Goal: Task Accomplishment & Management: Manage account settings

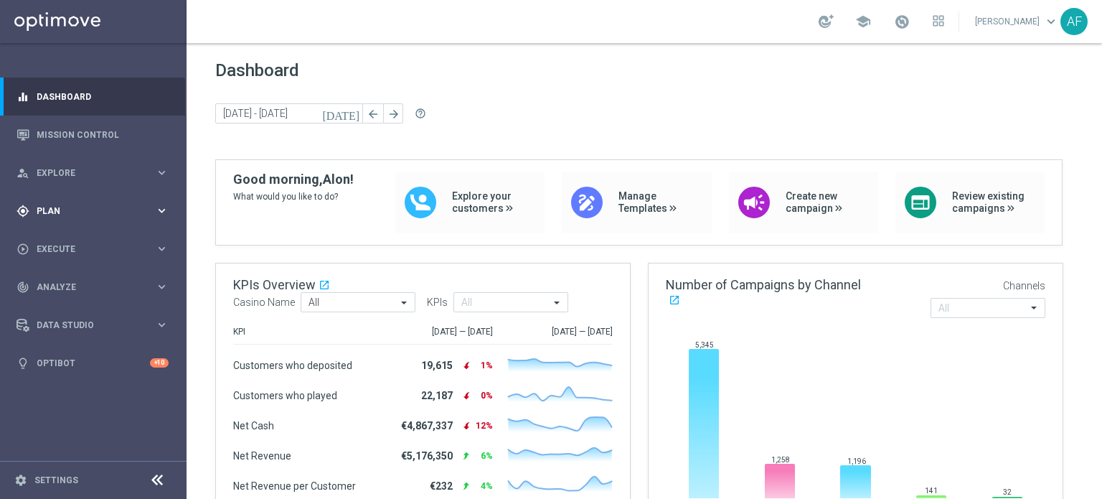
click at [84, 212] on span "Plan" at bounding box center [96, 211] width 118 height 9
click at [78, 238] on link "Target Groups" at bounding box center [93, 240] width 112 height 11
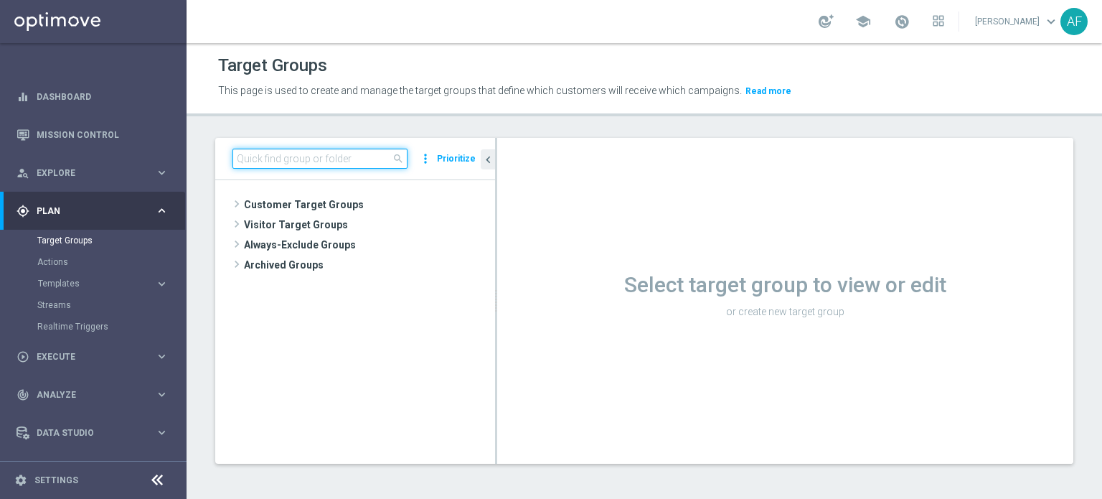
click at [299, 164] on input at bounding box center [320, 159] width 175 height 20
click at [306, 159] on input at bounding box center [320, 159] width 175 height 20
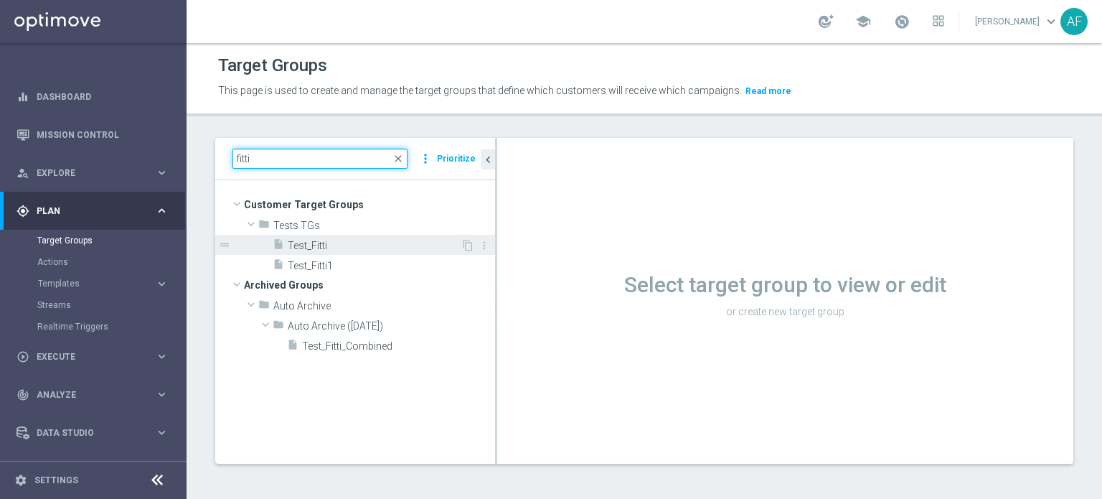
type input "fitti"
click at [325, 243] on span "Test_Fitti" at bounding box center [374, 246] width 173 height 12
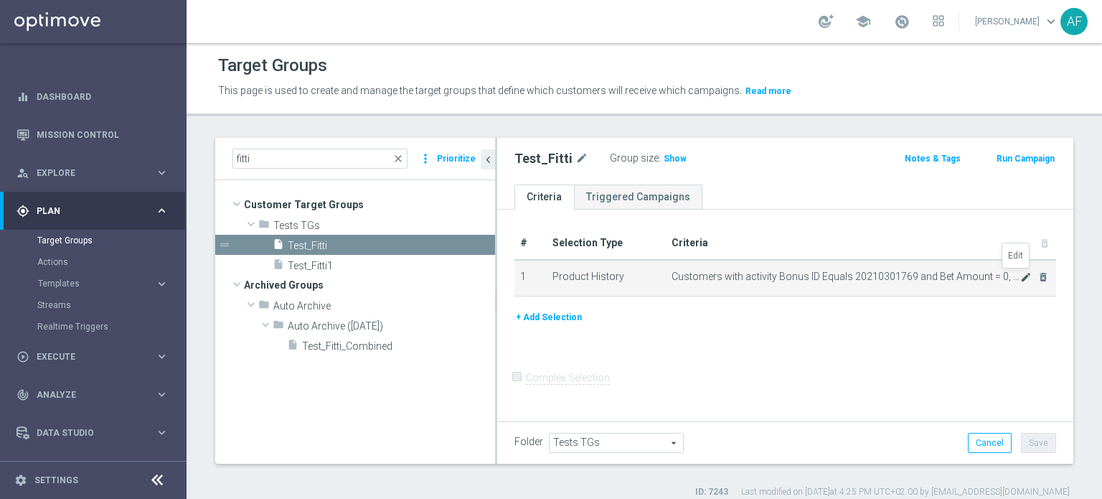
click at [1021, 279] on icon "mode_edit" at bounding box center [1026, 276] width 11 height 11
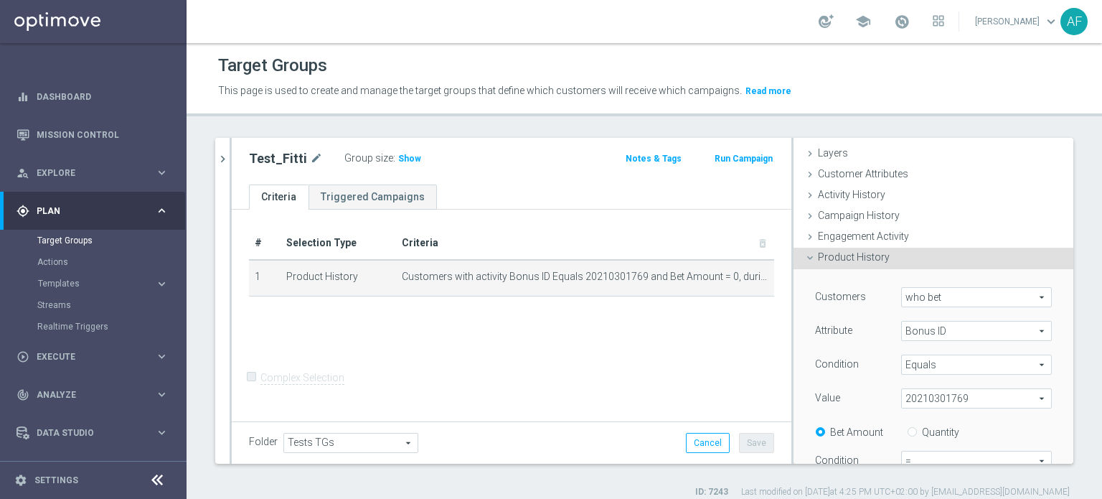
scroll to position [72, 0]
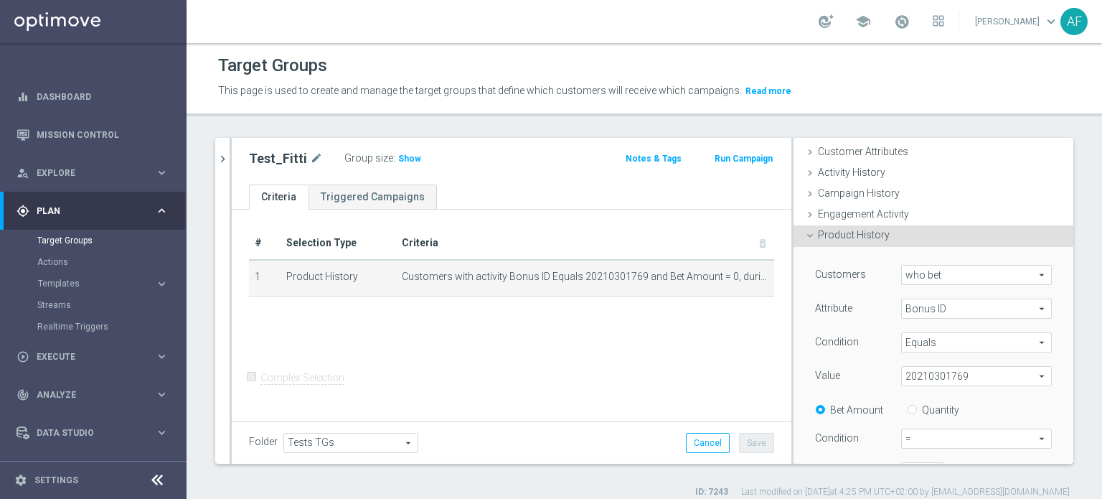
click at [937, 274] on span "who bet" at bounding box center [976, 275] width 149 height 19
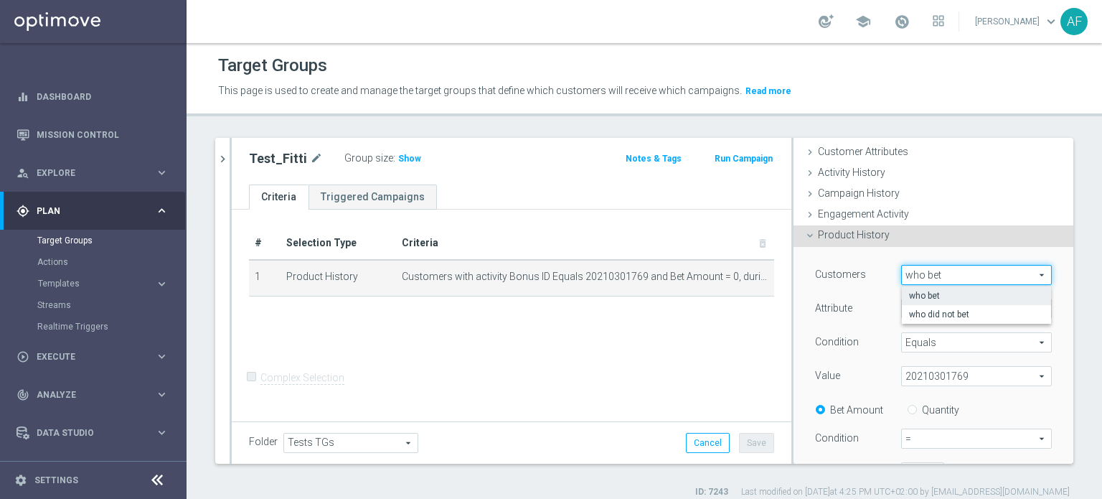
click at [1039, 260] on div "Customers who bet who bet arrow_drop_down search who bet who did not bet Attrib…" at bounding box center [934, 430] width 258 height 367
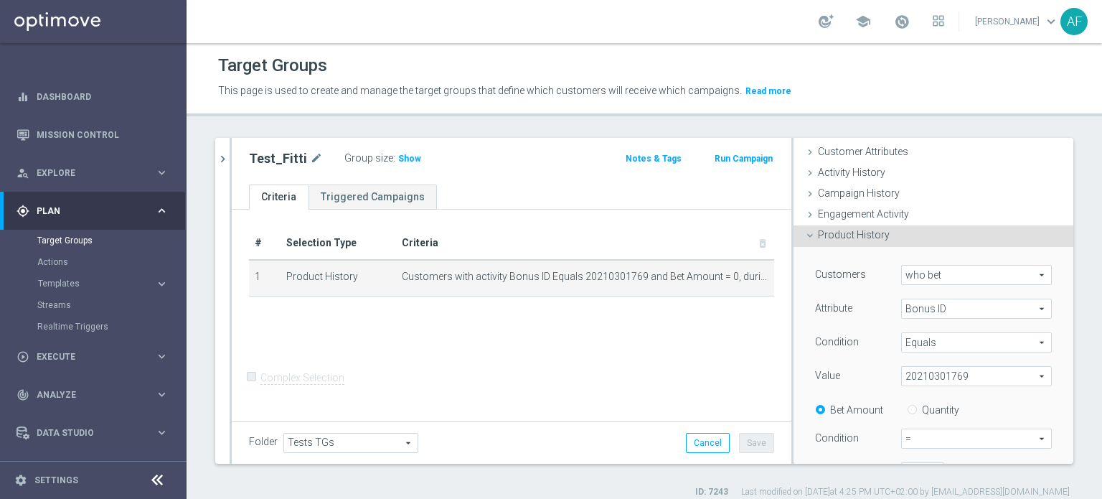
click at [963, 306] on span "Bonus ID" at bounding box center [976, 308] width 149 height 19
click at [1037, 295] on div "Customers who bet who bet arrow_drop_down search Attribute Bonus ID Bonus ID ar…" at bounding box center [934, 430] width 258 height 367
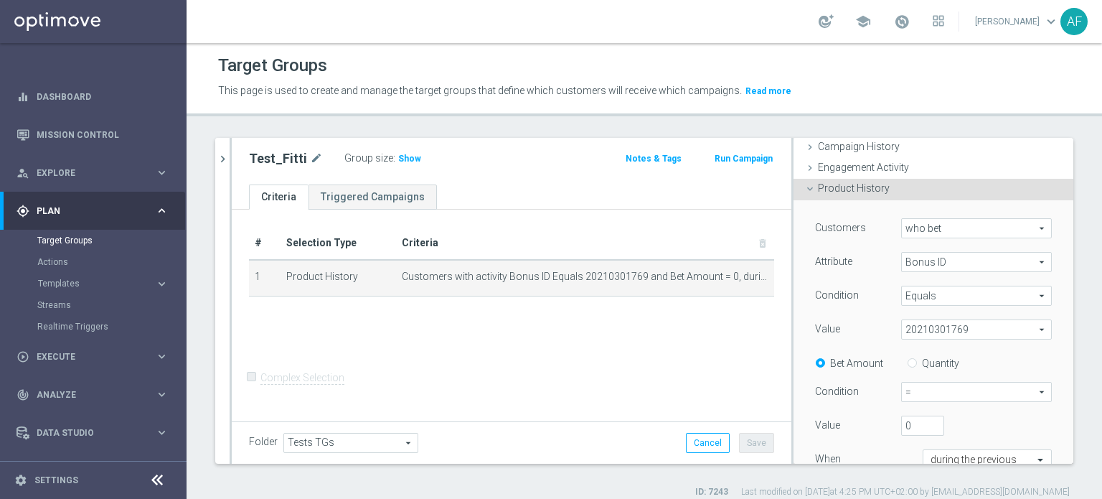
scroll to position [144, 0]
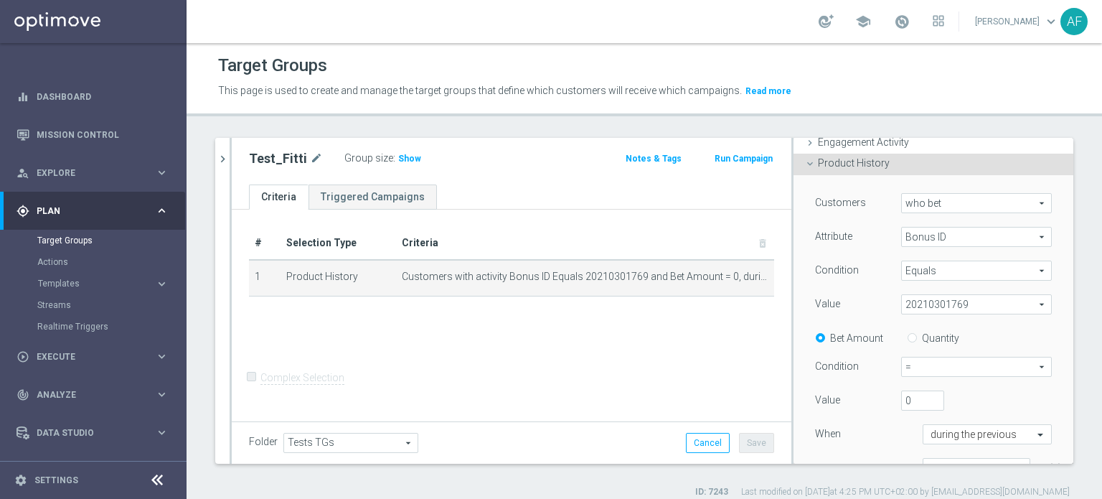
click at [967, 302] on span "20210301769" at bounding box center [976, 304] width 149 height 19
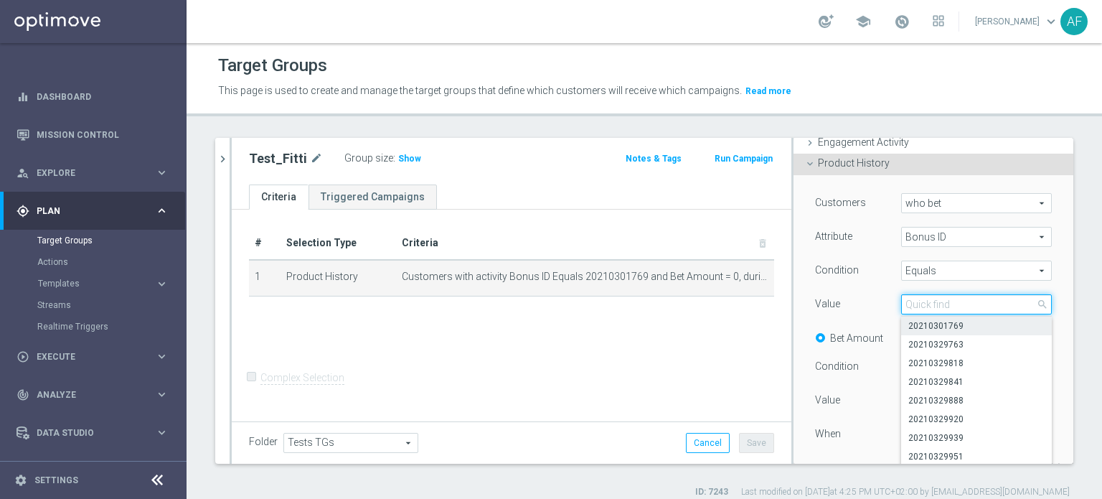
click at [941, 306] on input "search" at bounding box center [976, 304] width 151 height 20
paste input "20250826245940"
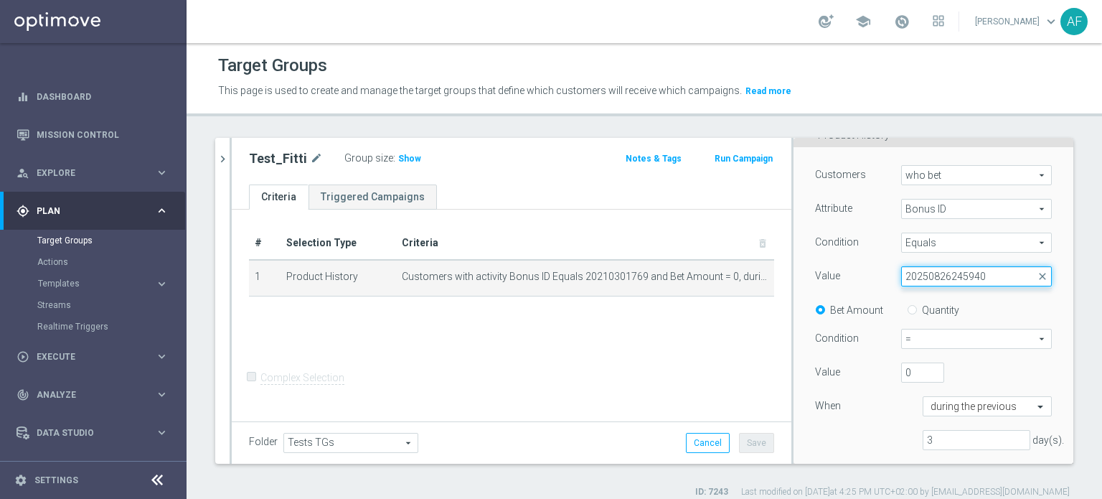
scroll to position [186, 0]
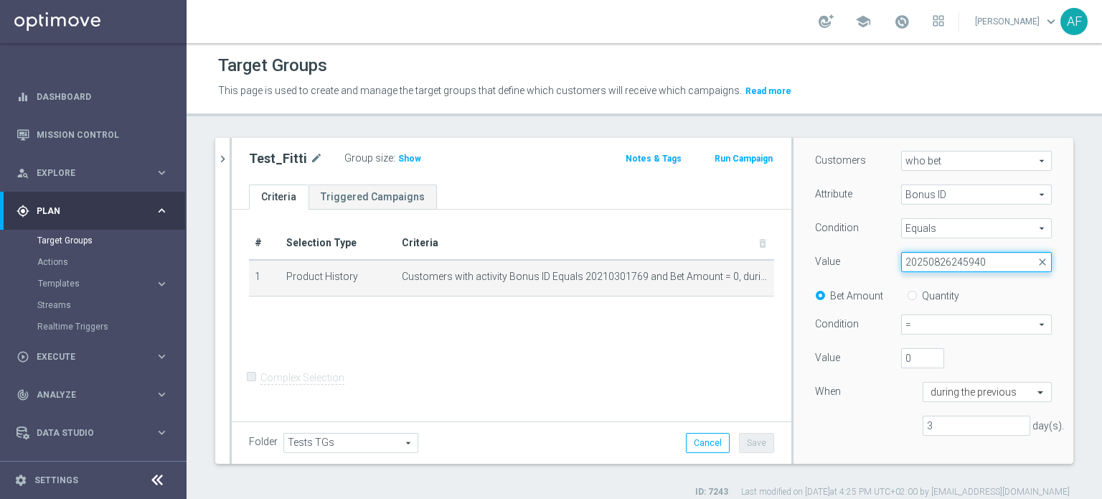
type input "20250826245940"
click at [999, 290] on div "Bet Amount Quantity" at bounding box center [934, 295] width 258 height 18
click at [968, 268] on span "20210301769" at bounding box center [976, 262] width 149 height 19
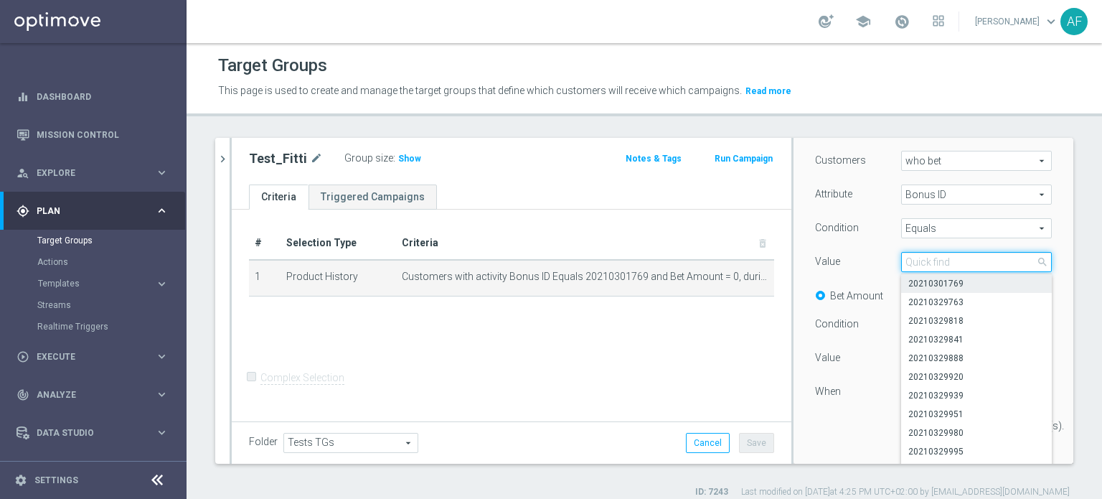
click at [964, 261] on input "search" at bounding box center [976, 262] width 151 height 20
paste input "20250826245940"
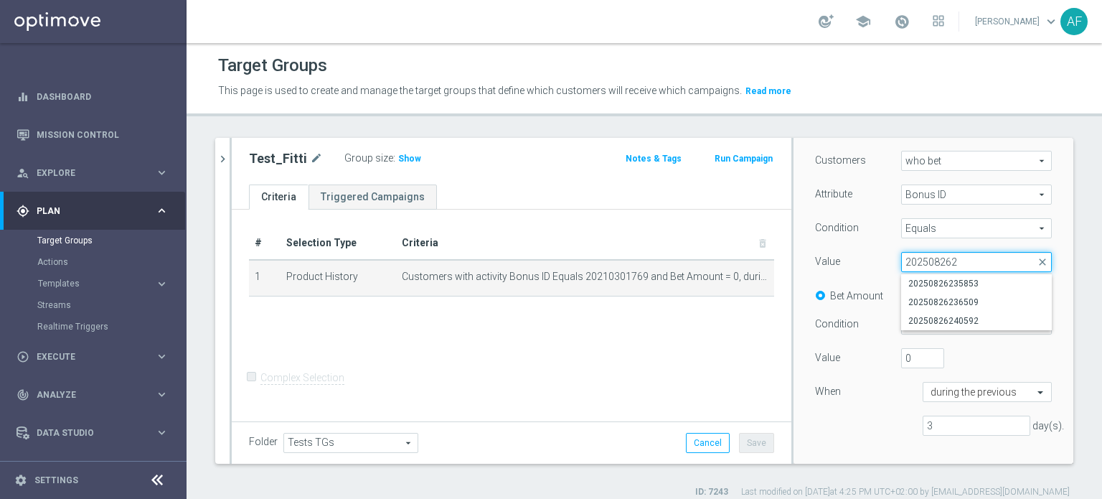
type input "202508262"
drag, startPoint x: 916, startPoint y: 264, endPoint x: 853, endPoint y: 263, distance: 62.5
click at [853, 263] on div "Value 20210301769 20210301769 arrow_drop_down 202508262 close 20250826235853 20…" at bounding box center [934, 263] width 258 height 23
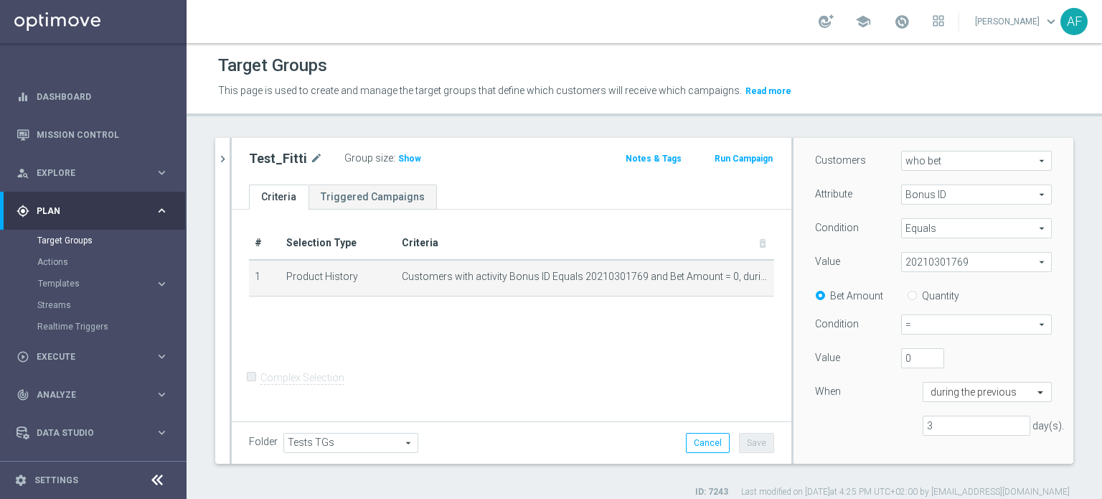
click at [956, 266] on span "20210301769" at bounding box center [976, 262] width 149 height 19
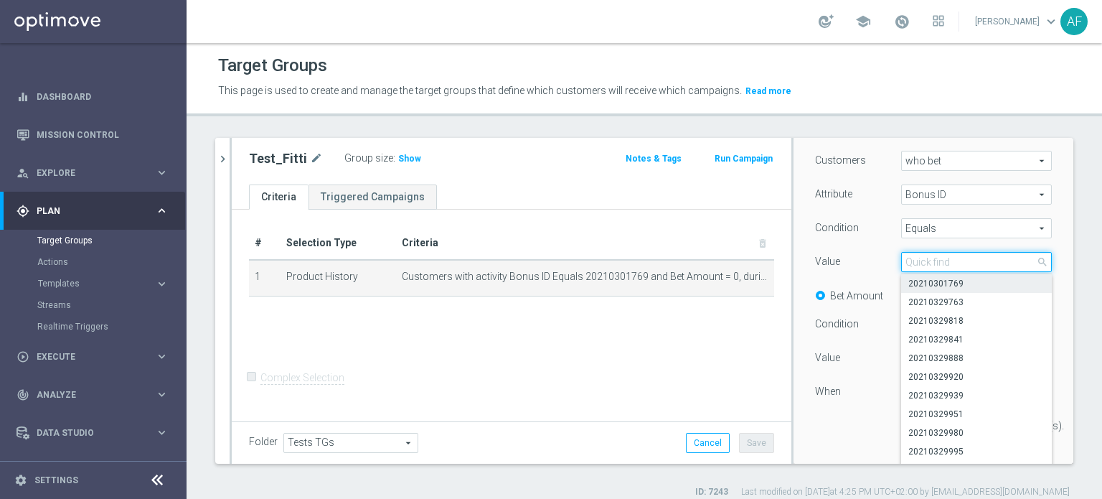
click at [959, 263] on input "search" at bounding box center [976, 262] width 151 height 20
drag, startPoint x: 870, startPoint y: 243, endPoint x: 886, endPoint y: 242, distance: 15.9
click at [870, 243] on div "Customers who bet who bet arrow_drop_down search Attribute Bonus ID Bonus ID ar…" at bounding box center [933, 299] width 237 height 296
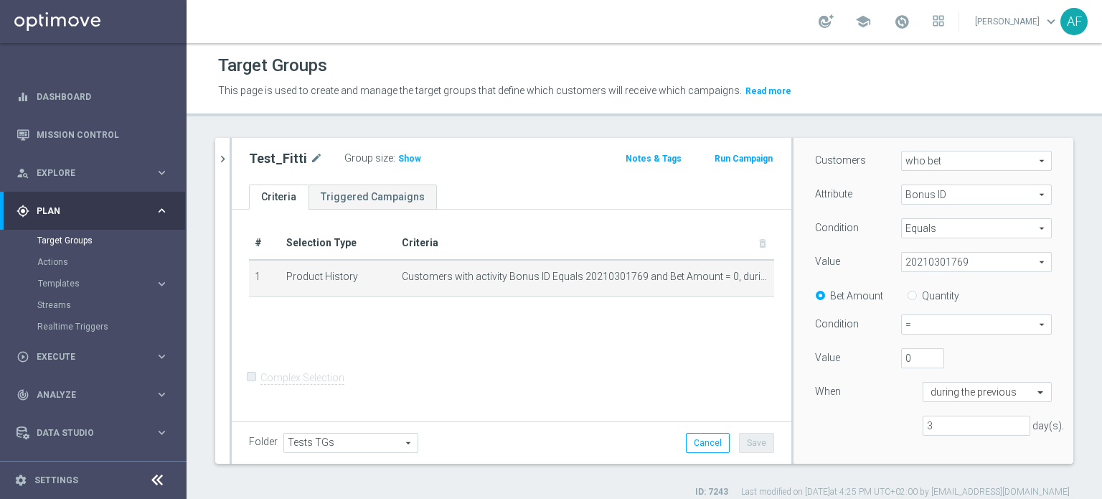
click at [917, 233] on span "Equals" at bounding box center [976, 228] width 149 height 19
drag, startPoint x: 927, startPoint y: 364, endPoint x: 932, endPoint y: 349, distance: 15.7
click at [928, 364] on span "One of" at bounding box center [977, 361] width 136 height 11
type input "One of"
click at [947, 263] on span "20210301769" at bounding box center [976, 262] width 149 height 19
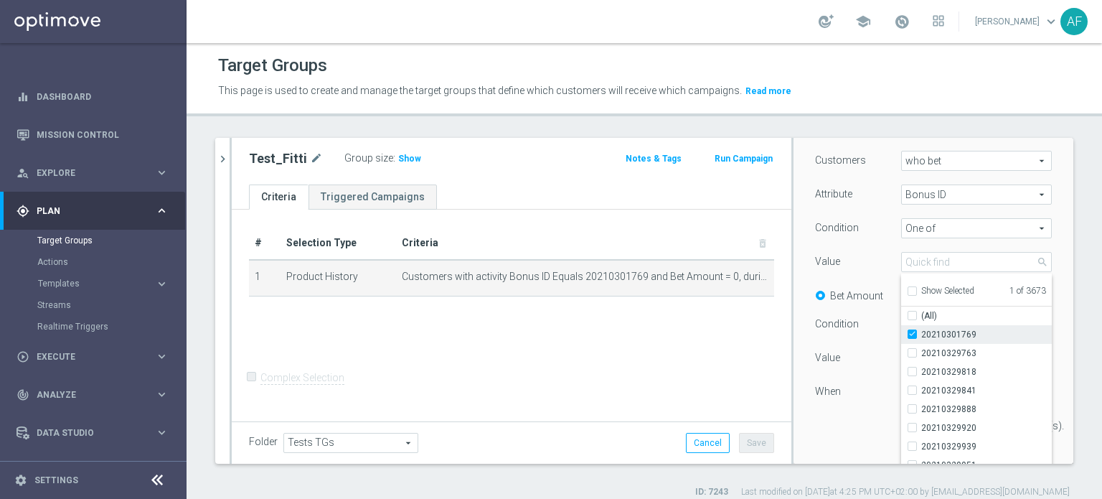
click at [912, 336] on input "20210301769" at bounding box center [916, 334] width 9 height 9
checkbox input "false"
type input "Select"
click at [926, 266] on input "search" at bounding box center [976, 262] width 151 height 20
paste input "20250826245940"
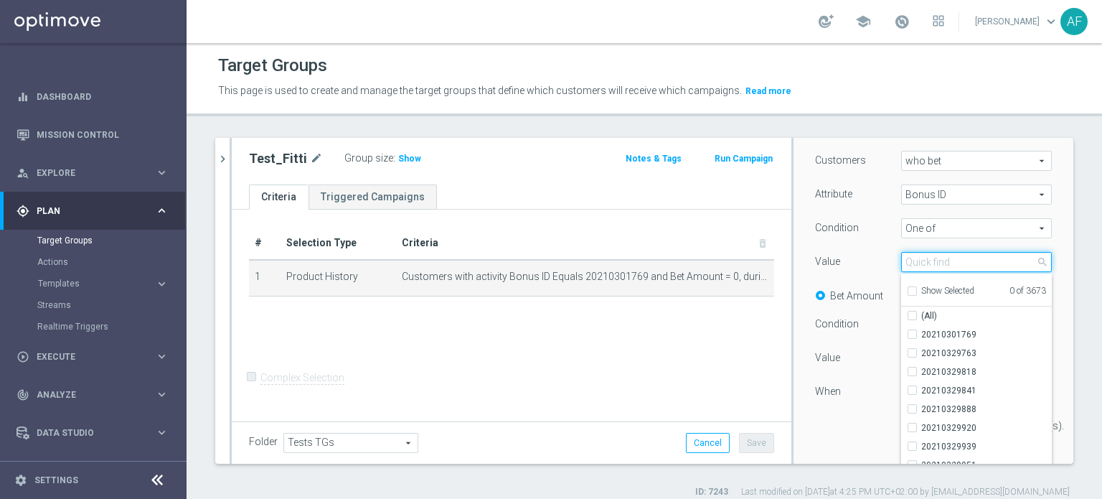
type input "20250826245940"
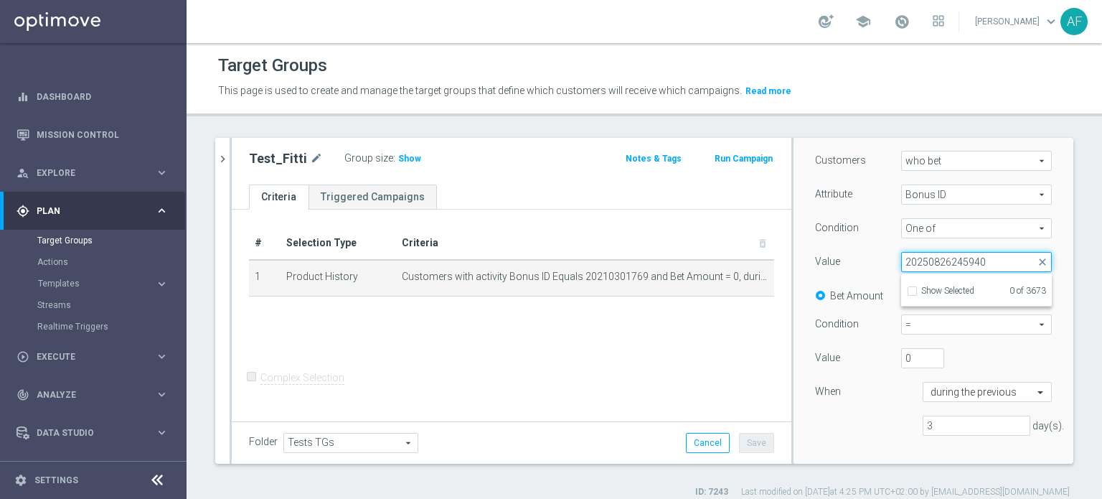
drag, startPoint x: 965, startPoint y: 269, endPoint x: 890, endPoint y: 267, distance: 75.4
click at [901, 267] on input "20250826245940" at bounding box center [976, 262] width 151 height 20
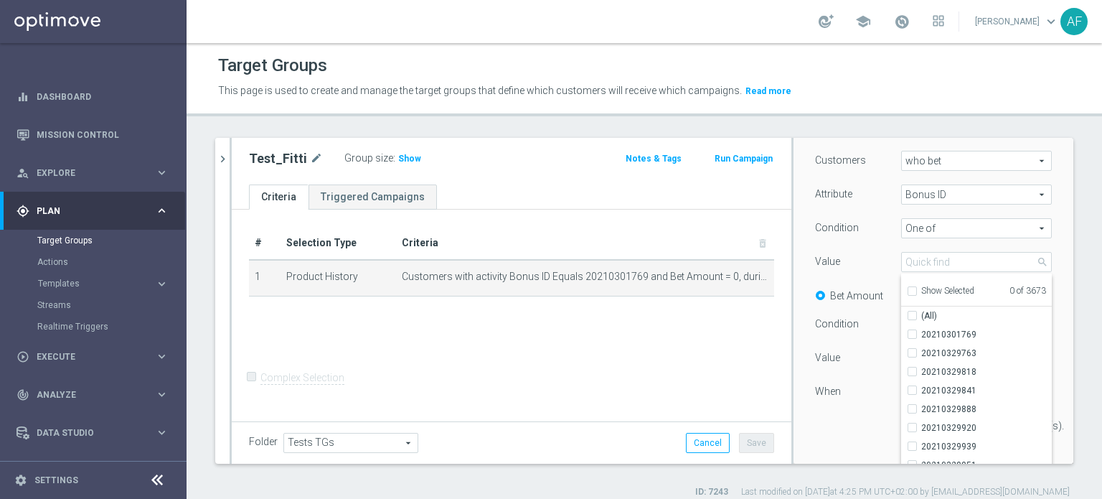
click at [1042, 281] on div "Customers who bet who bet arrow_drop_down search Attribute Bonus ID Bonus ID ar…" at bounding box center [934, 317] width 280 height 368
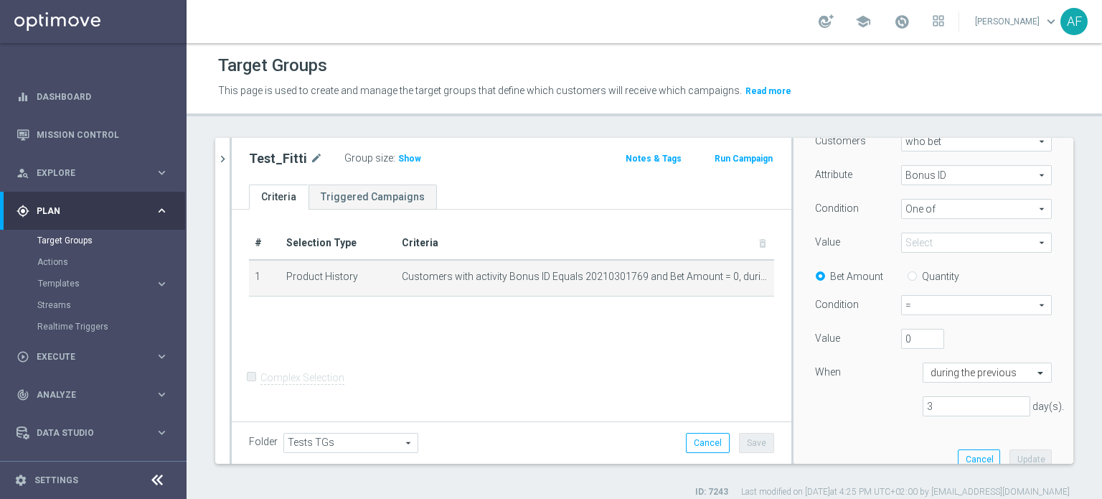
scroll to position [133, 0]
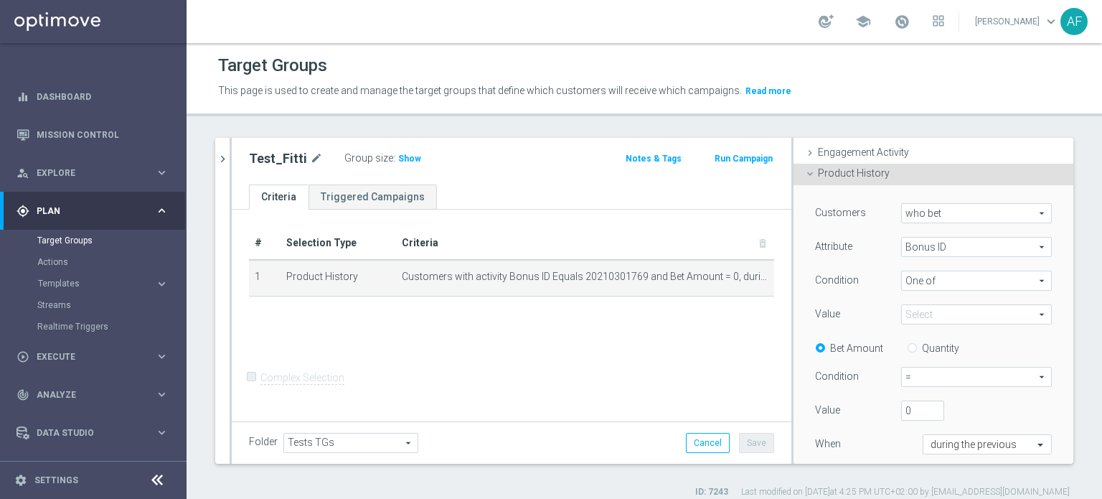
click at [103, 203] on div "gps_fixed Plan keyboard_arrow_right" at bounding box center [92, 211] width 185 height 38
click at [100, 240] on div "play_circle_outline Execute keyboard_arrow_right" at bounding box center [92, 249] width 185 height 38
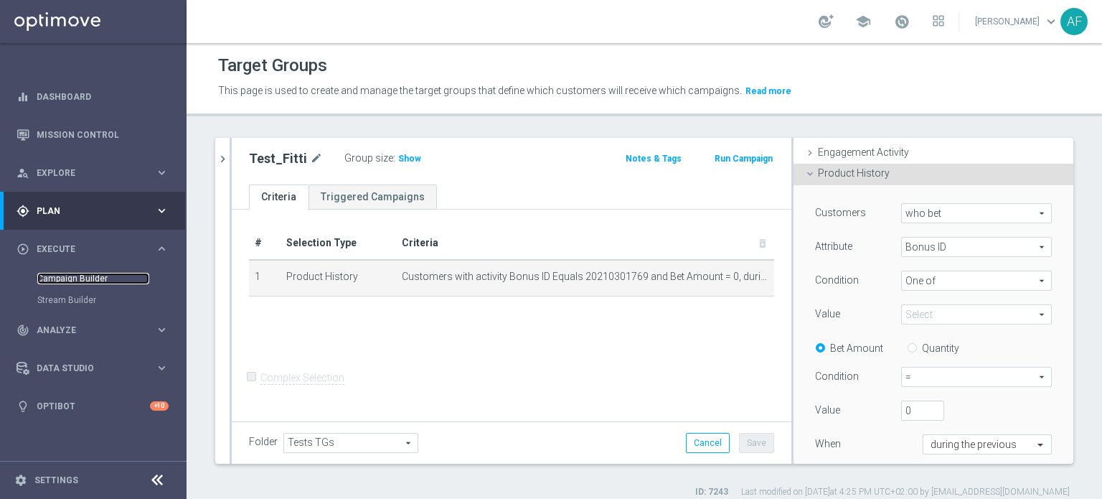
click at [92, 280] on link "Campaign Builder" at bounding box center [93, 278] width 112 height 11
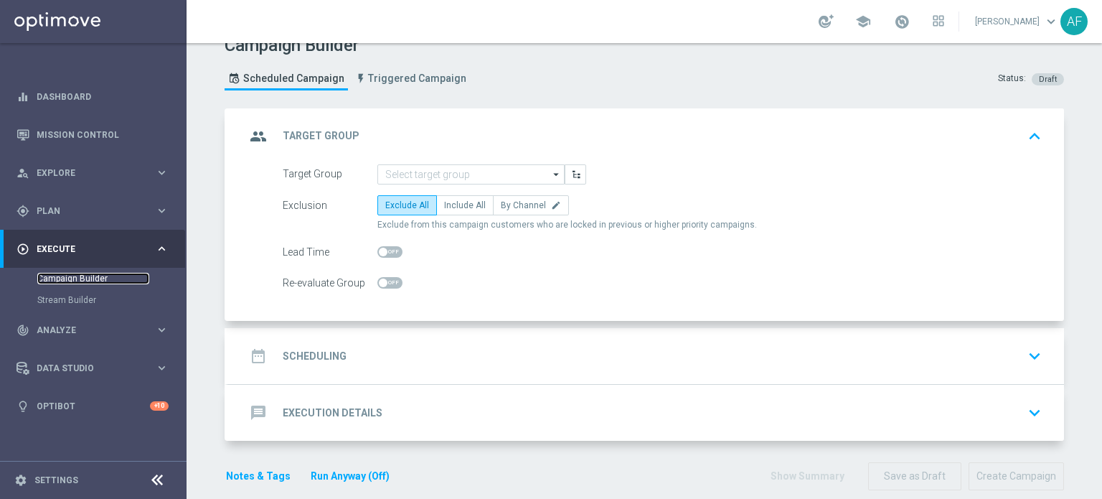
scroll to position [37, 0]
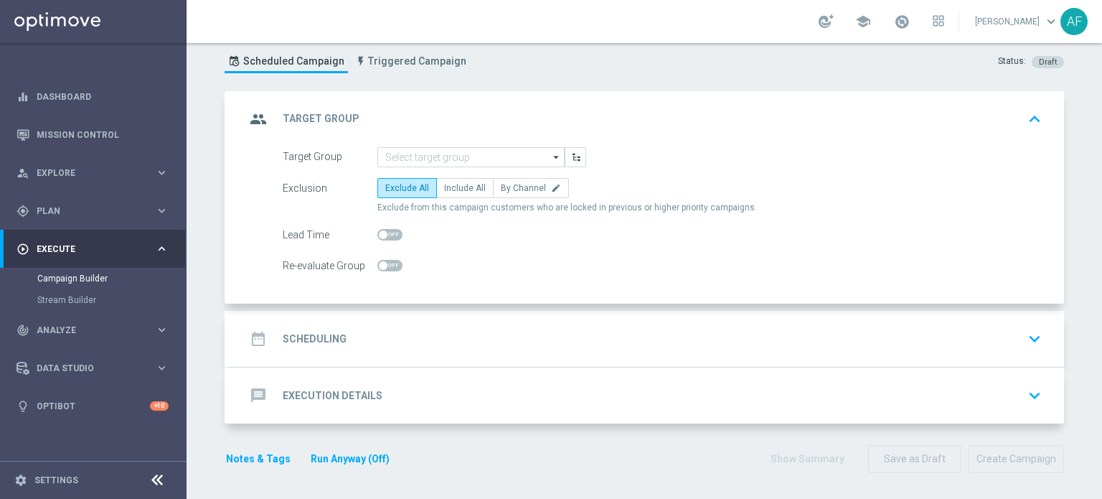
click at [357, 333] on div "date_range Scheduling keyboard_arrow_down" at bounding box center [646, 338] width 802 height 27
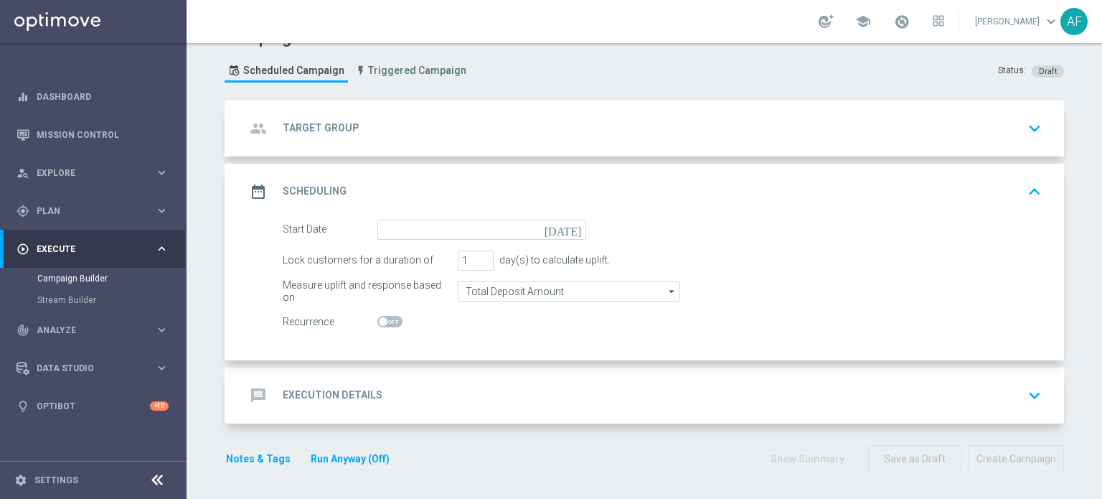
click at [384, 388] on div "message Execution Details keyboard_arrow_down" at bounding box center [646, 395] width 802 height 27
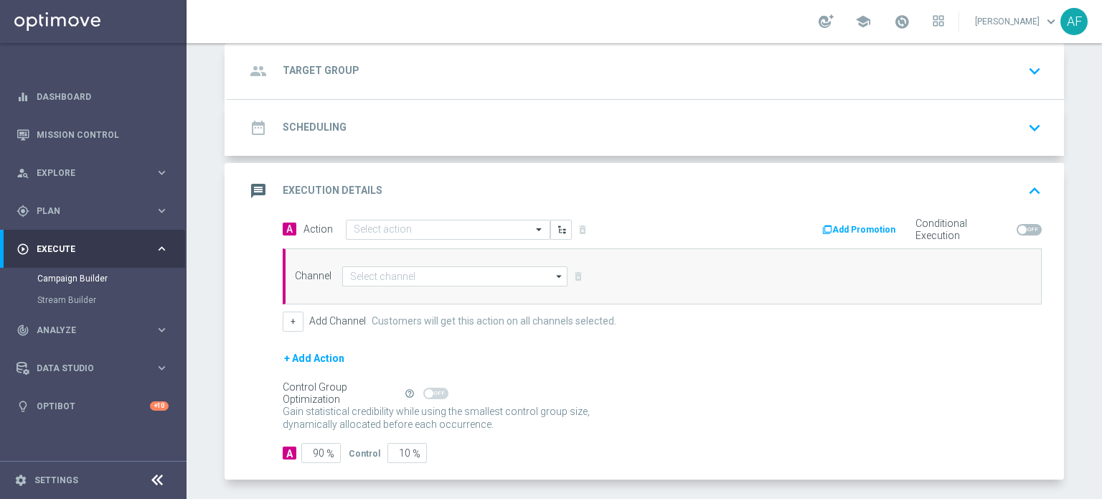
scroll to position [109, 0]
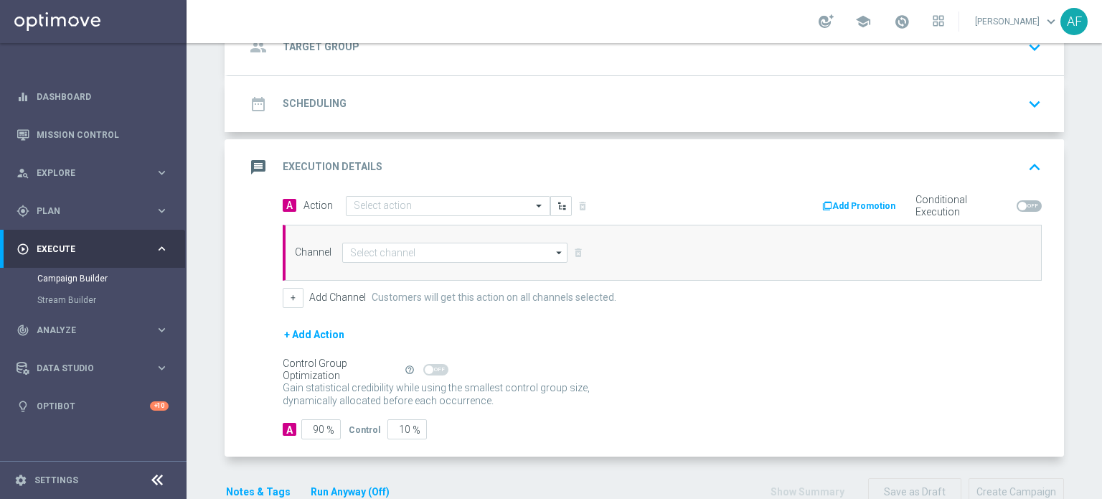
click at [1024, 205] on span at bounding box center [1029, 205] width 25 height 11
click at [1024, 205] on input "checkbox" at bounding box center [1029, 205] width 25 height 11
checkbox input "true"
click at [885, 202] on button "Add Promotion" at bounding box center [861, 206] width 80 height 16
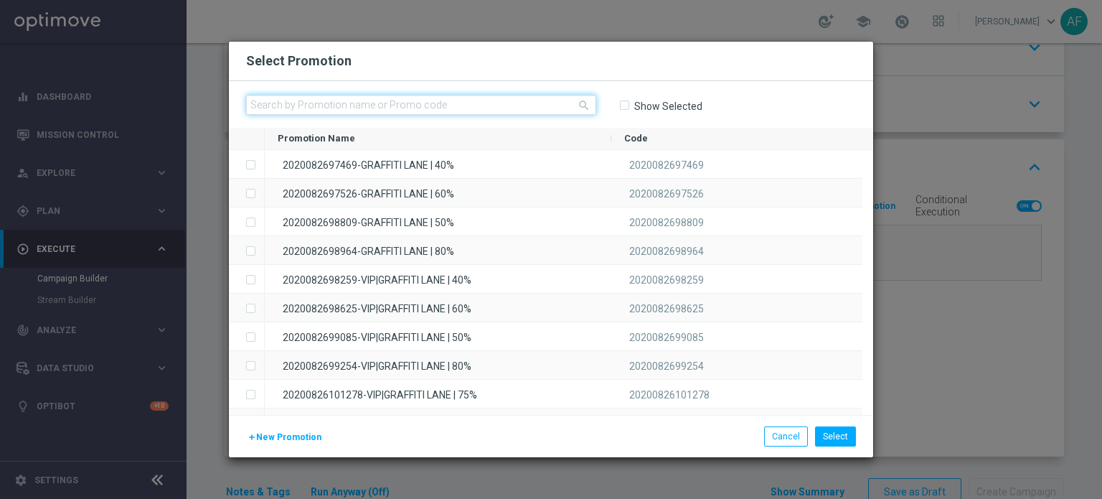
click at [465, 108] on input "text" at bounding box center [421, 105] width 350 height 20
paste input "20250826245940"
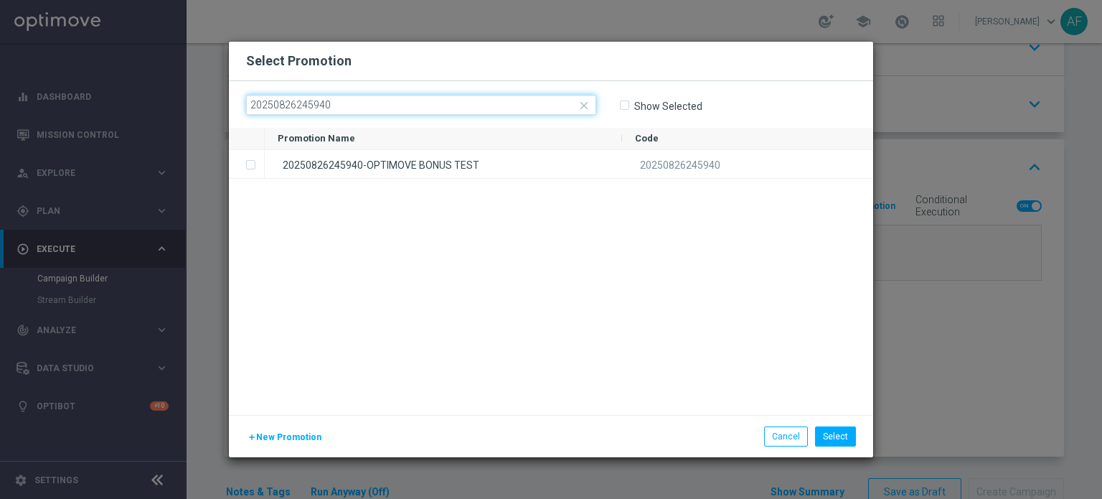
type input "20250826245940"
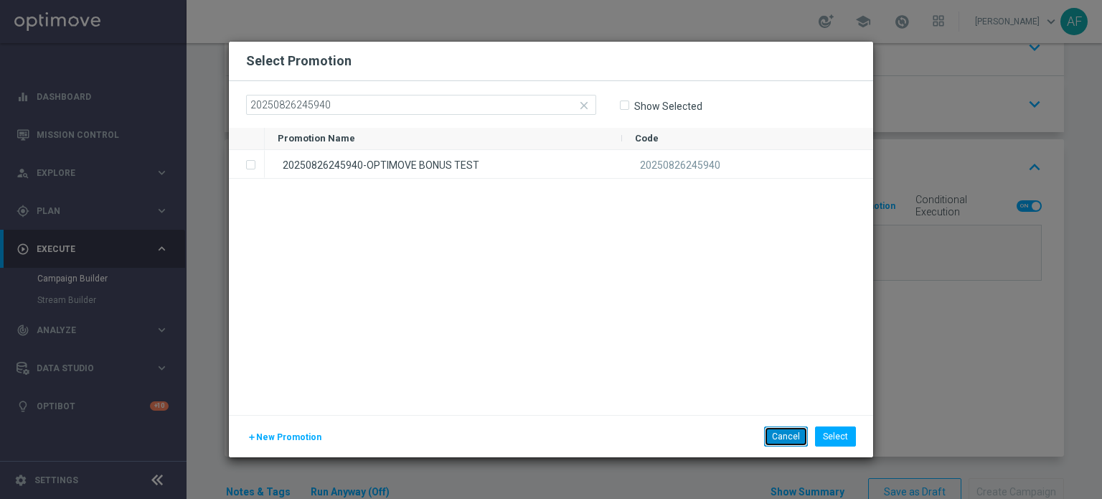
click at [795, 439] on button "Cancel" at bounding box center [786, 436] width 44 height 20
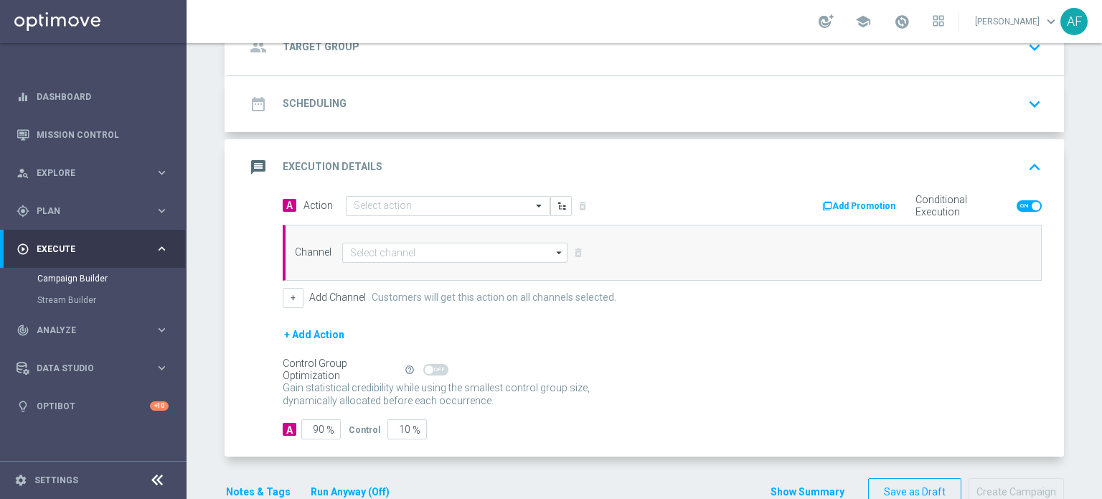
scroll to position [0, 0]
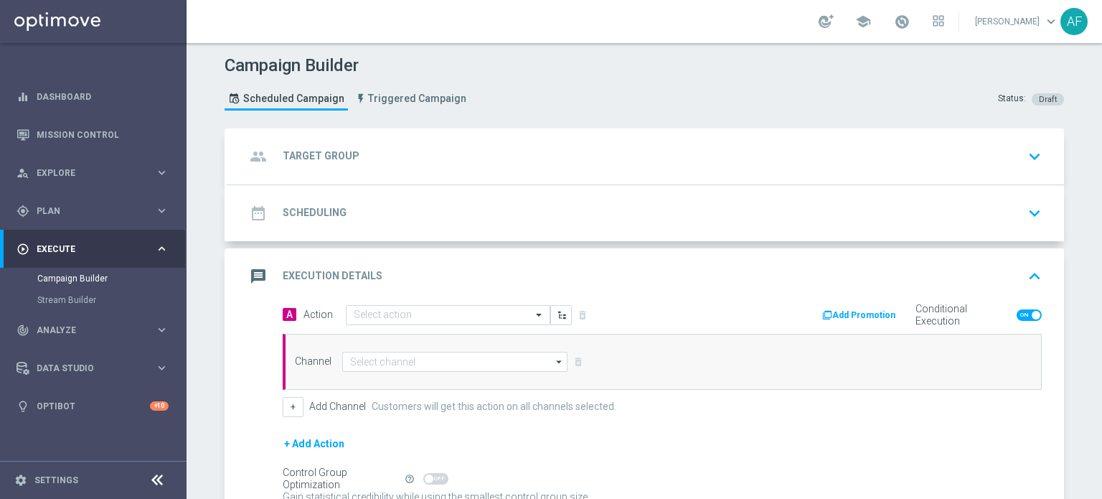
click at [560, 159] on div "group Target Group keyboard_arrow_down" at bounding box center [646, 156] width 802 height 27
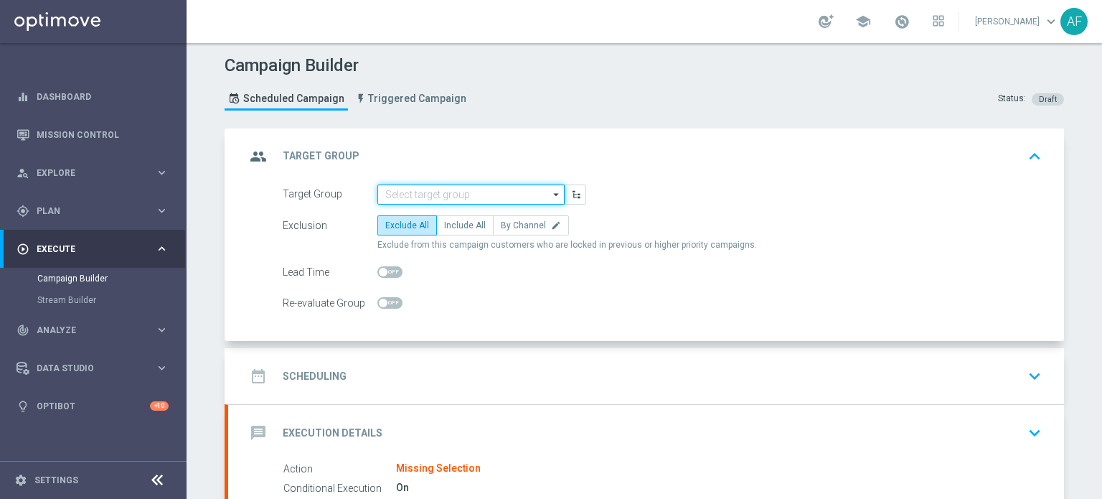
click at [432, 189] on input at bounding box center [471, 194] width 187 height 20
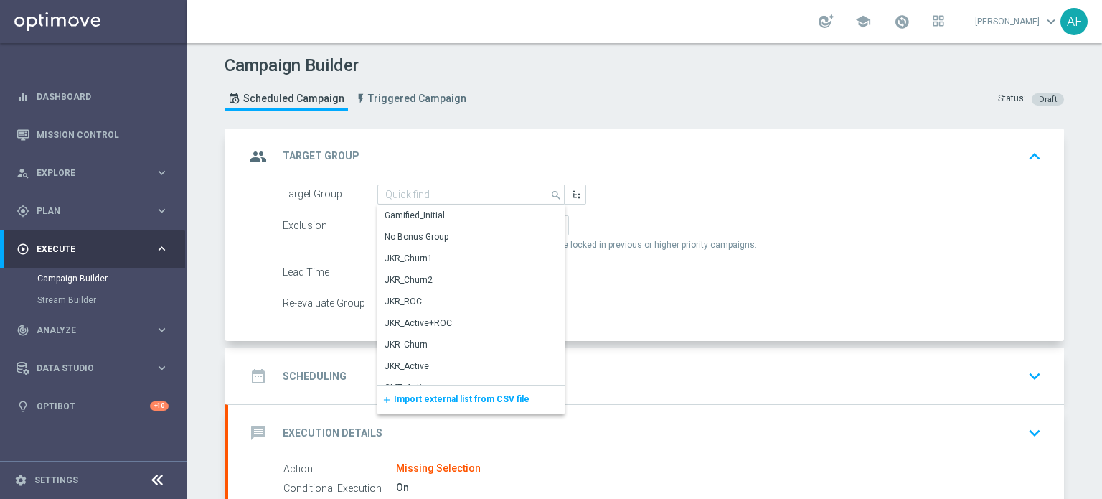
click at [543, 128] on div "group Target Group keyboard_arrow_up" at bounding box center [646, 156] width 836 height 56
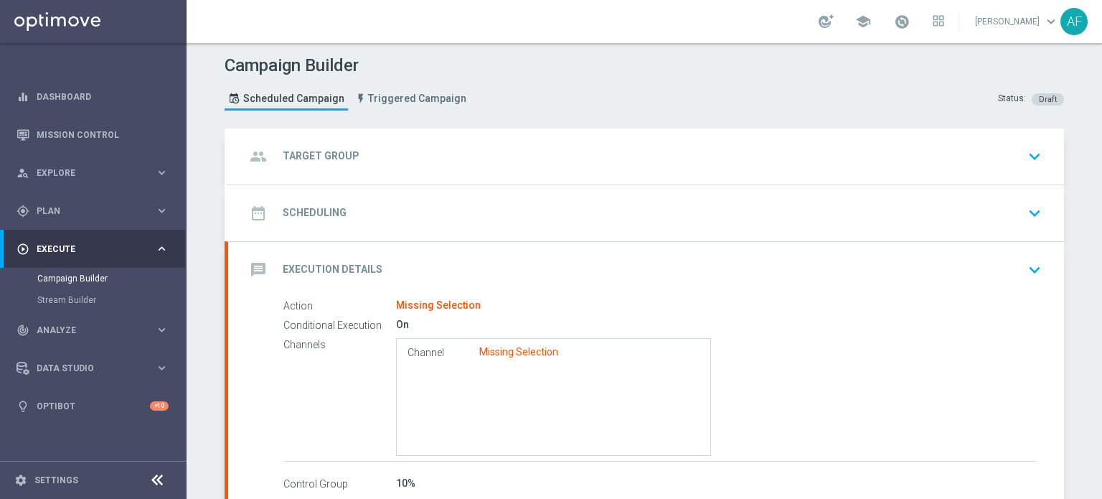
click at [408, 143] on div "group Target Group keyboard_arrow_down" at bounding box center [646, 156] width 802 height 27
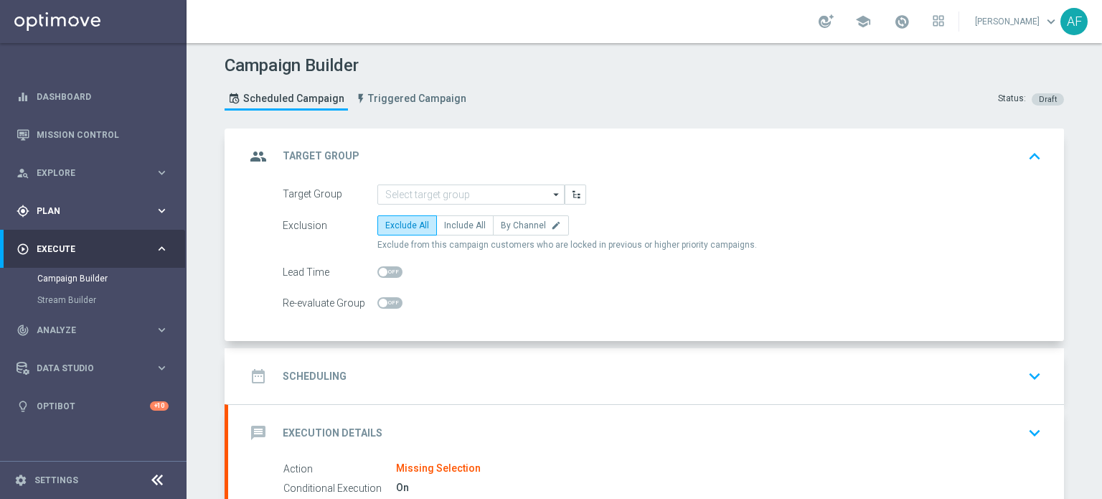
click at [95, 208] on span "Plan" at bounding box center [96, 211] width 118 height 9
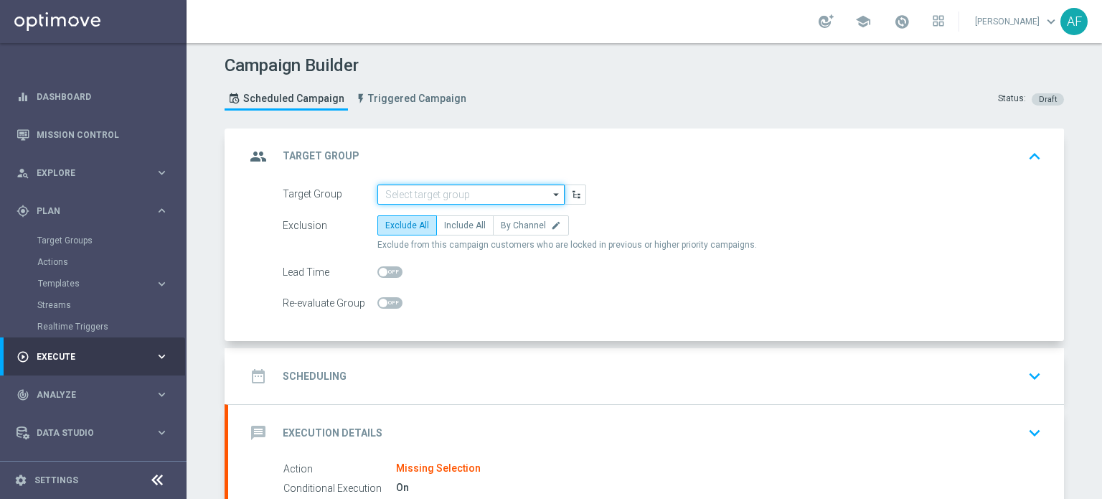
click at [434, 197] on input at bounding box center [471, 194] width 187 height 20
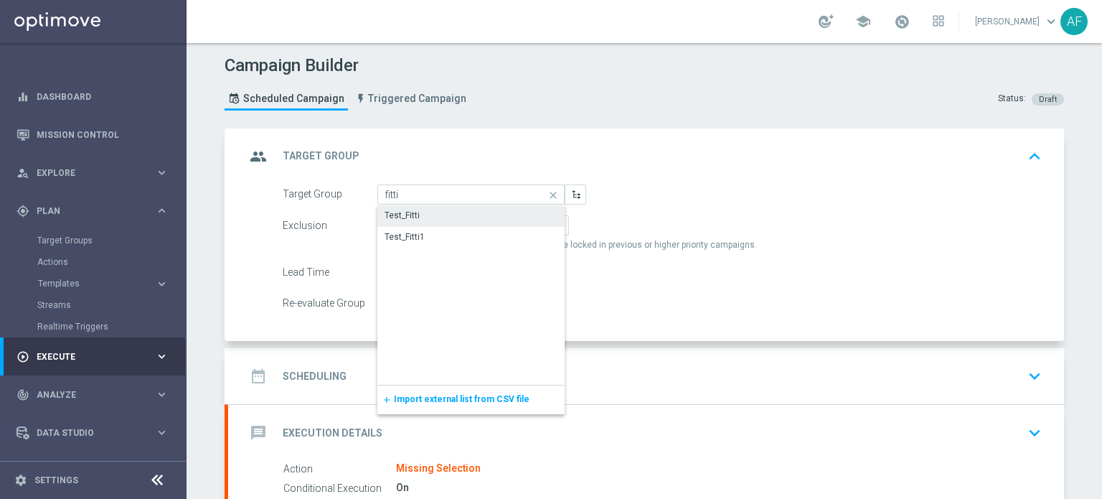
click at [456, 215] on div "Test_Fitti" at bounding box center [471, 215] width 187 height 20
type input "Test_Fitti"
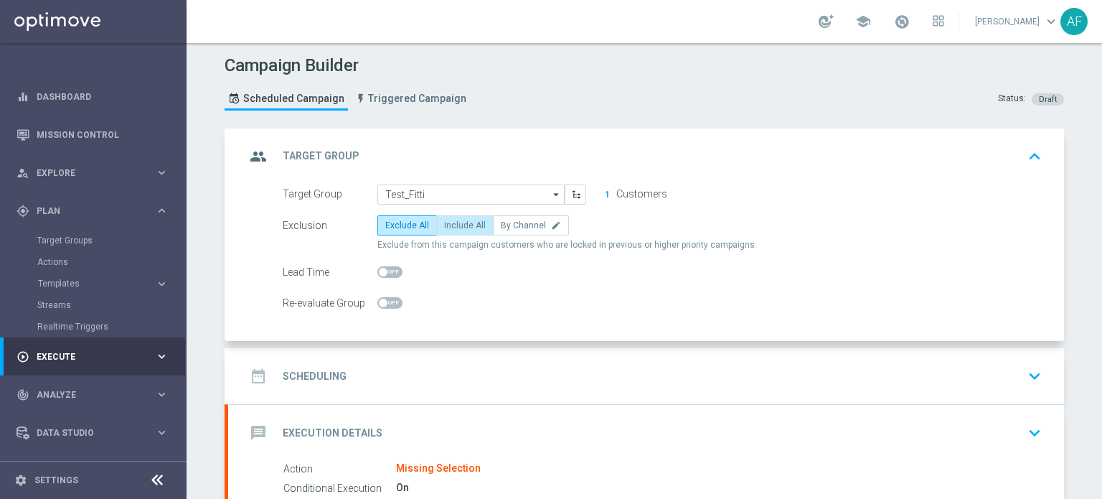
click at [454, 220] on span "Include All" at bounding box center [465, 225] width 42 height 10
click at [454, 223] on input "Include All" at bounding box center [448, 227] width 9 height 9
radio input "true"
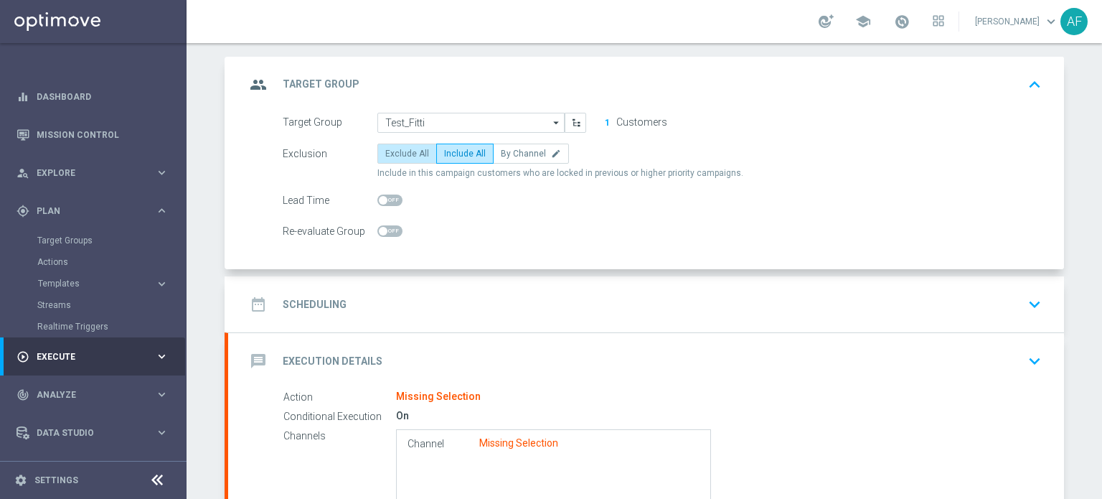
click at [390, 150] on span "Exclude All" at bounding box center [407, 154] width 44 height 10
click at [390, 151] on input "Exclude All" at bounding box center [389, 155] width 9 height 9
radio input "true"
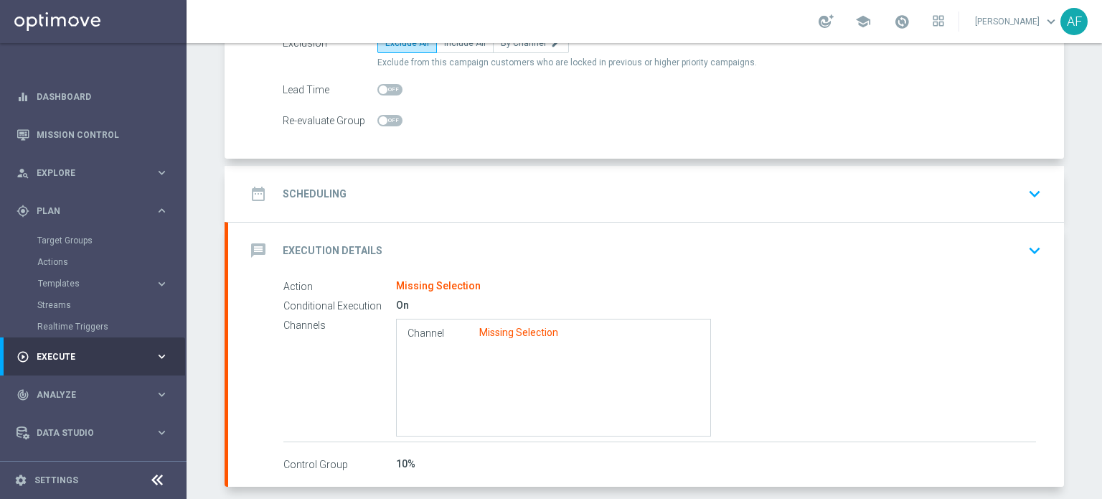
scroll to position [215, 0]
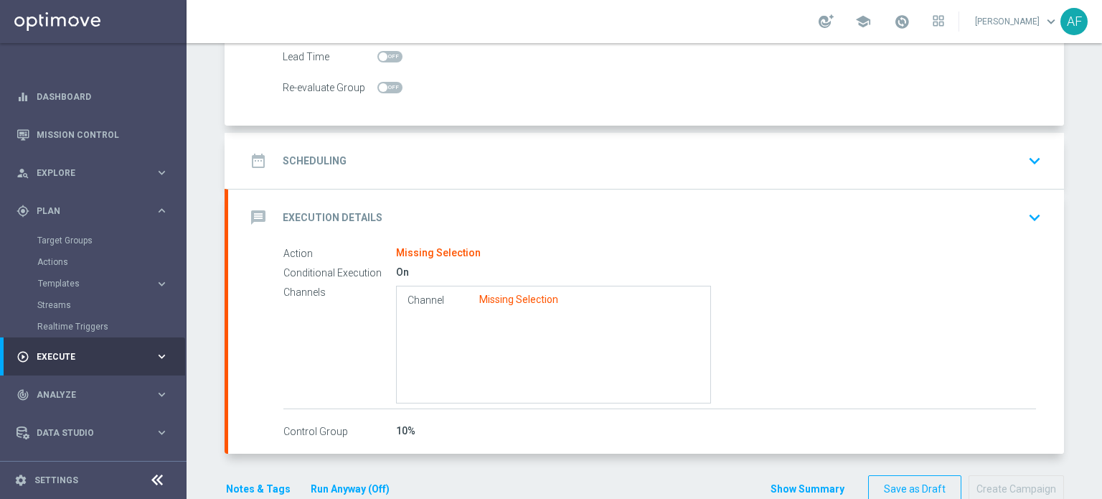
click at [434, 164] on div "date_range Scheduling keyboard_arrow_down" at bounding box center [646, 160] width 802 height 27
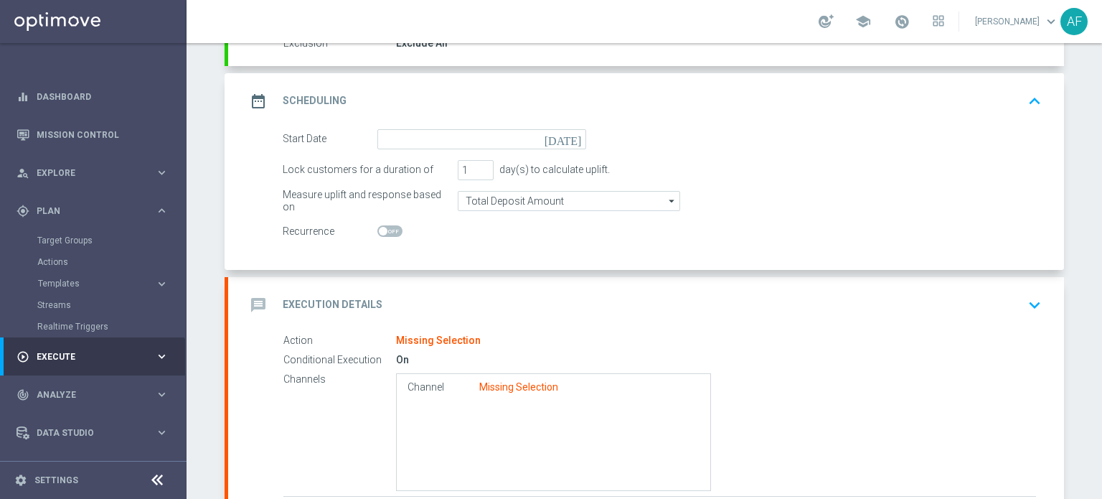
scroll to position [144, 0]
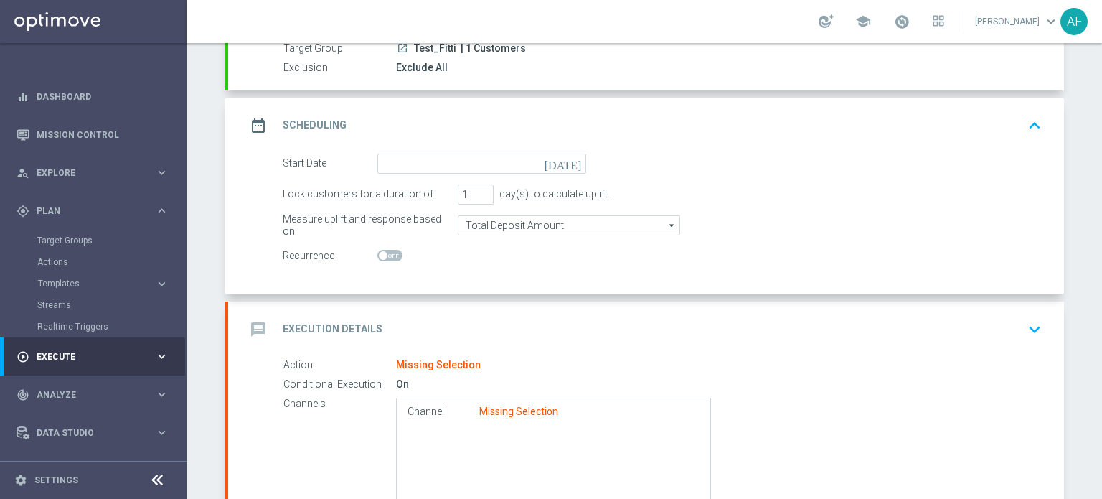
click at [570, 164] on icon "[DATE]" at bounding box center [566, 162] width 42 height 16
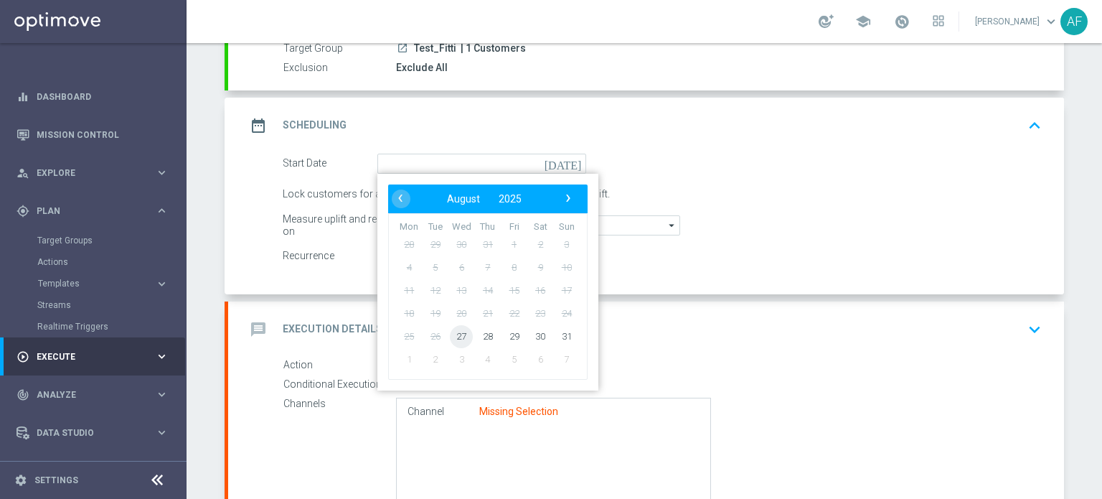
drag, startPoint x: 456, startPoint y: 334, endPoint x: 464, endPoint y: 318, distance: 18.0
click at [456, 335] on span "27" at bounding box center [461, 335] width 23 height 23
type input "[DATE]"
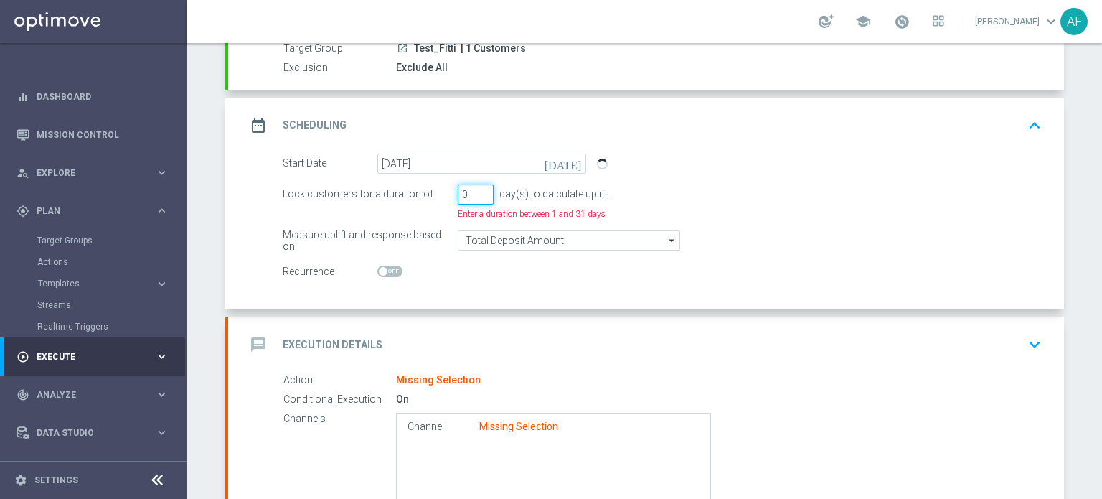
click at [480, 197] on input "0" at bounding box center [476, 194] width 36 height 20
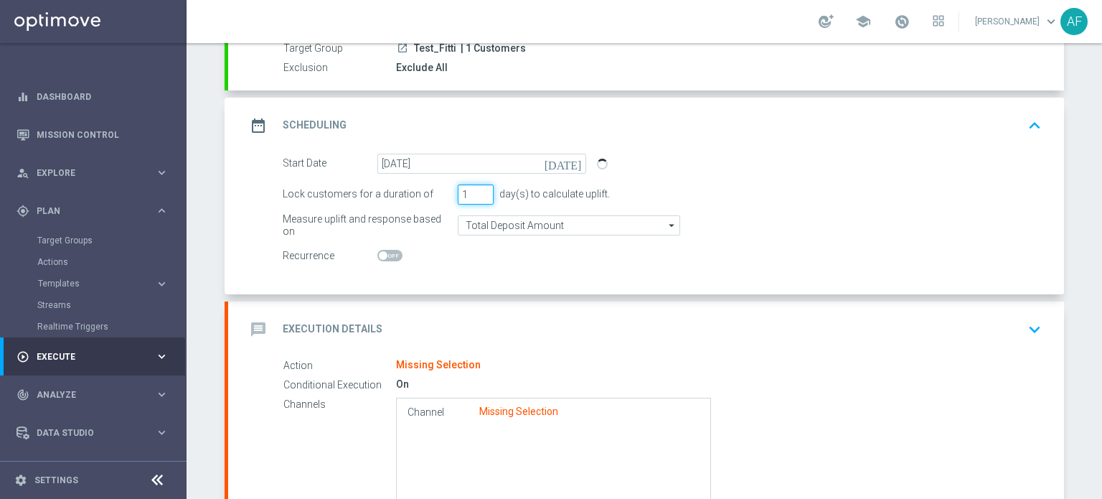
type input "1"
click at [479, 189] on input "1" at bounding box center [476, 194] width 36 height 20
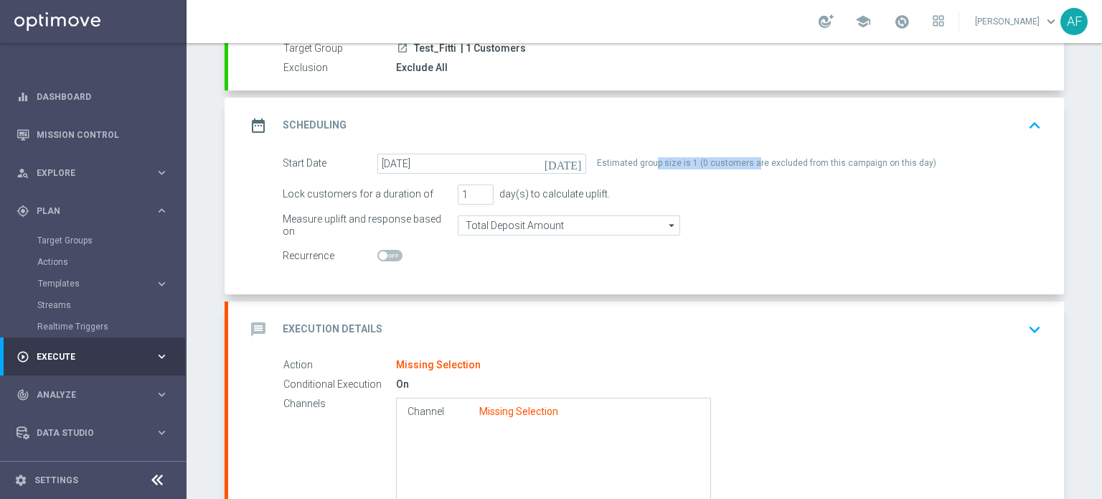
drag, startPoint x: 653, startPoint y: 163, endPoint x: 749, endPoint y: 163, distance: 96.2
click at [749, 163] on div "Estimated group size is 1 (0 customers are excluded from this campaign on this …" at bounding box center [766, 164] width 339 height 20
click at [751, 200] on div "Lock customers for a duration of 1 day(s) to calculate uplift." at bounding box center [662, 194] width 781 height 20
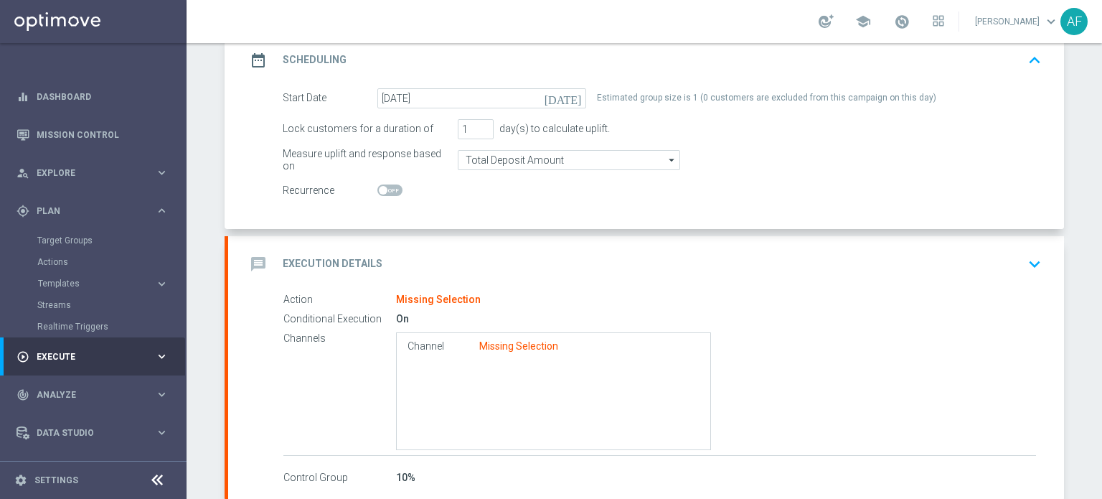
scroll to position [286, 0]
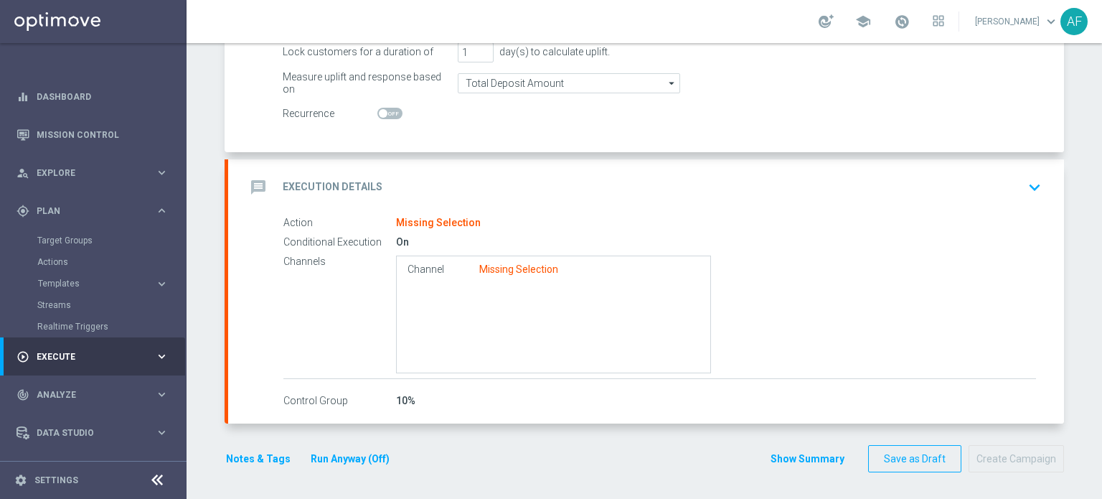
click at [451, 217] on div "Missing Selection" at bounding box center [438, 223] width 85 height 13
click at [675, 195] on div "message Execution Details keyboard_arrow_down" at bounding box center [646, 187] width 802 height 27
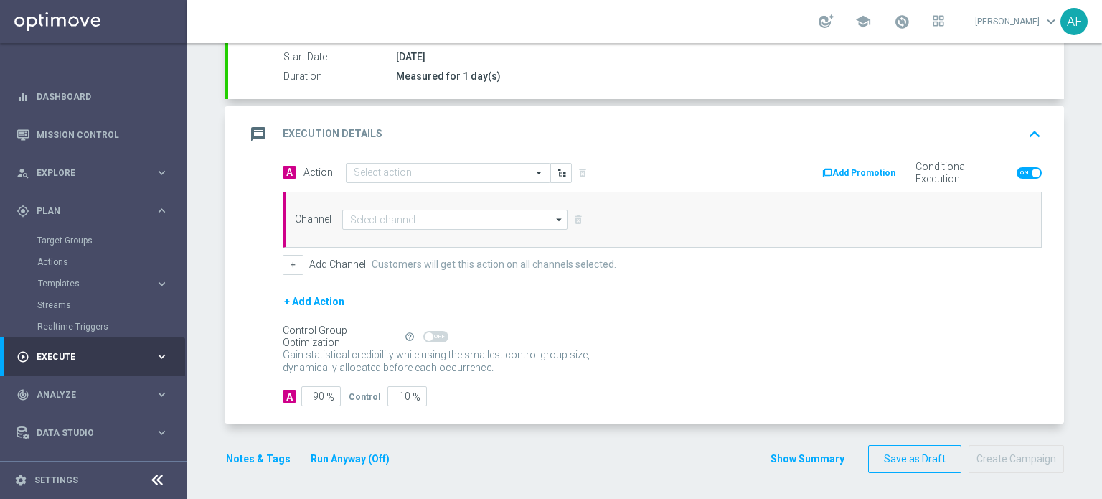
scroll to position [240, 0]
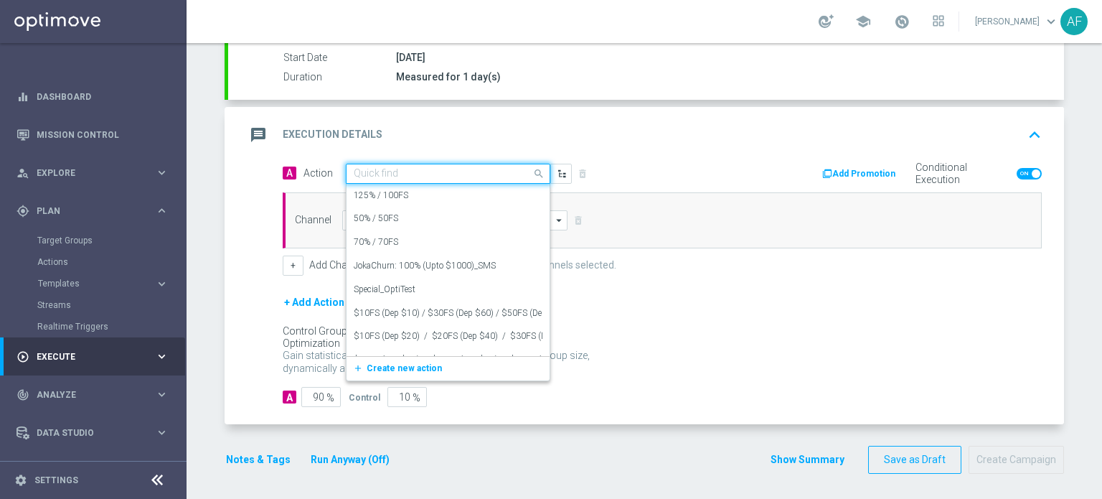
click at [533, 167] on span at bounding box center [541, 173] width 18 height 18
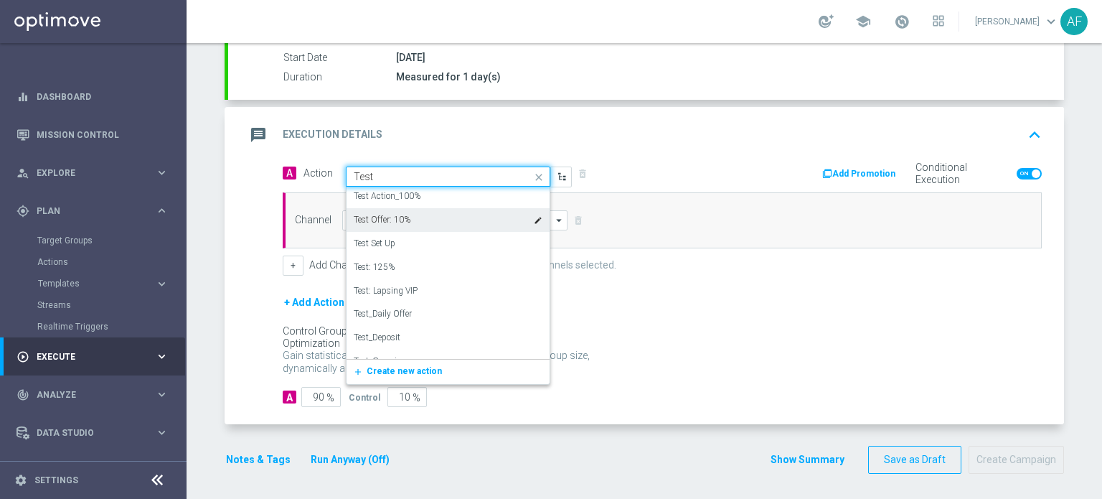
scroll to position [215, 0]
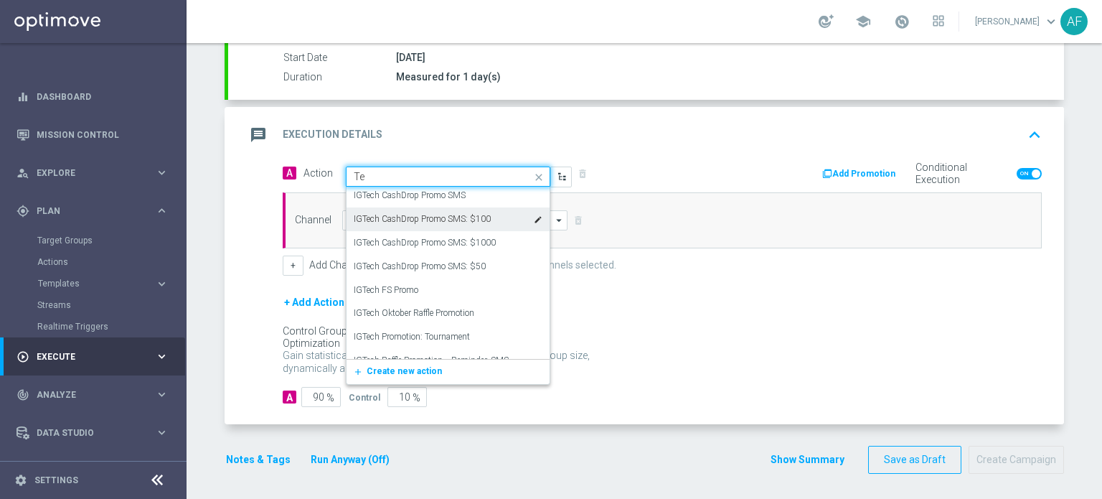
type input "T"
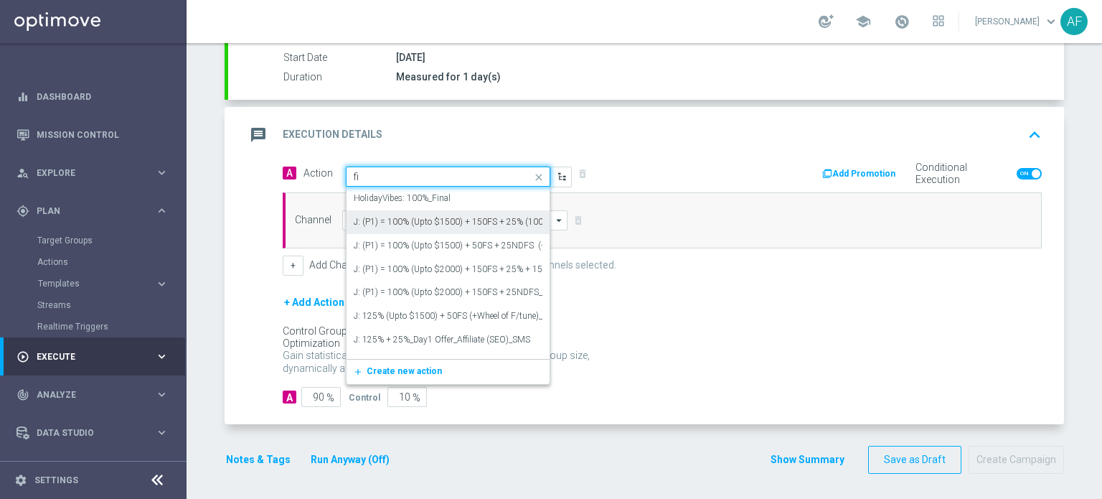
type input "f"
type input "Test"
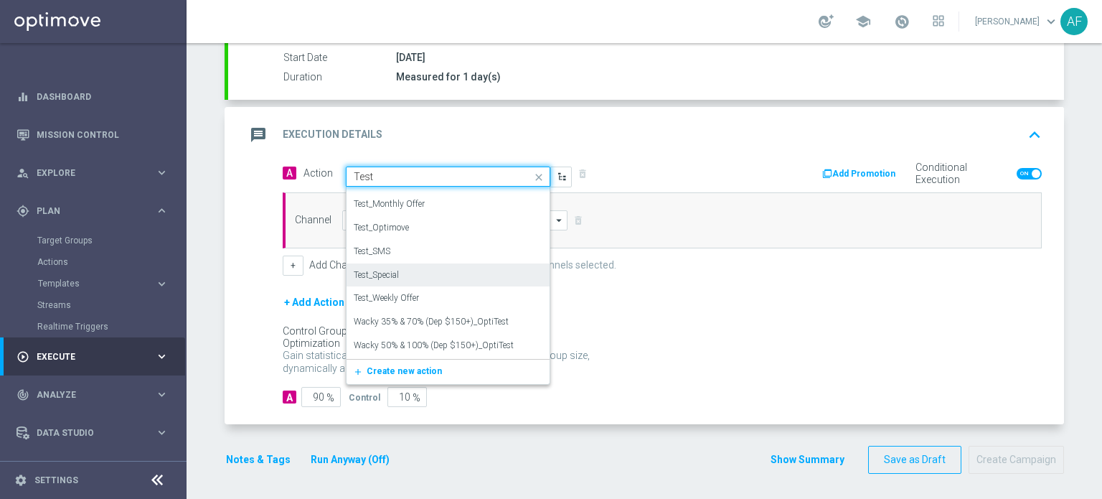
scroll to position [393, 0]
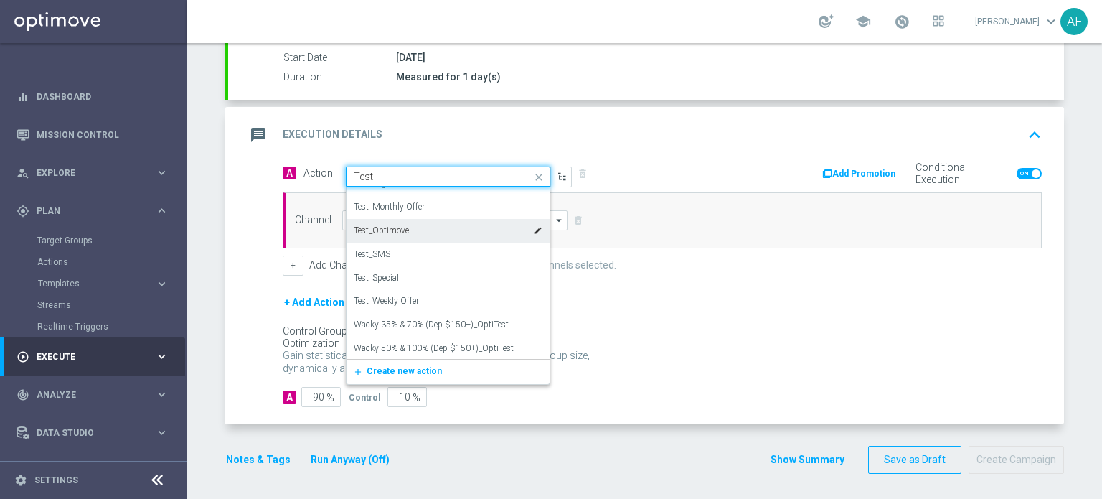
click at [431, 230] on div "Test_Optimove edit" at bounding box center [448, 231] width 189 height 24
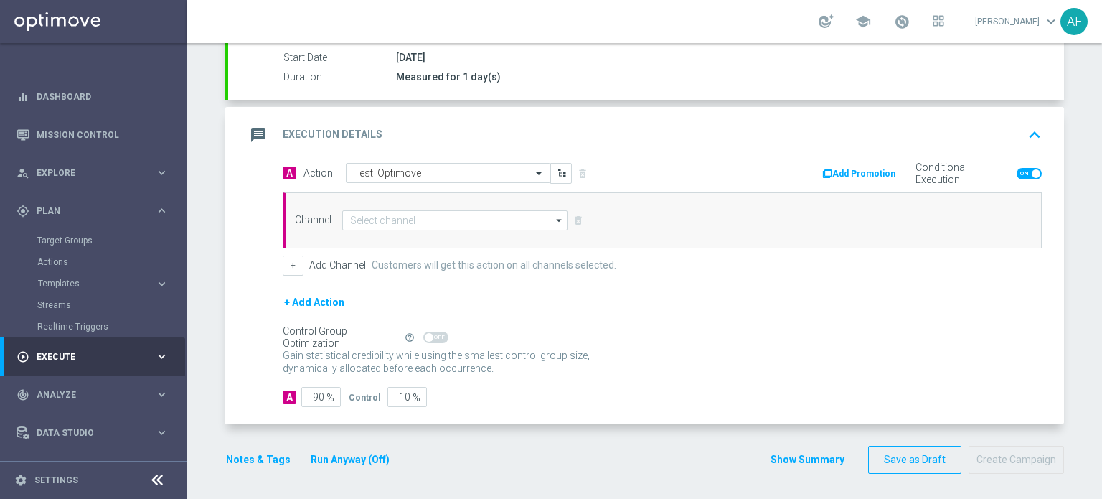
click at [873, 175] on button "Add Promotion" at bounding box center [861, 174] width 80 height 16
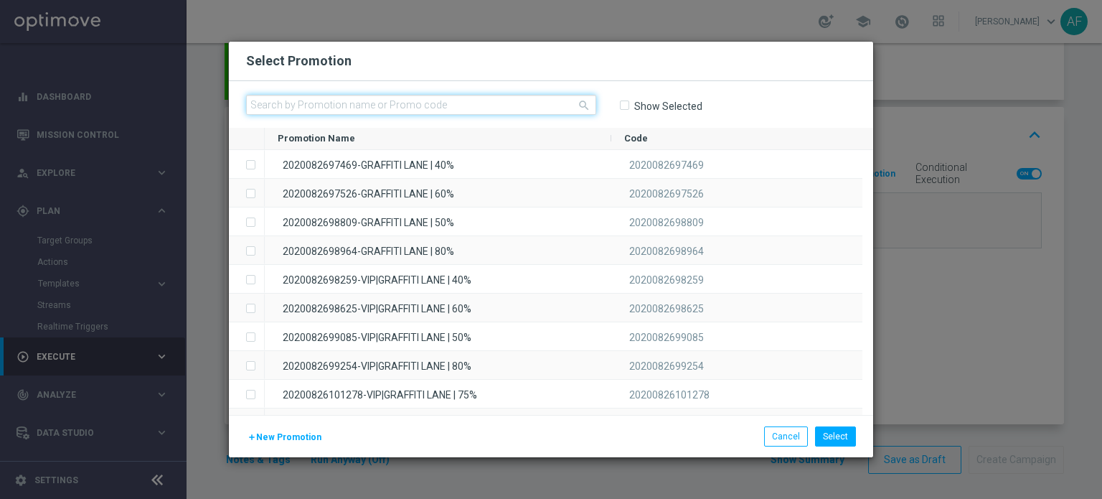
click at [322, 106] on input "text" at bounding box center [421, 105] width 350 height 20
paste input "20250826245940"
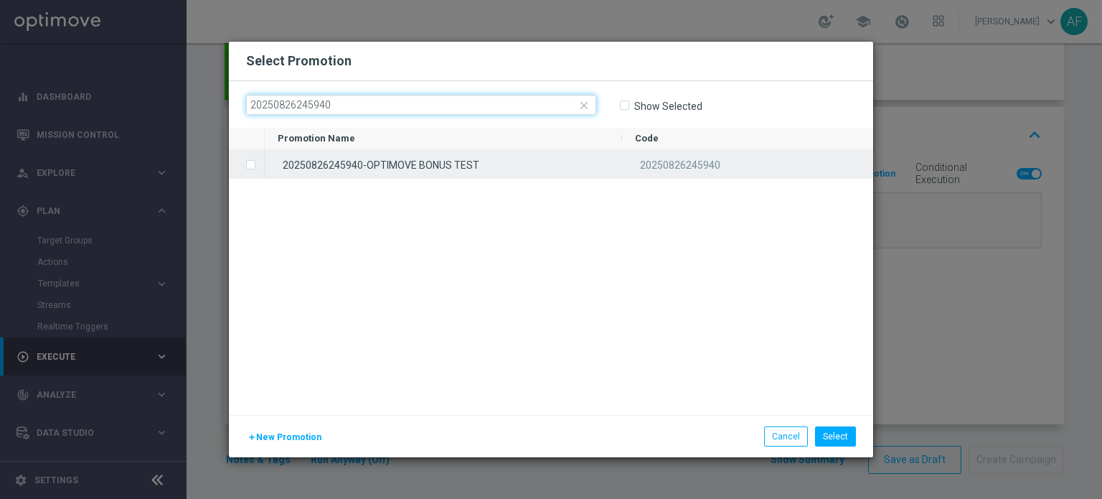
type input "20250826245940"
click at [260, 163] on label "Press SPACE to select this row." at bounding box center [262, 165] width 5 height 13
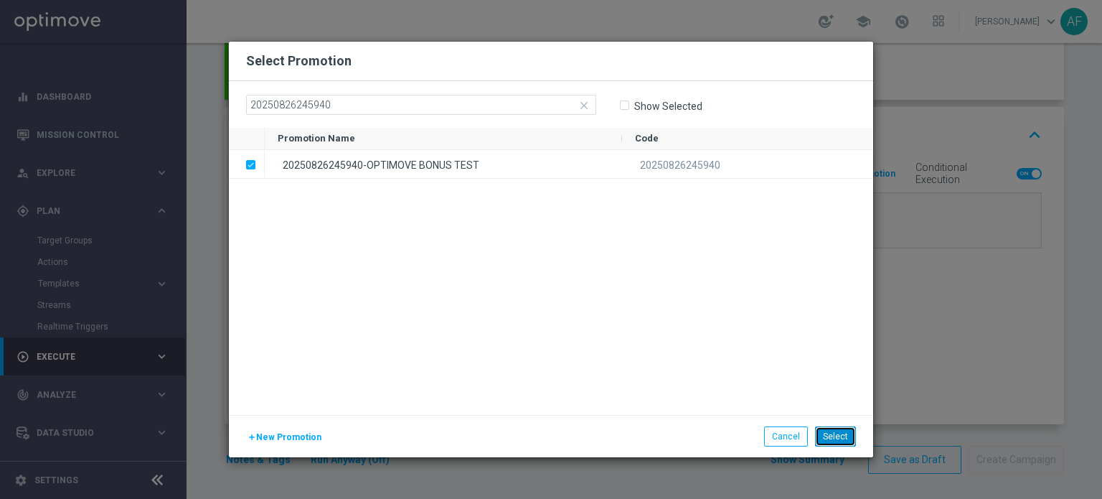
click at [833, 434] on button "Select" at bounding box center [835, 436] width 41 height 20
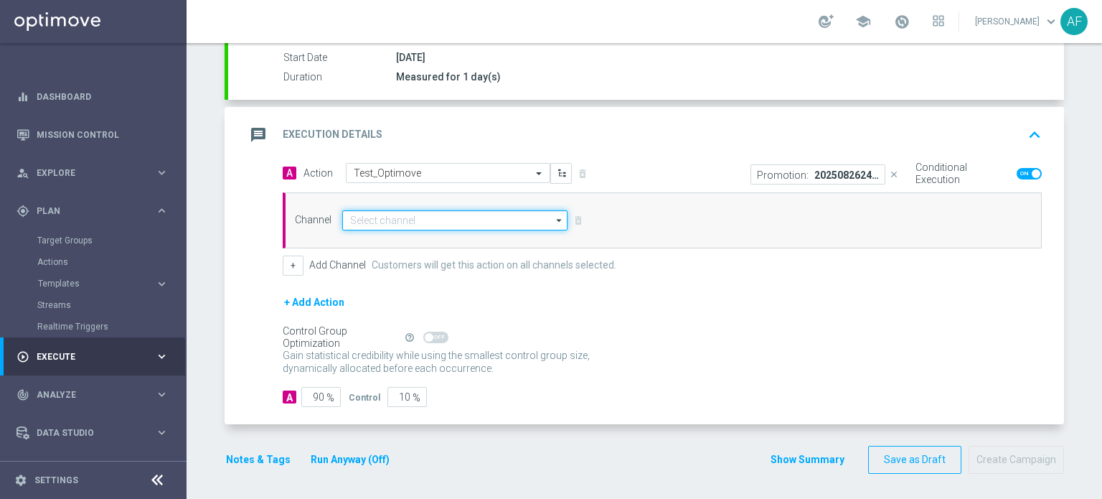
click at [540, 222] on input at bounding box center [454, 220] width 225 height 20
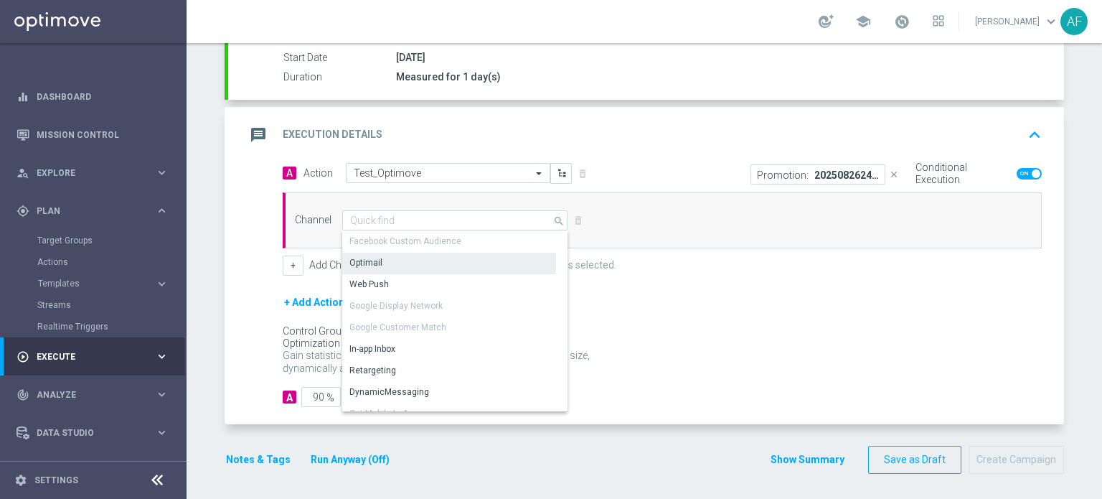
click at [486, 253] on div "Optimail" at bounding box center [449, 263] width 214 height 20
type input "Optimail"
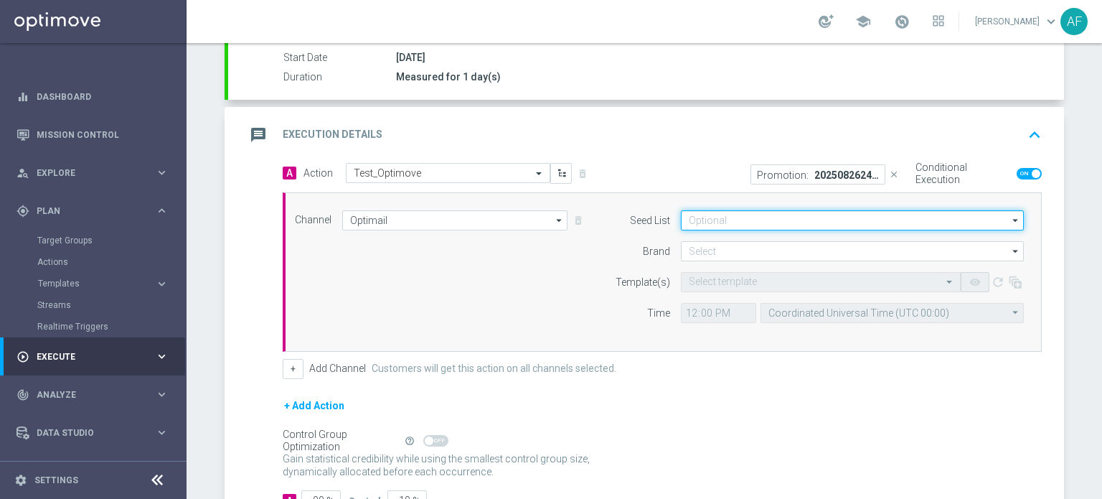
click at [789, 215] on input at bounding box center [852, 220] width 343 height 20
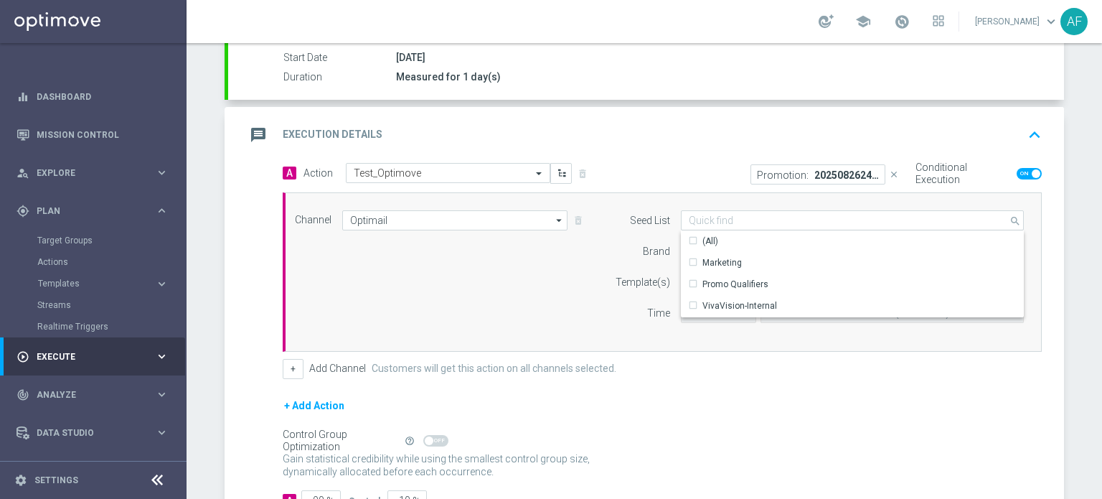
click at [670, 166] on div "Promotion: 20250826245940-OPTIMOVE BONUS TEST close Conditional Execution" at bounding box center [857, 174] width 390 height 22
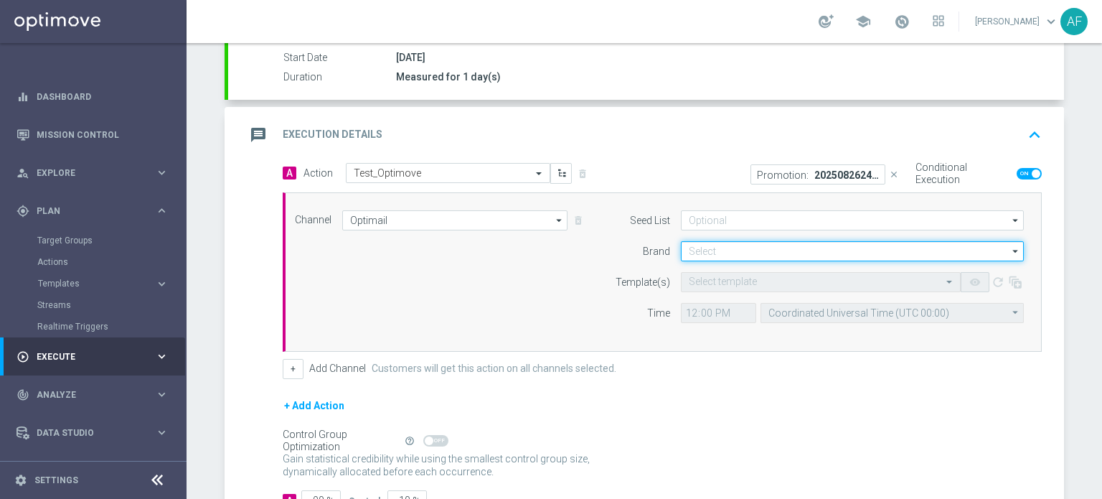
click at [734, 248] on input at bounding box center [852, 251] width 343 height 20
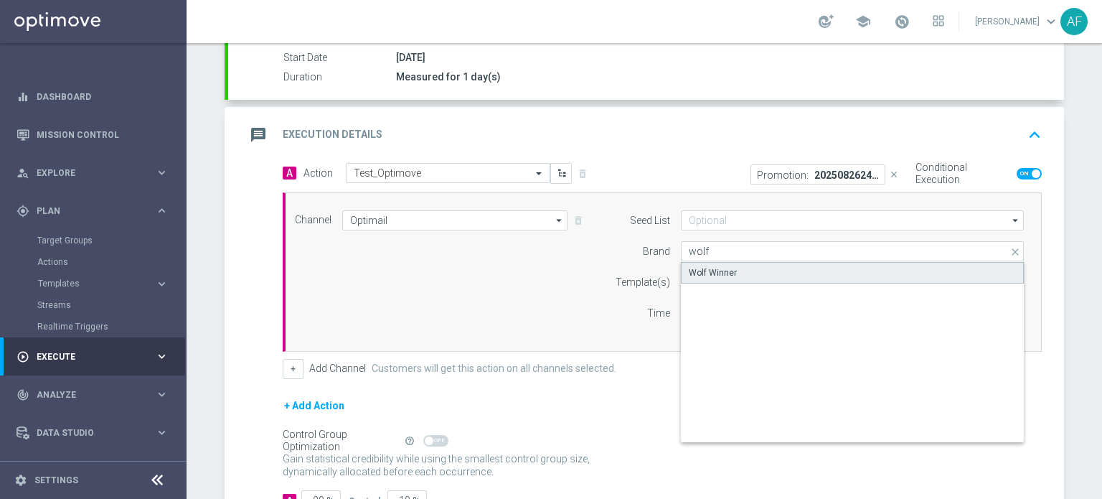
click at [739, 268] on div "Wolf Winner" at bounding box center [853, 273] width 344 height 22
type input "Wolf Winner"
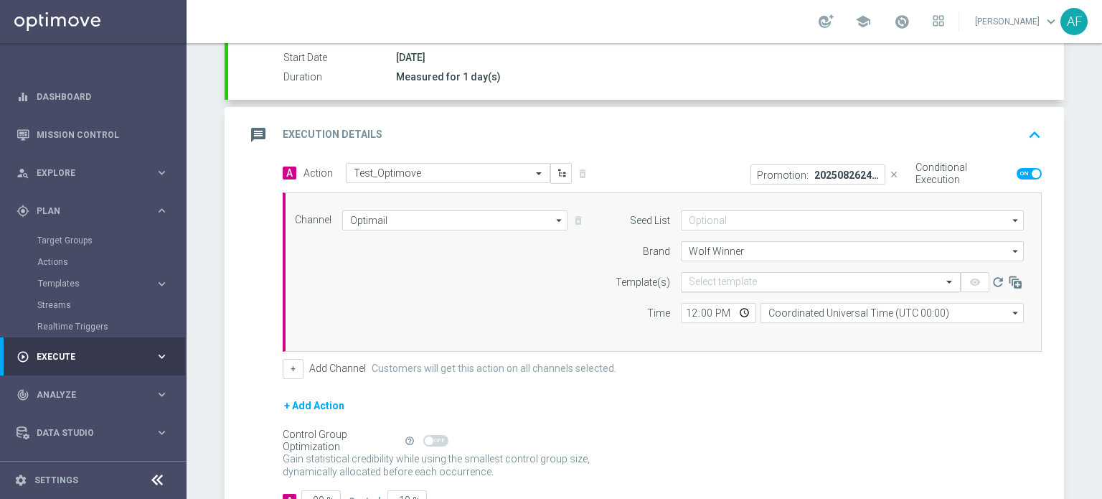
click at [760, 284] on input "text" at bounding box center [806, 282] width 235 height 12
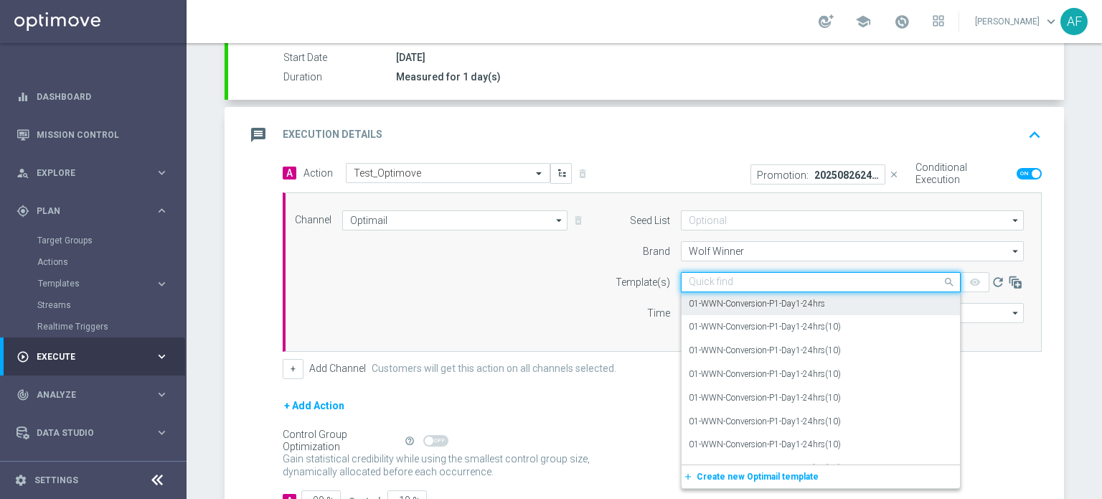
click at [875, 301] on div "01-WWN-Conversion-P1-Day1-24hrs" at bounding box center [821, 304] width 264 height 24
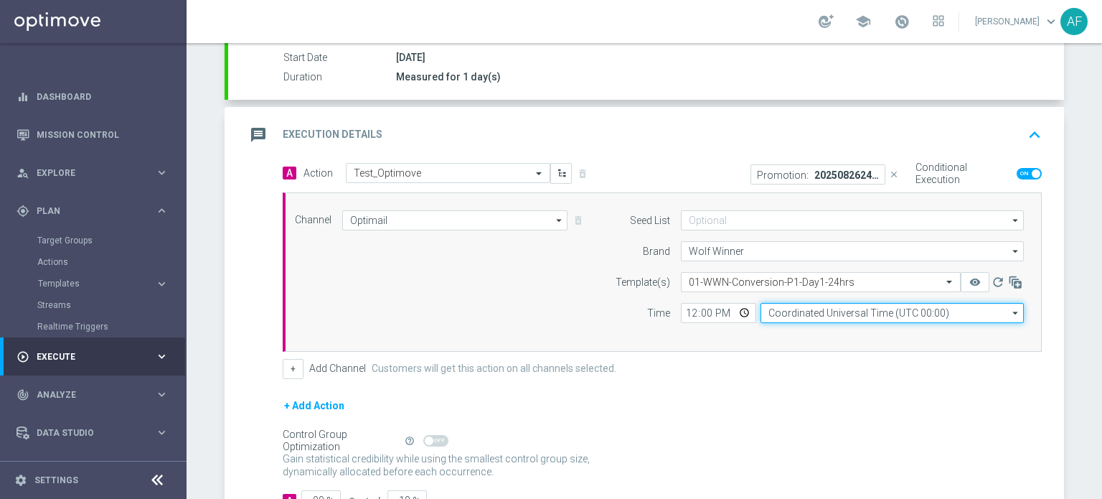
click at [808, 315] on input "Coordinated Universal Time (UTC 00:00)" at bounding box center [892, 313] width 263 height 20
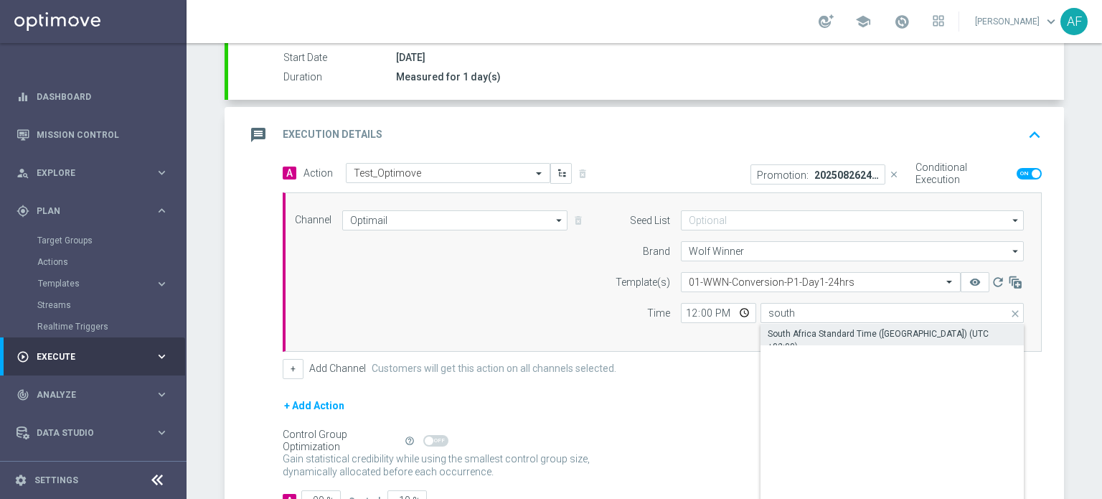
click at [922, 332] on div "South Africa Standard Time ([GEOGRAPHIC_DATA]) (UTC +02:00)" at bounding box center [893, 340] width 250 height 26
type input "South Africa Standard Time ([GEOGRAPHIC_DATA]) (UTC +02:00)"
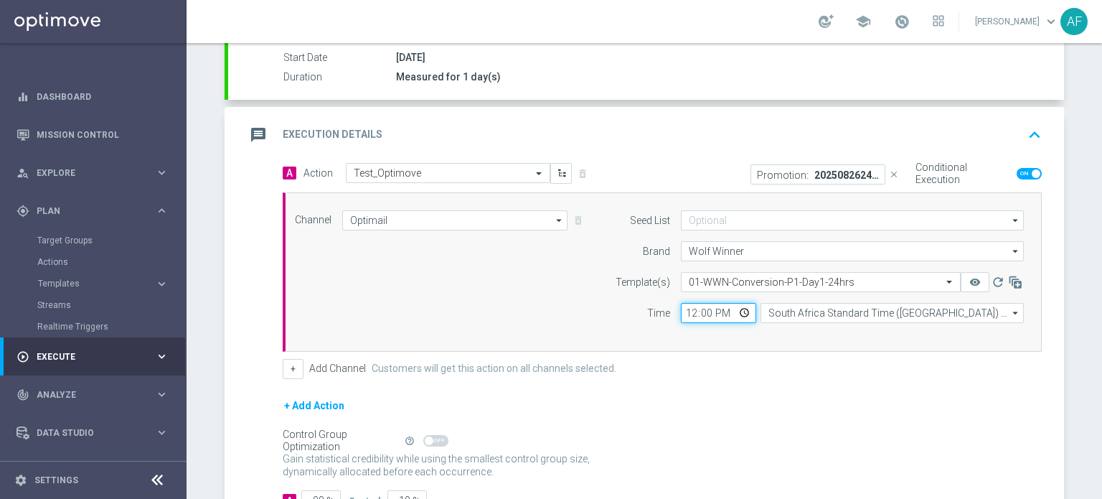
click at [733, 309] on input "12:00" at bounding box center [718, 313] width 75 height 20
type input "09:25"
click at [759, 393] on form "A Action Select action Test_Optimove delete_forever Promotion: 20250826245940-O…" at bounding box center [662, 337] width 759 height 348
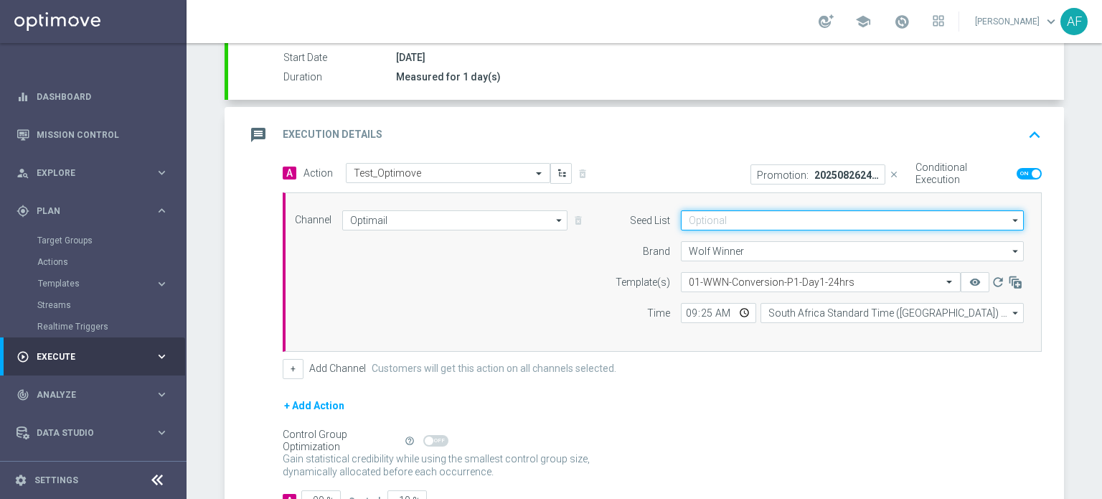
click at [767, 219] on input at bounding box center [852, 220] width 343 height 20
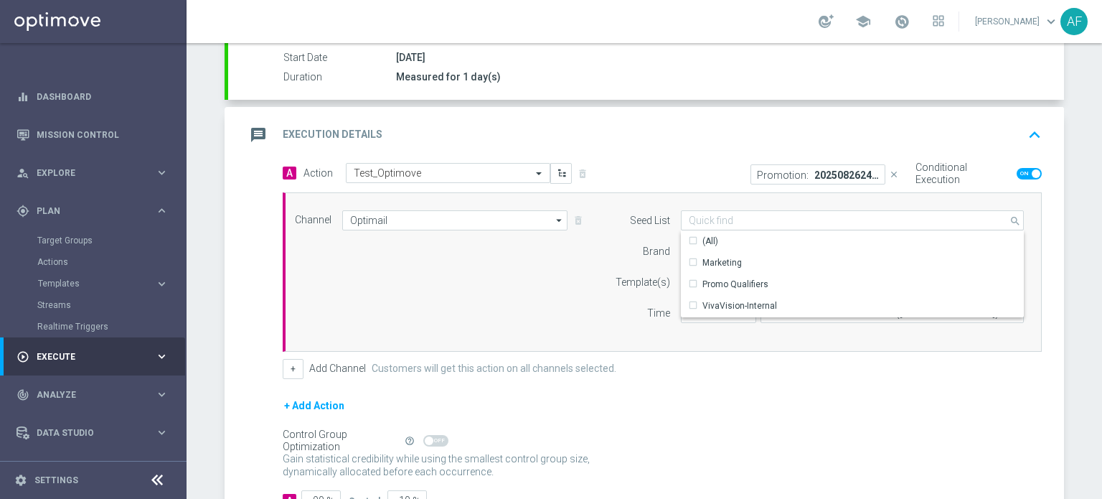
click at [686, 171] on div "Promotion: 20250826245940-OPTIMOVE BONUS TEST close Conditional Execution" at bounding box center [857, 174] width 390 height 22
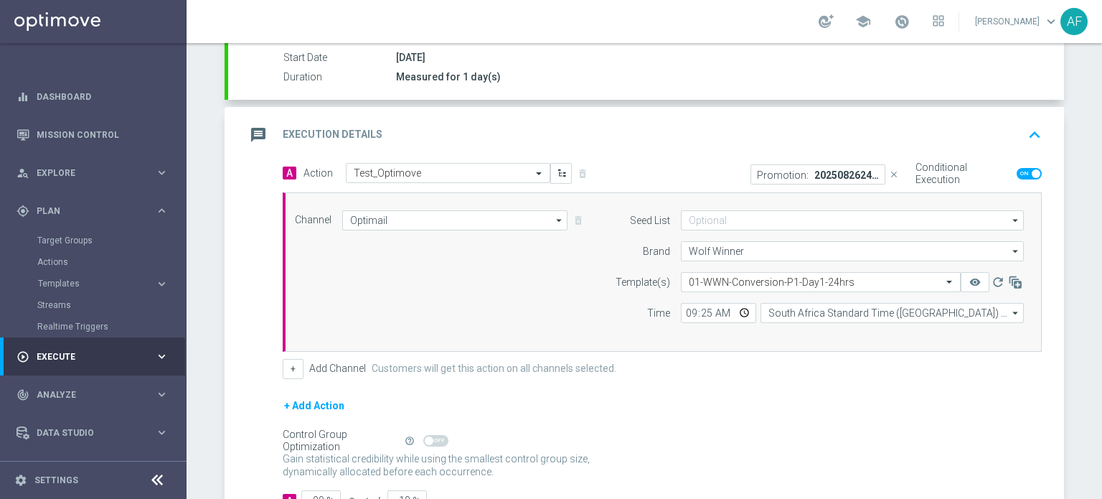
scroll to position [312, 0]
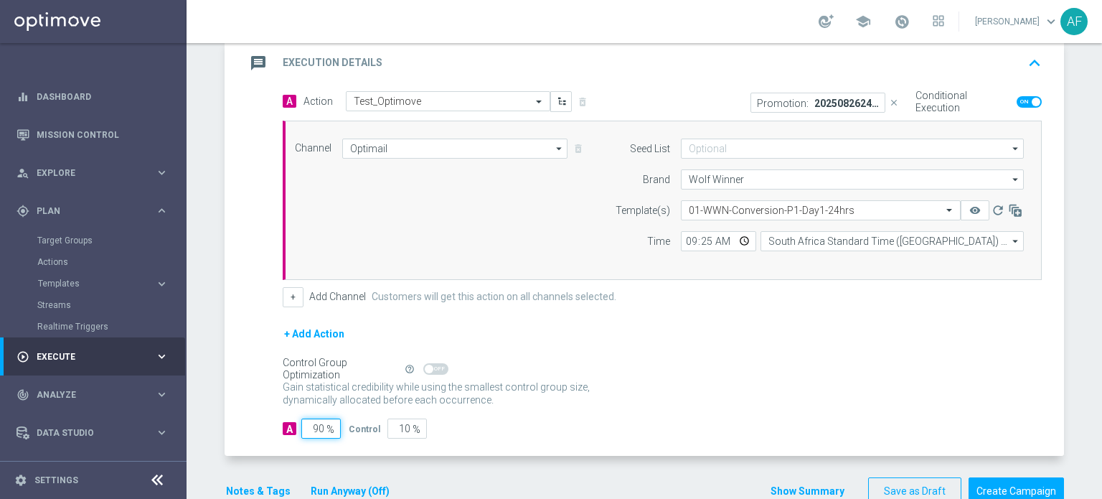
click at [321, 422] on input "90" at bounding box center [320, 428] width 39 height 20
type input "9"
type input "91"
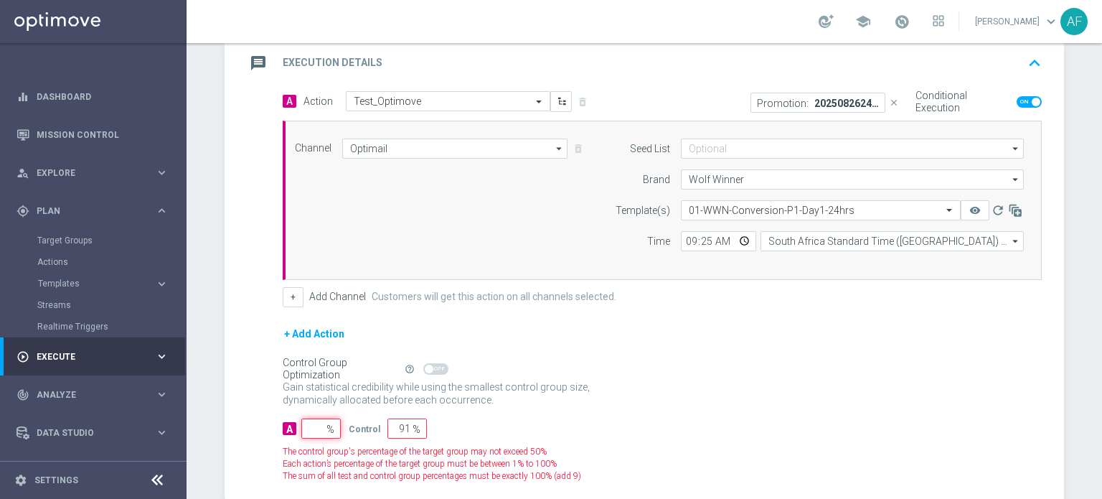
type input "100"
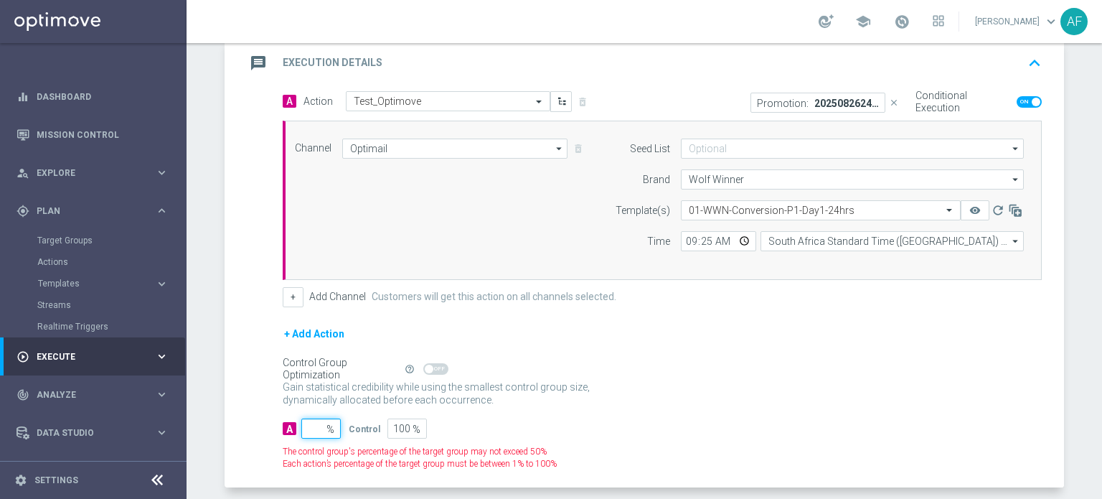
type input "1"
type input "99"
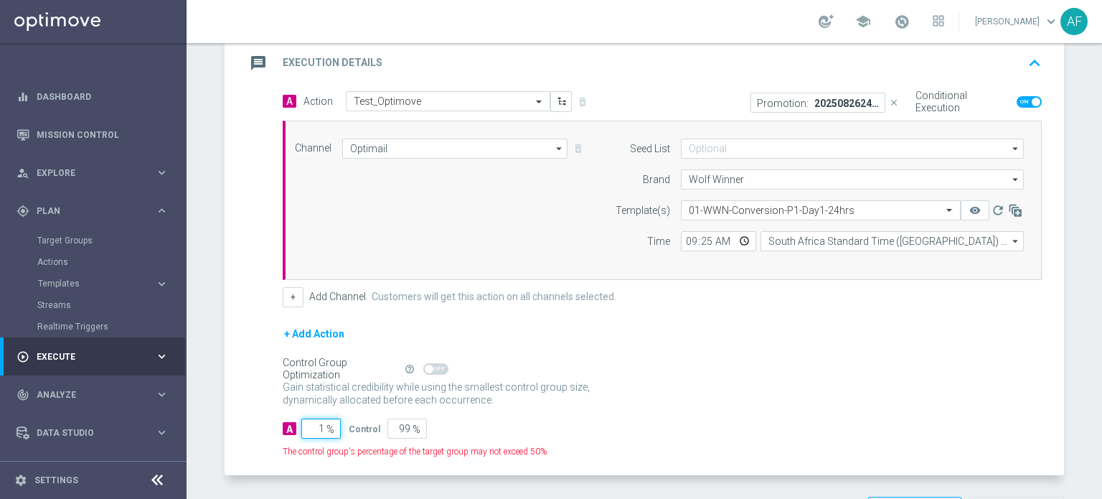
type input "10"
type input "90"
type input "100"
type input "0"
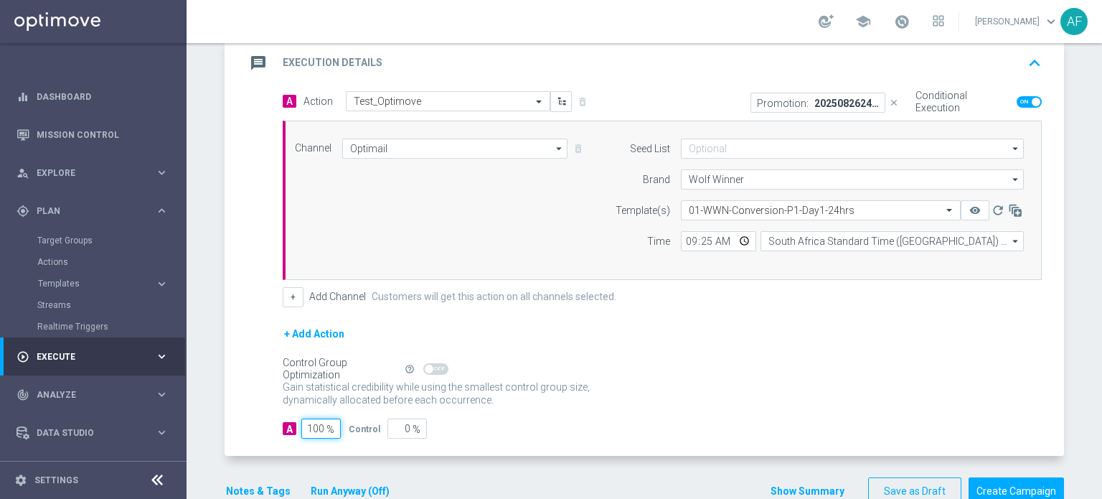
type input "100"
click at [558, 403] on div "Gain statistical credibility while using the smallest control group size, dynam…" at bounding box center [662, 394] width 759 height 34
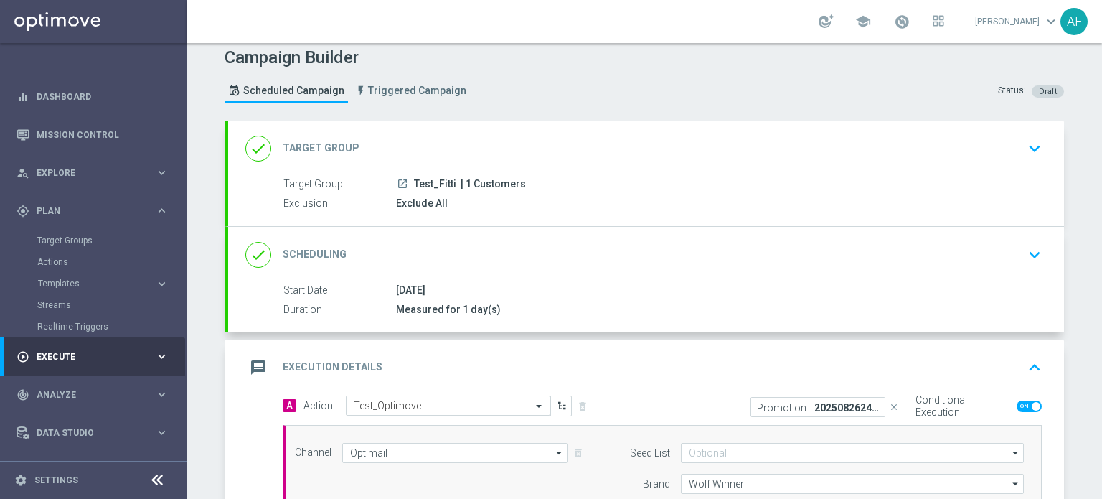
scroll to position [0, 0]
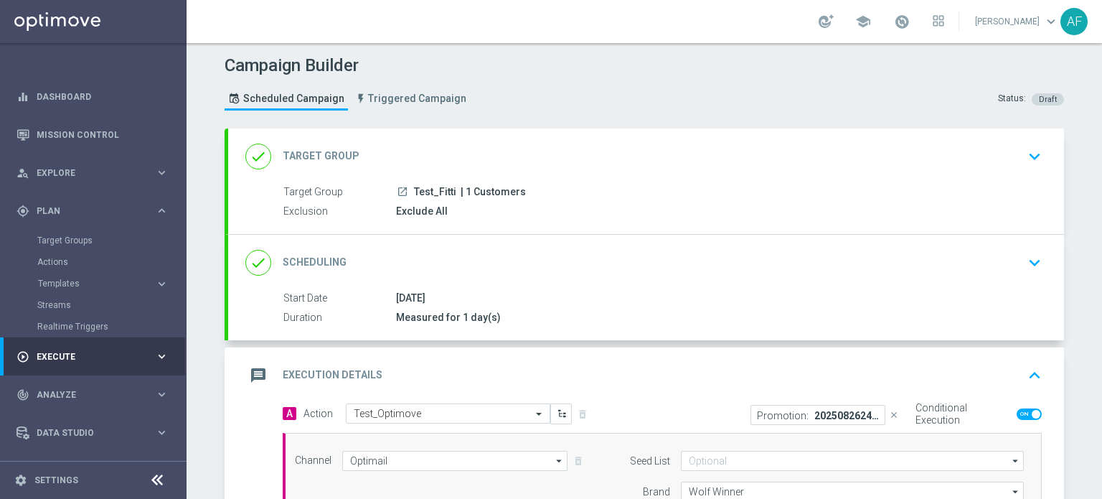
click at [569, 200] on div "Target Group launch Test_Fitti | 1 Customers Exclusion Exclude All" at bounding box center [646, 201] width 836 height 35
click at [567, 182] on div "done Target Group keyboard_arrow_down" at bounding box center [646, 156] width 836 height 56
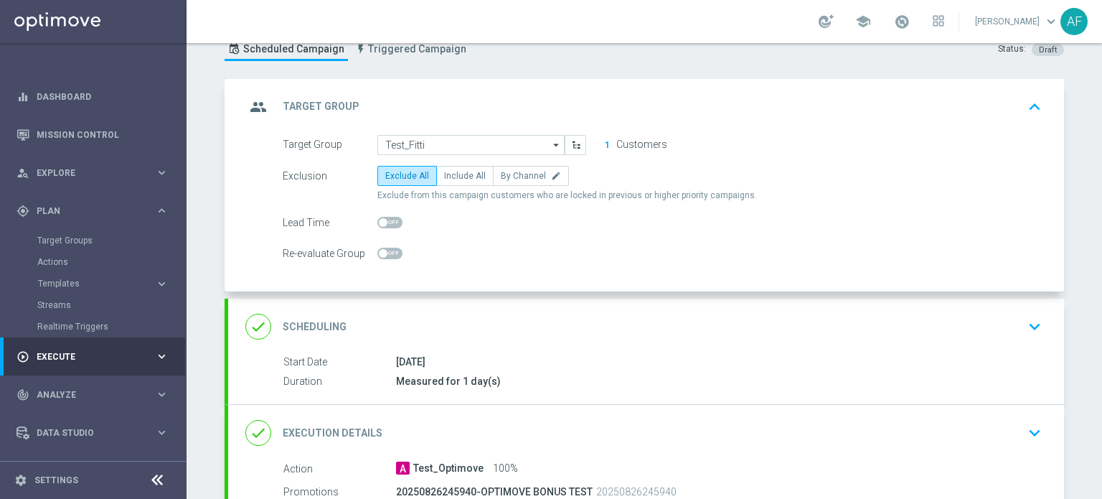
scroll to position [72, 0]
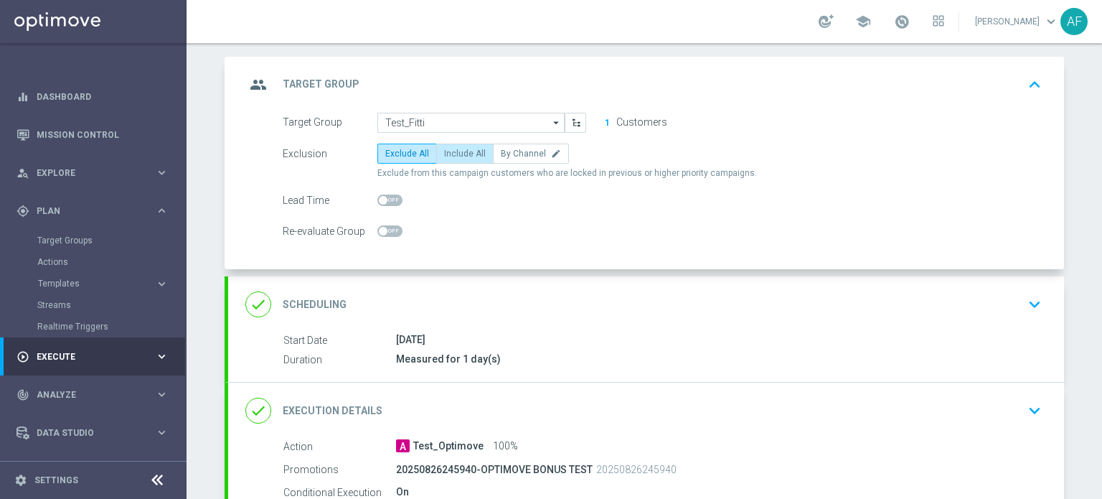
click at [456, 151] on span "Include All" at bounding box center [465, 154] width 42 height 10
click at [454, 151] on input "Include All" at bounding box center [448, 155] width 9 height 9
radio input "true"
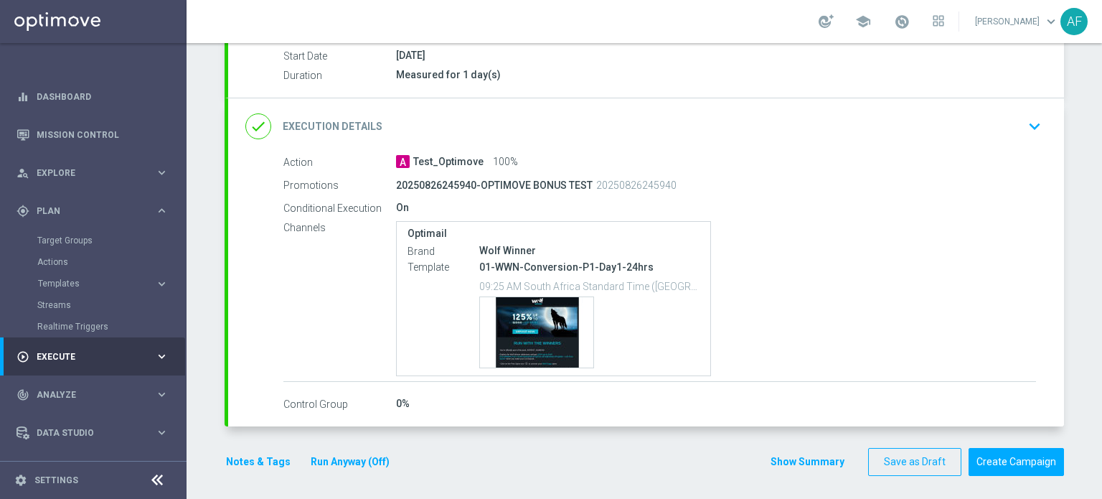
scroll to position [358, 0]
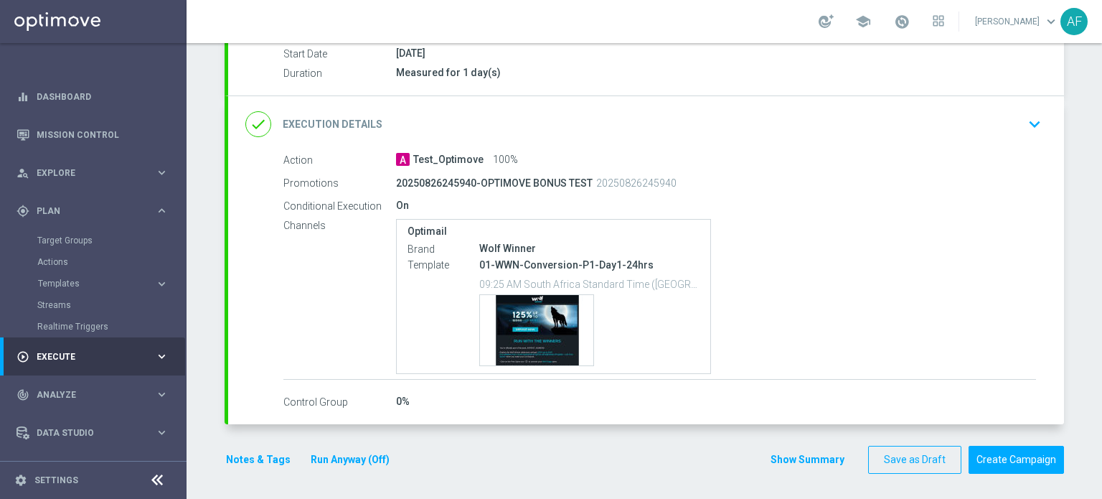
click at [711, 133] on div "done Execution Details keyboard_arrow_down" at bounding box center [646, 124] width 802 height 27
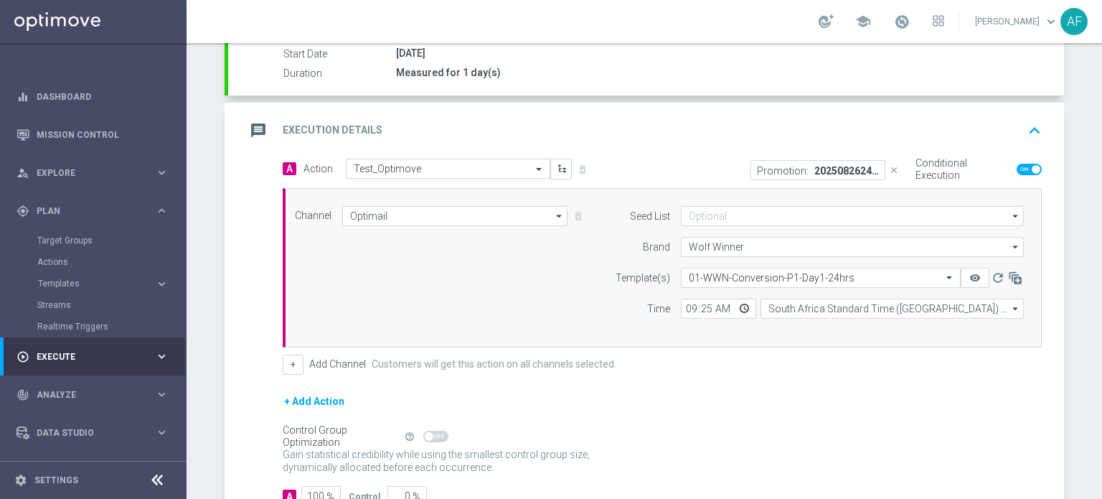
scroll to position [244, 0]
click at [706, 142] on div "message Execution Details keyboard_arrow_up" at bounding box center [646, 131] width 836 height 56
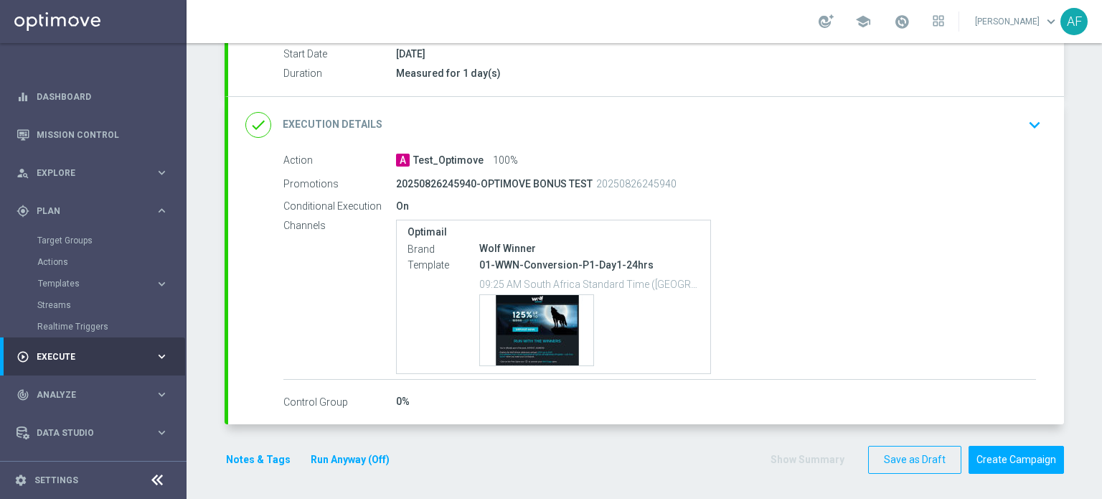
scroll to position [245, 0]
click at [1024, 127] on icon "keyboard_arrow_down" at bounding box center [1035, 124] width 22 height 22
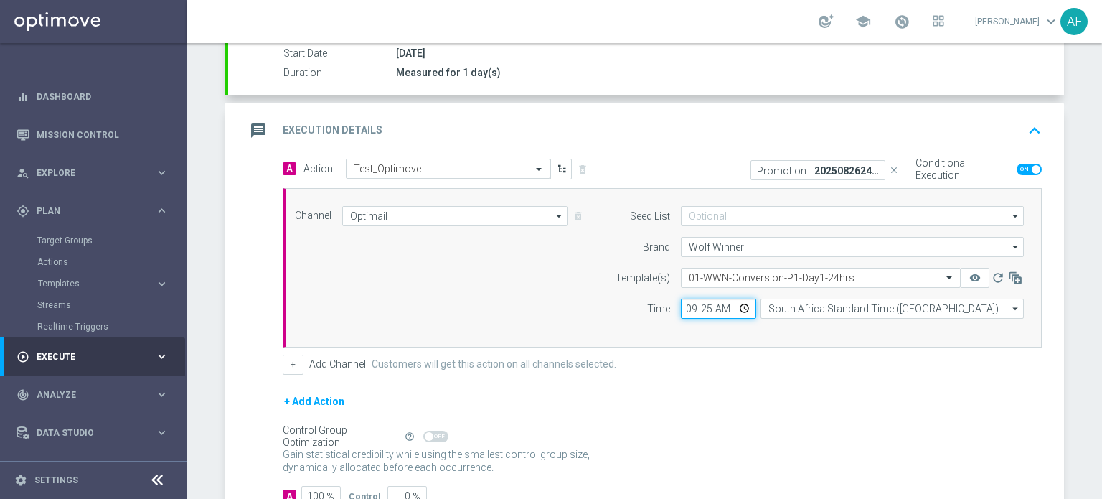
click at [706, 309] on input "09:25" at bounding box center [718, 309] width 75 height 20
click at [722, 306] on input "09:25" at bounding box center [718, 309] width 75 height 20
click at [741, 307] on input "09:25" at bounding box center [718, 309] width 75 height 20
click at [732, 385] on form "A Action Select action Test_Optimove delete_forever Promotion: 20250826245940-O…" at bounding box center [662, 333] width 759 height 348
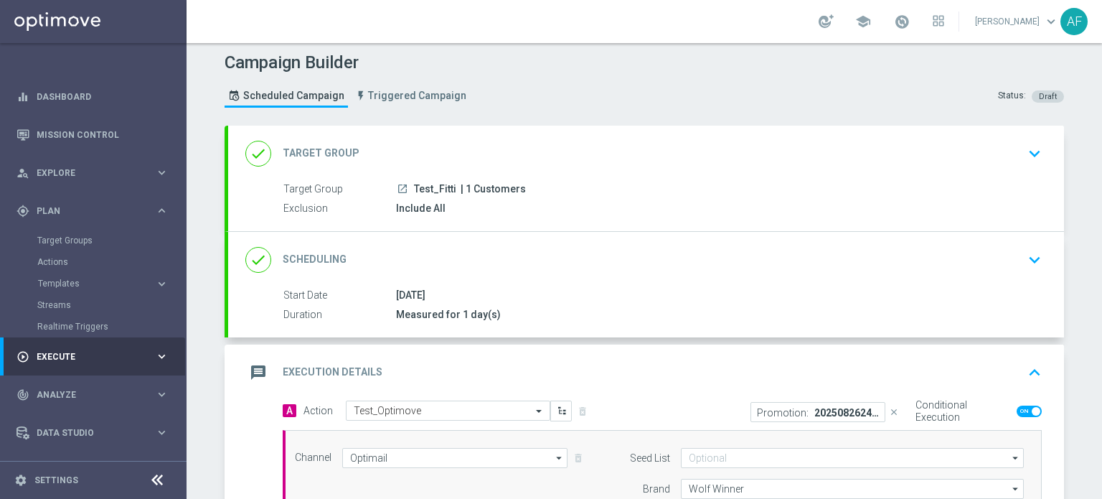
scroll to position [0, 0]
click at [622, 193] on div "launch Test_Fitti | 1 Customers" at bounding box center [716, 191] width 640 height 14
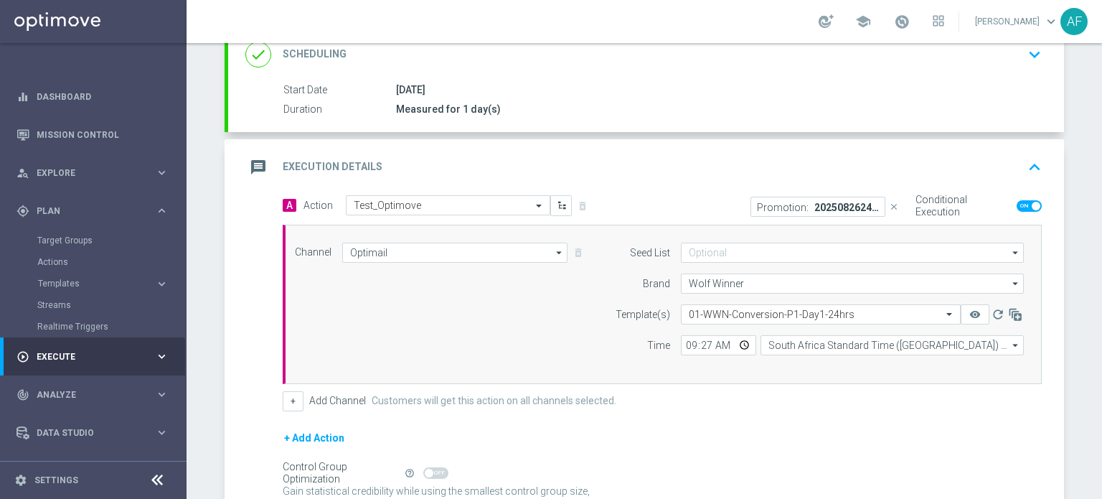
scroll to position [344, 0]
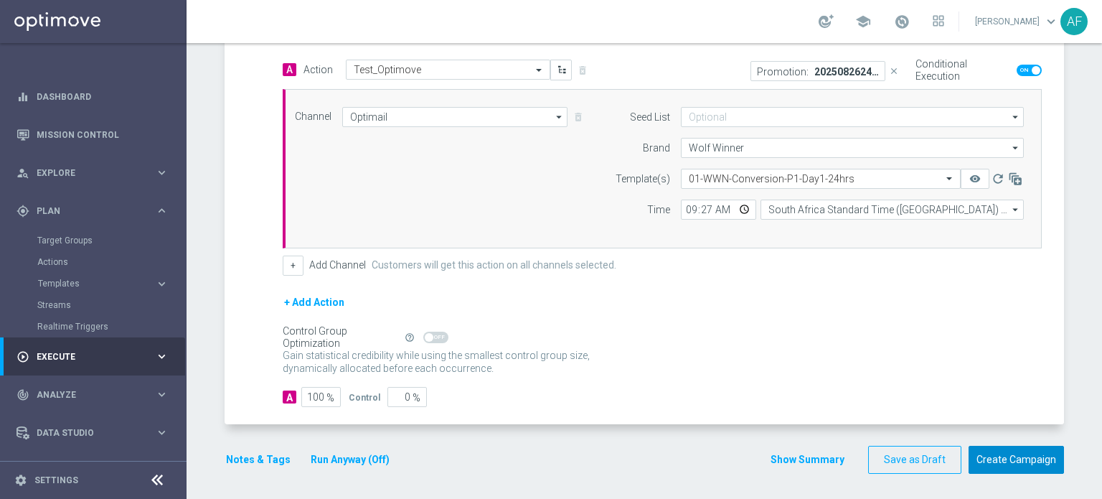
click at [1017, 456] on button "Create Campaign" at bounding box center [1016, 460] width 95 height 28
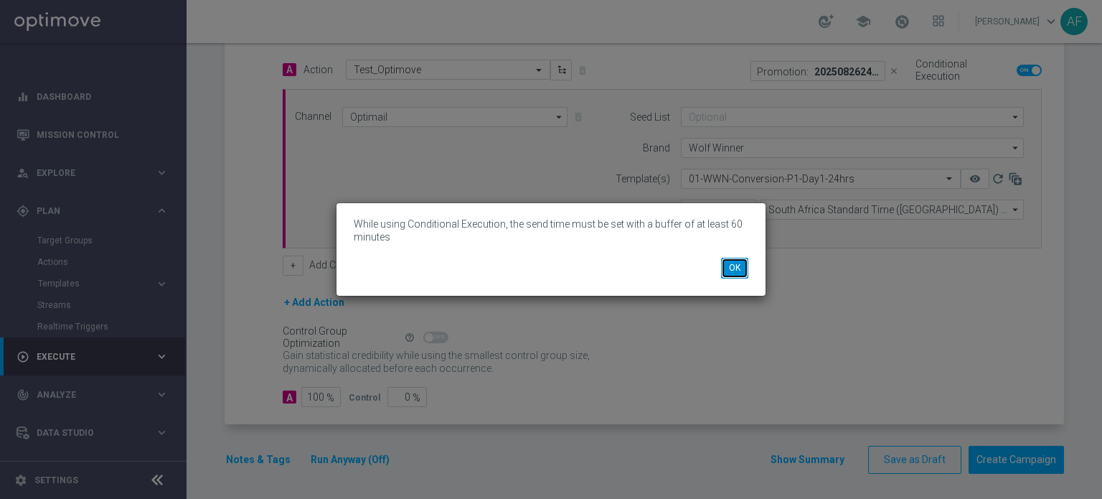
click at [733, 265] on button "OK" at bounding box center [734, 268] width 27 height 20
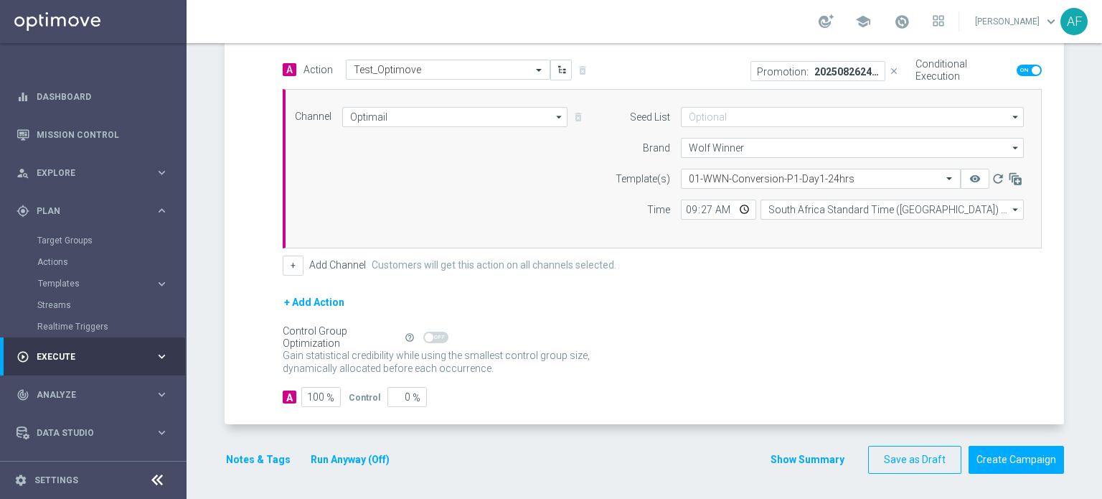
scroll to position [272, 0]
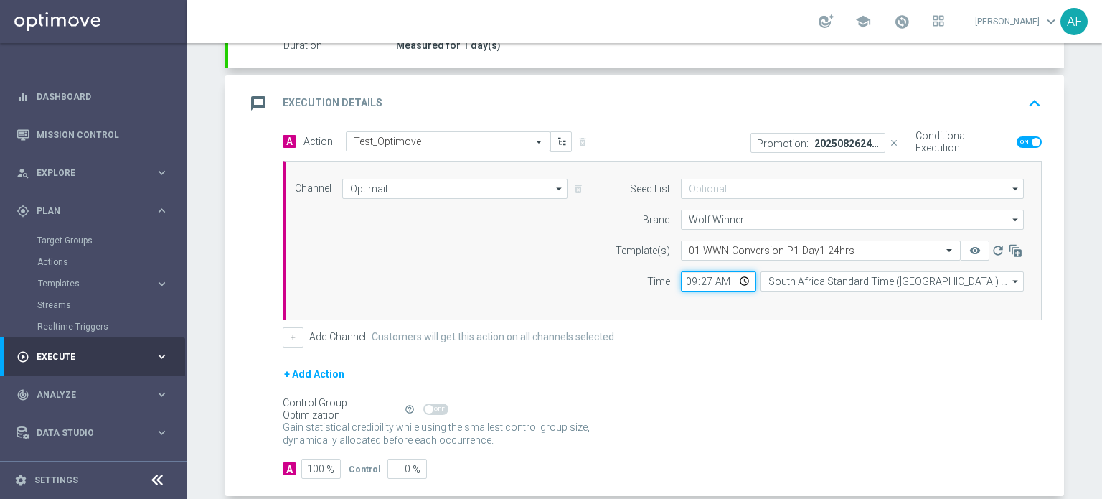
click at [738, 281] on input "09:27" at bounding box center [718, 281] width 75 height 20
type input "10:28"
click at [821, 360] on form "A Action Select action Test_Optimove delete_forever Promotion: 20250826245940-O…" at bounding box center [662, 305] width 759 height 348
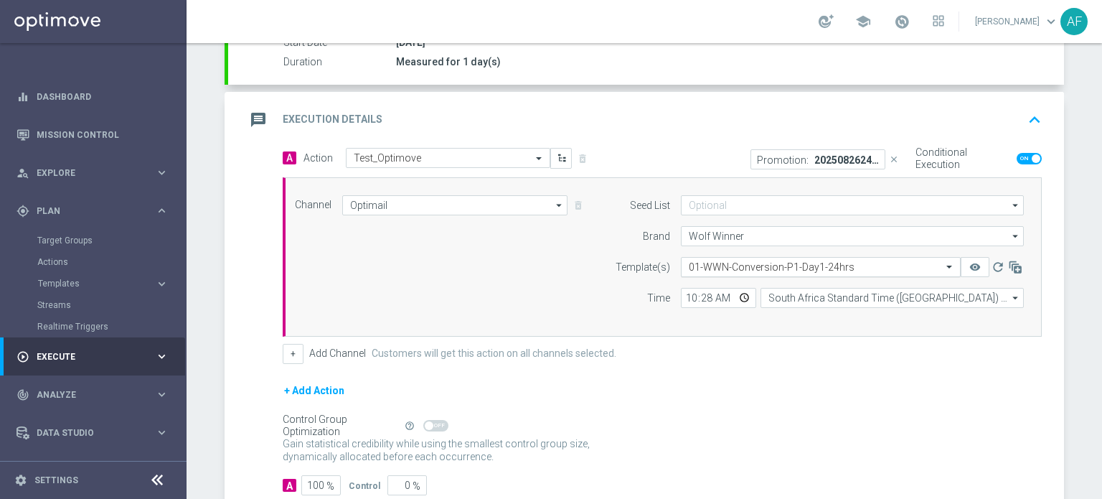
scroll to position [344, 0]
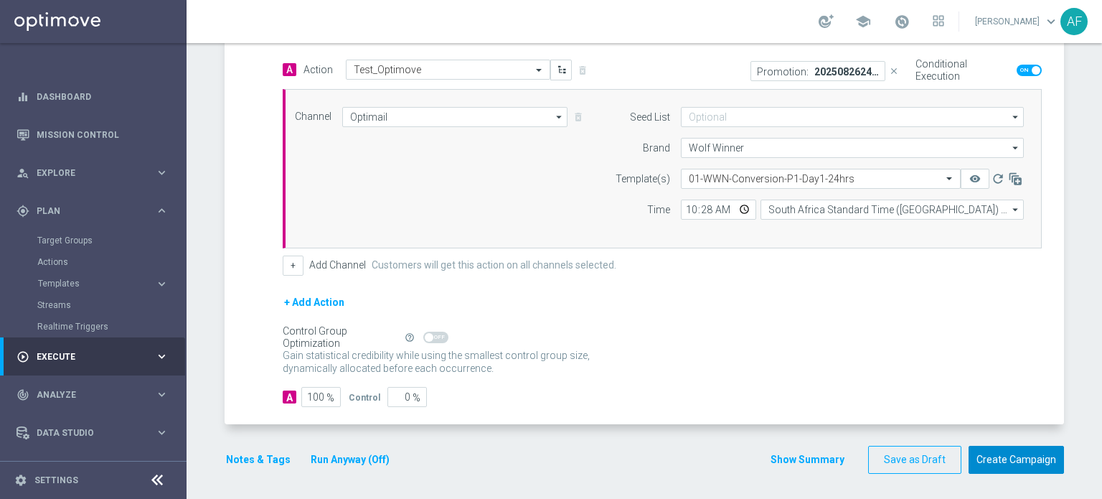
click at [999, 460] on button "Create Campaign" at bounding box center [1016, 460] width 95 height 28
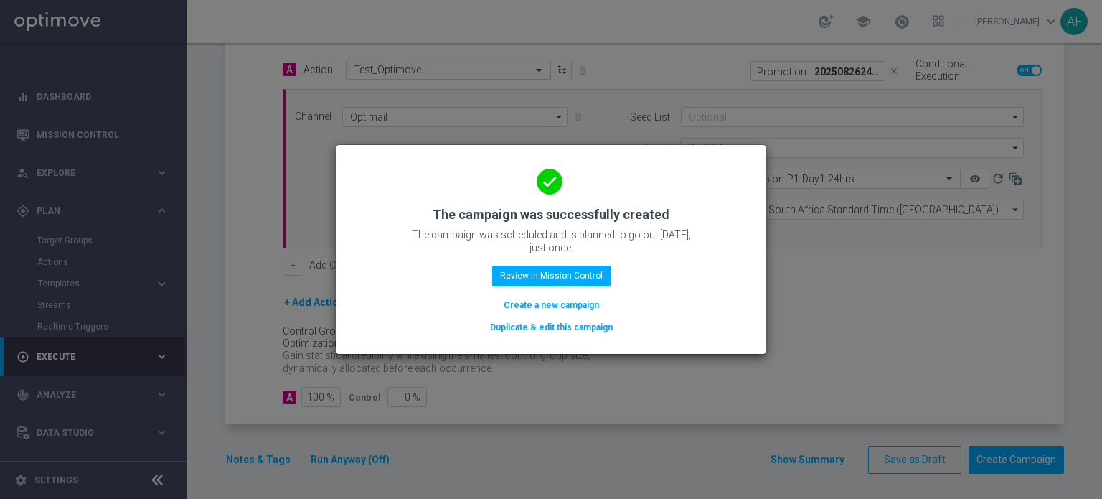
click at [809, 281] on modal-container "done The campaign was successfully created The campaign was scheduled and is pl…" at bounding box center [551, 249] width 1102 height 499
click at [577, 271] on button "Review in Mission Control" at bounding box center [551, 276] width 118 height 20
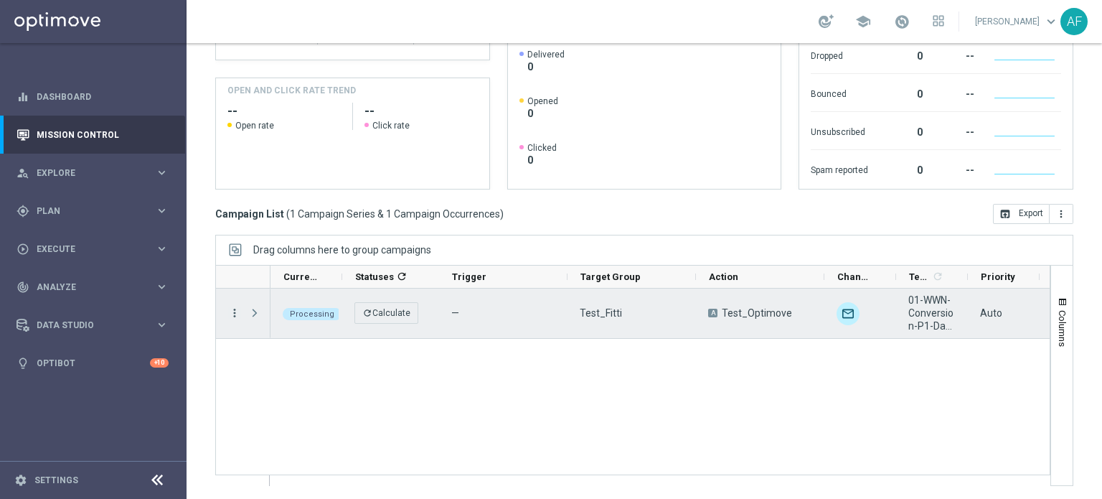
click at [232, 312] on icon "more_vert" at bounding box center [234, 312] width 13 height 13
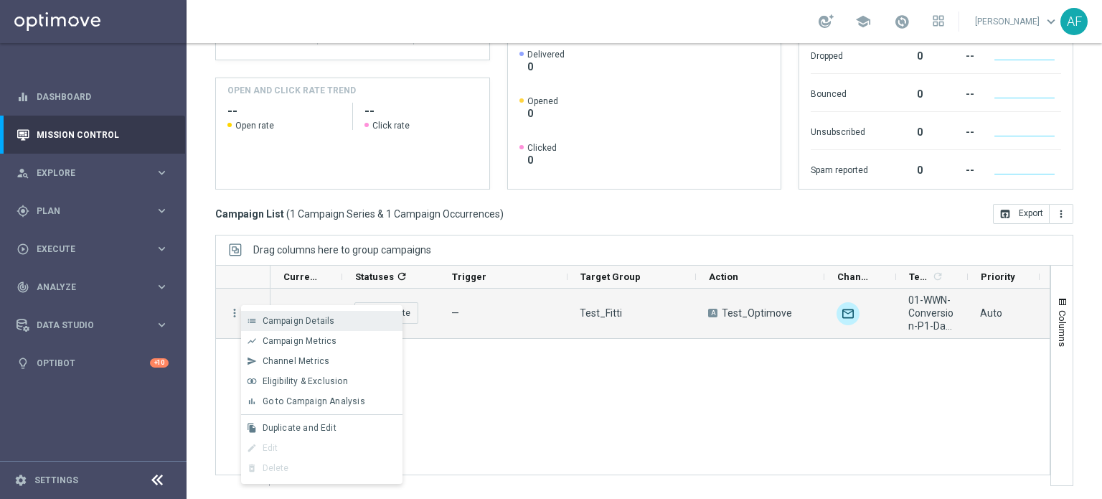
click at [276, 320] on span "Campaign Details" at bounding box center [299, 321] width 72 height 10
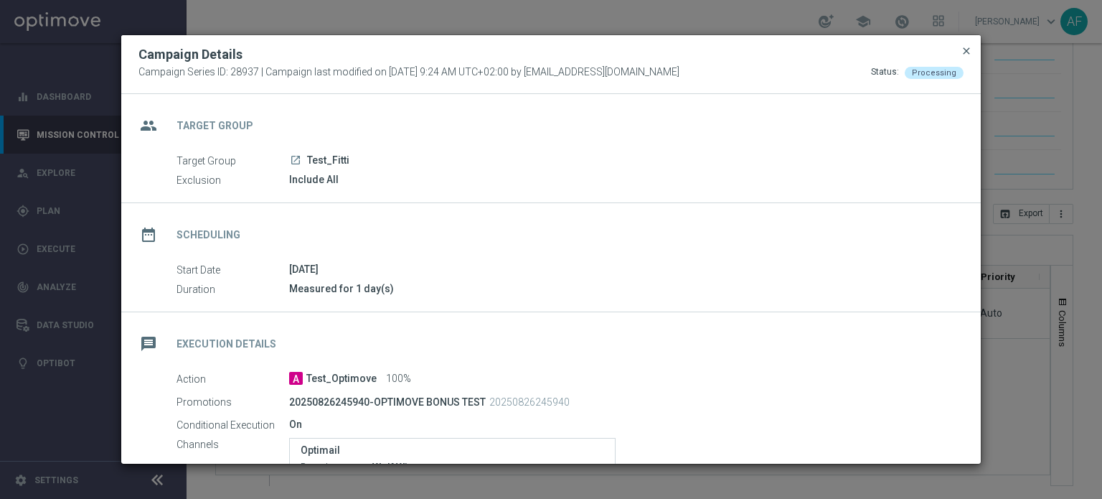
click at [969, 52] on span "close" at bounding box center [966, 50] width 11 height 11
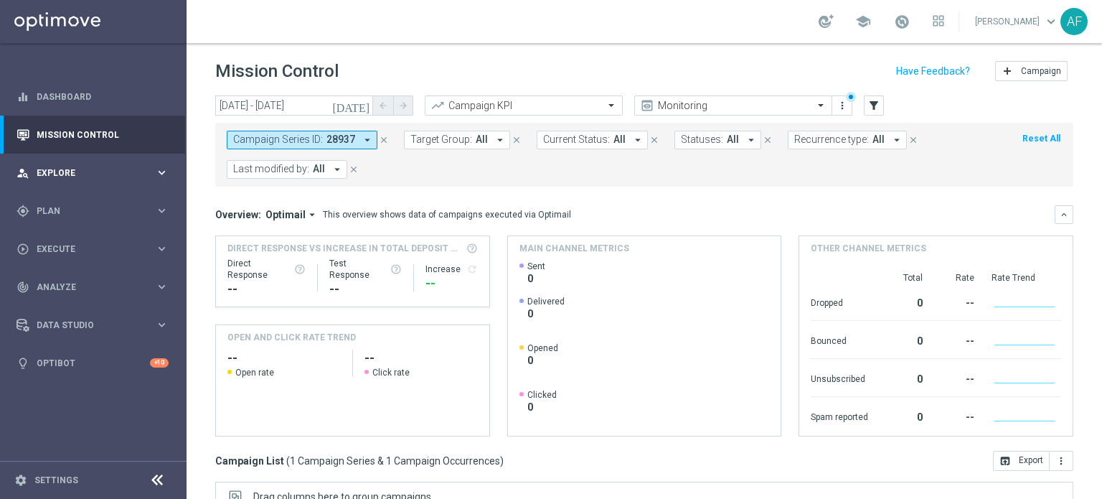
click at [92, 169] on span "Explore" at bounding box center [96, 173] width 118 height 9
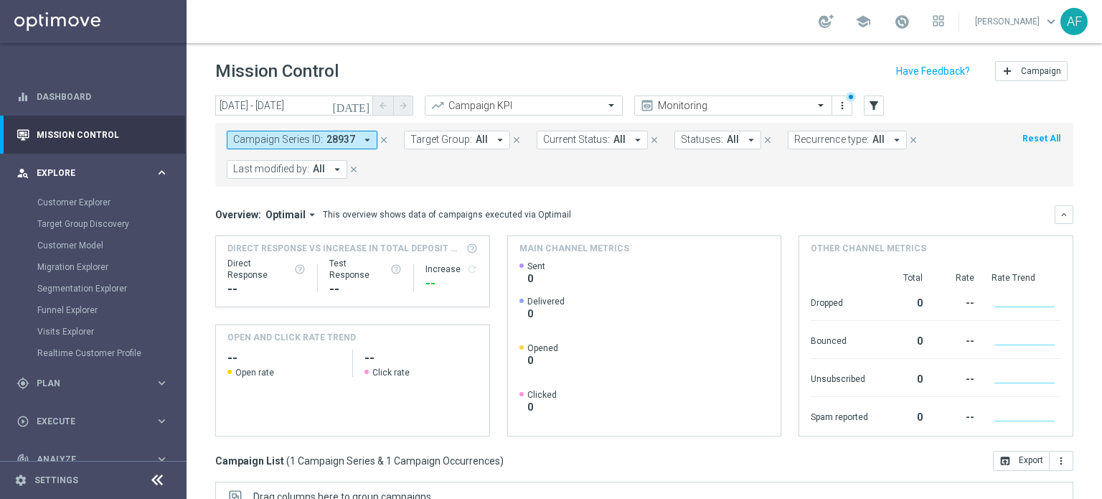
click at [78, 162] on div "person_search Explore keyboard_arrow_right" at bounding box center [92, 173] width 185 height 38
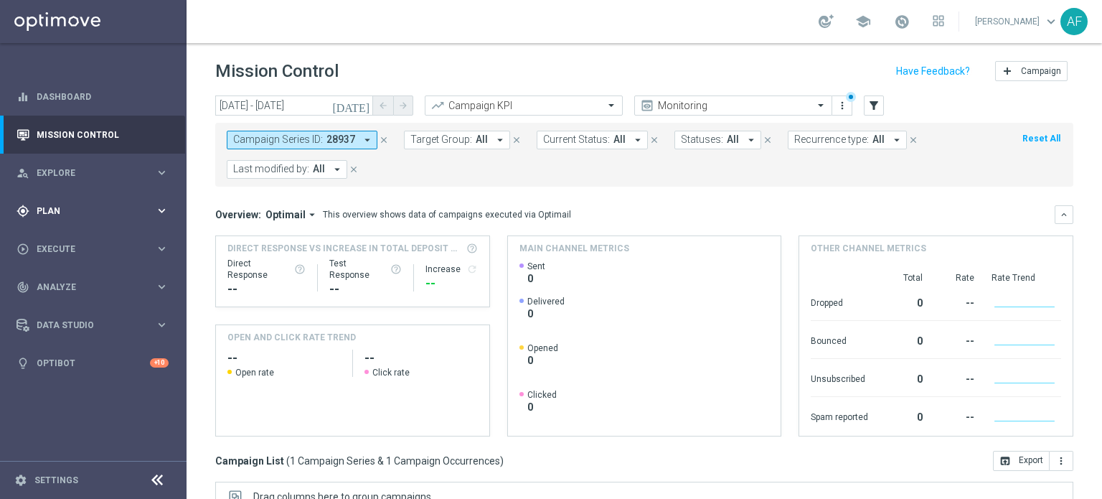
click at [78, 207] on span "Plan" at bounding box center [96, 211] width 118 height 9
click at [72, 281] on span "Templates" at bounding box center [89, 283] width 103 height 9
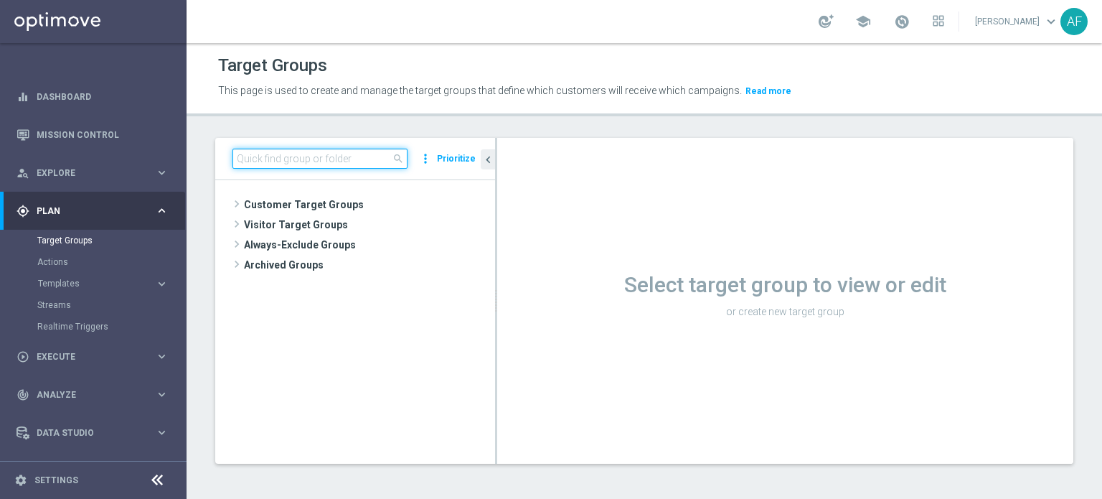
click at [324, 158] on input at bounding box center [320, 159] width 175 height 20
paste input "599261712056509"
type input "599261712056509"
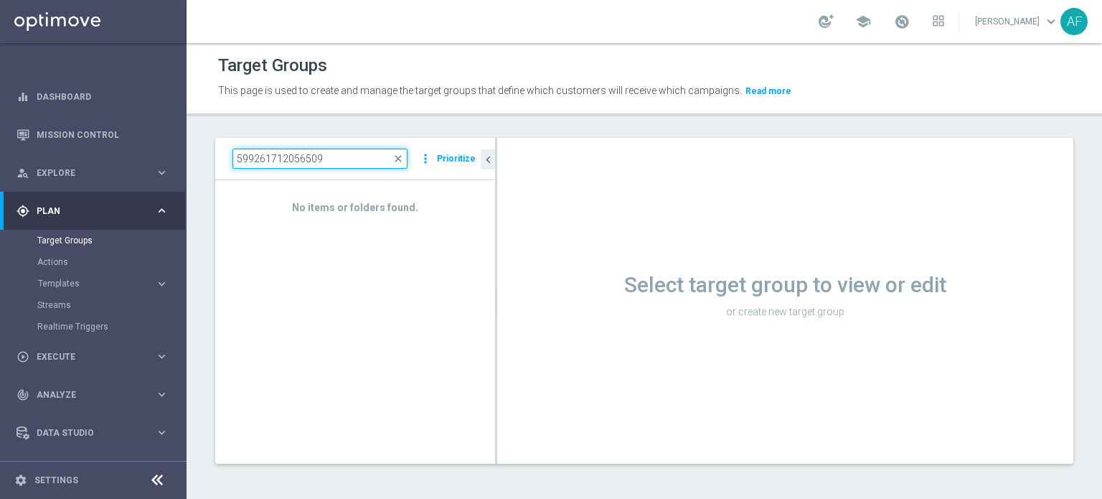
drag, startPoint x: 330, startPoint y: 157, endPoint x: 186, endPoint y: 159, distance: 144.3
click at [186, 159] on main "equalizer Dashboard Mission Control" at bounding box center [551, 249] width 1102 height 499
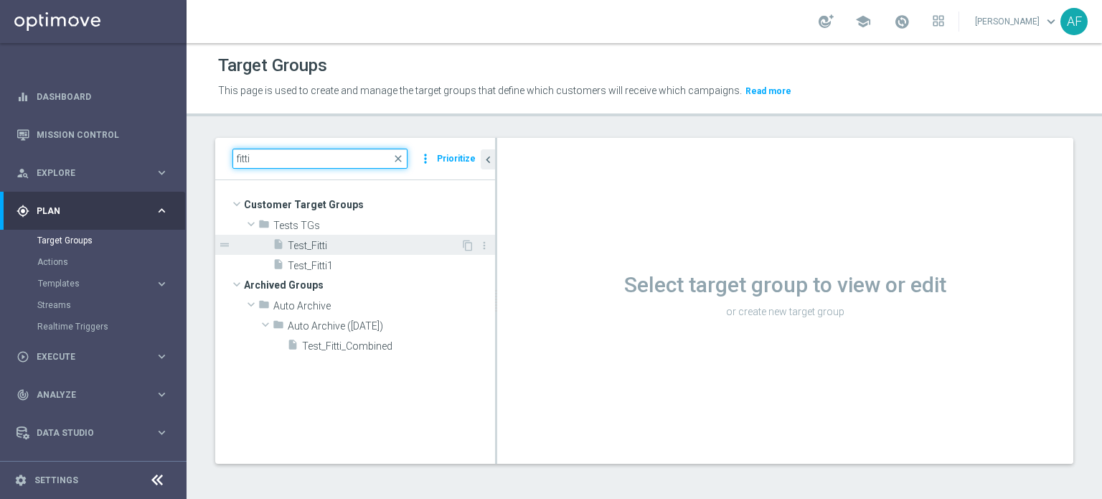
type input "fitti"
click at [360, 242] on span "Test_Fitti" at bounding box center [374, 246] width 173 height 12
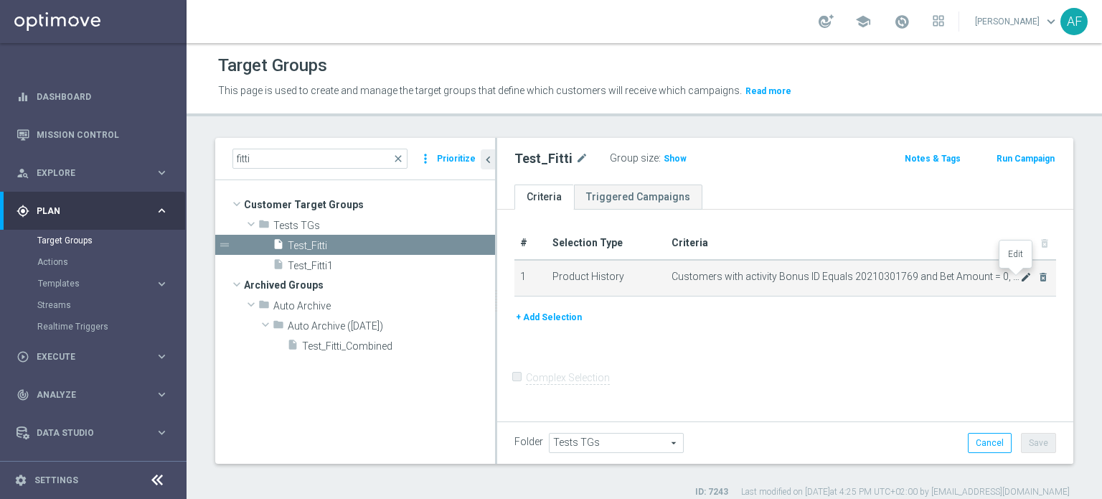
click at [1021, 280] on icon "mode_edit" at bounding box center [1026, 276] width 11 height 11
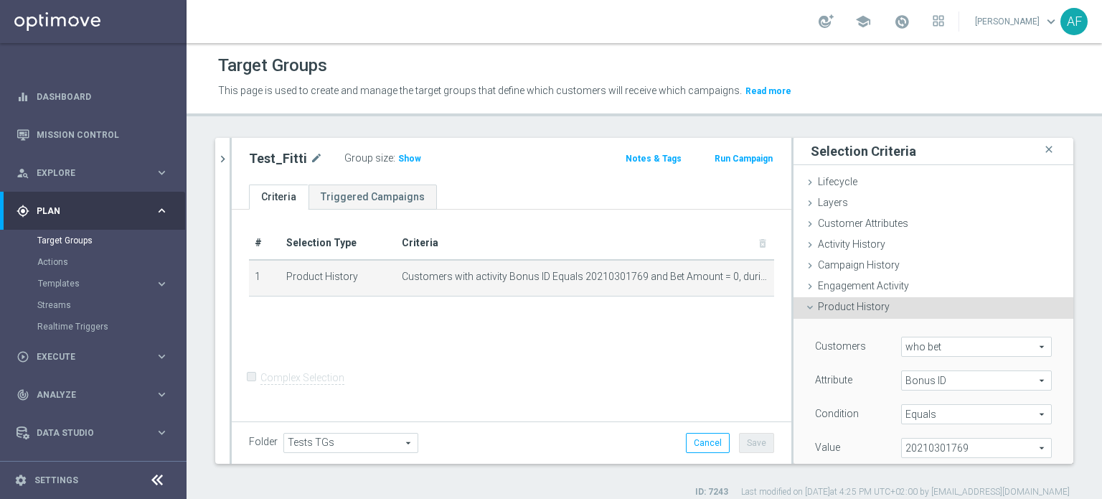
click at [916, 307] on div "Product History done" at bounding box center [934, 308] width 280 height 22
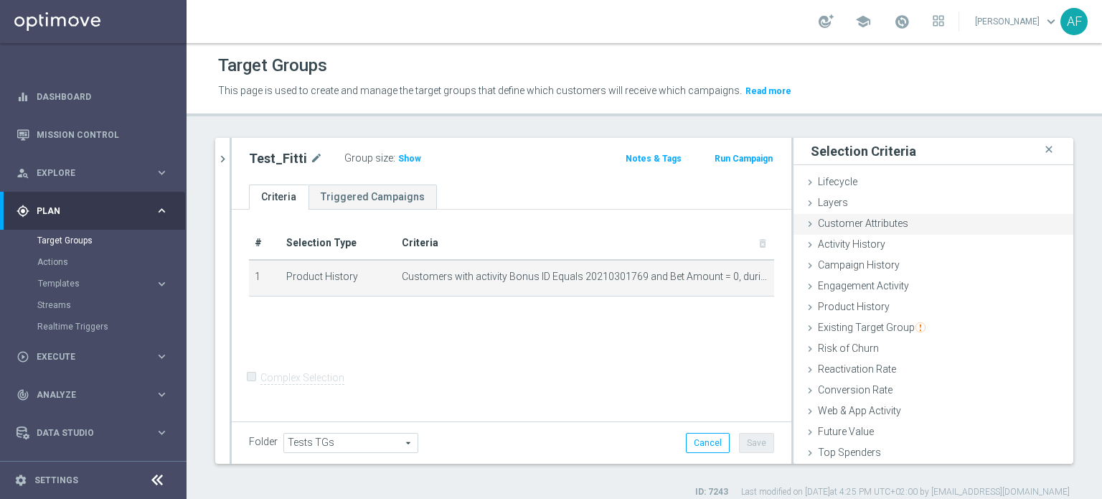
click at [889, 218] on span "Customer Attributes" at bounding box center [863, 222] width 90 height 11
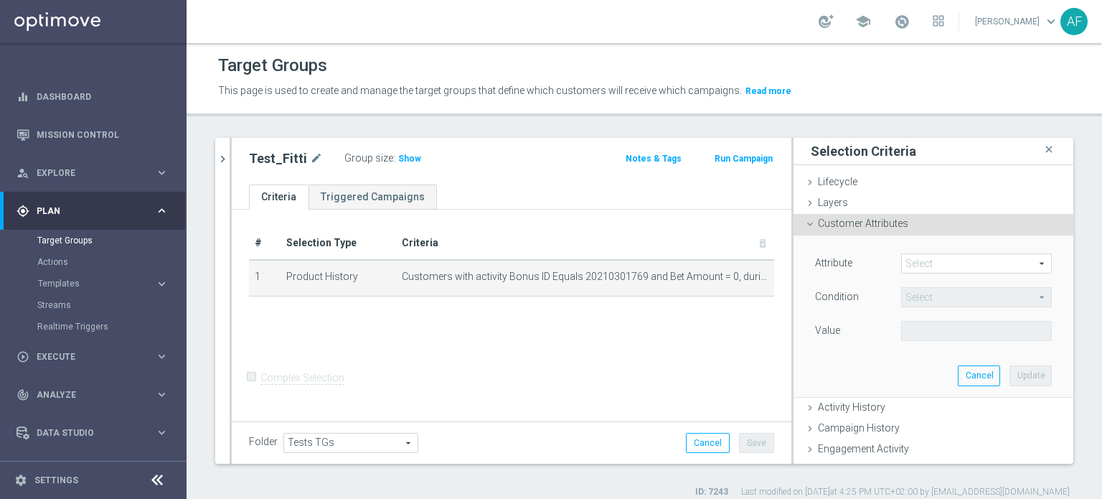
click at [922, 261] on span at bounding box center [976, 263] width 149 height 19
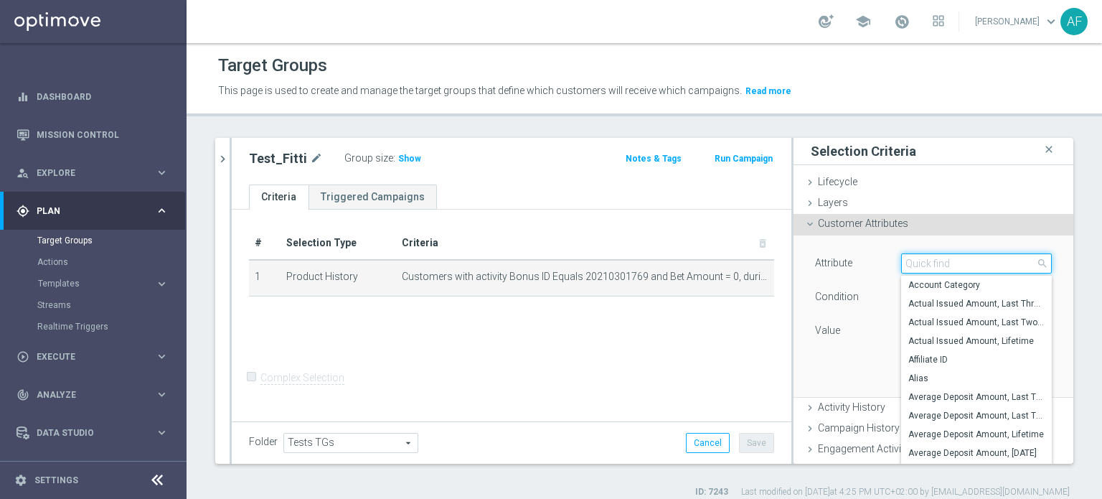
click at [923, 263] on input "search" at bounding box center [976, 263] width 151 height 20
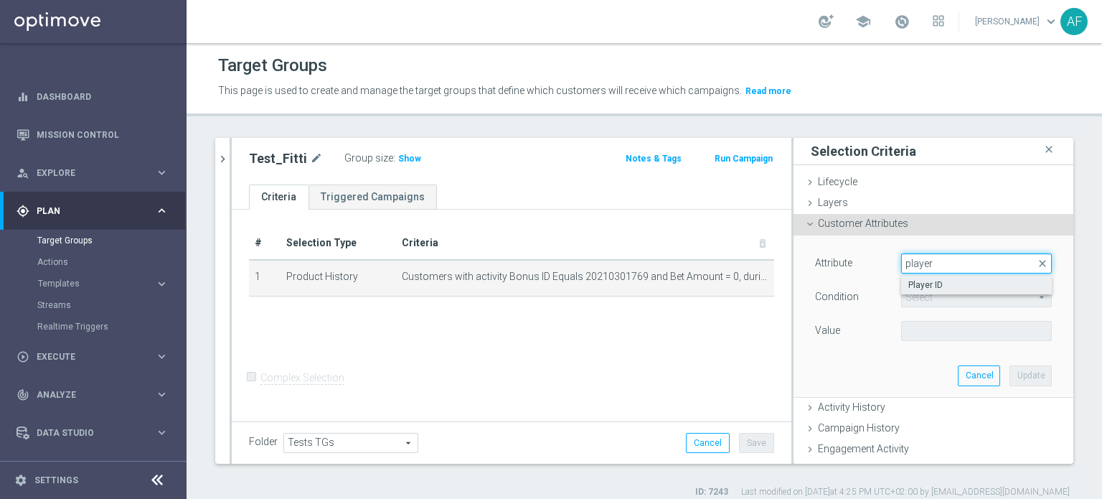
type input "player"
click at [959, 284] on span "Player ID" at bounding box center [977, 284] width 136 height 11
type input "Player ID"
type input "Equals"
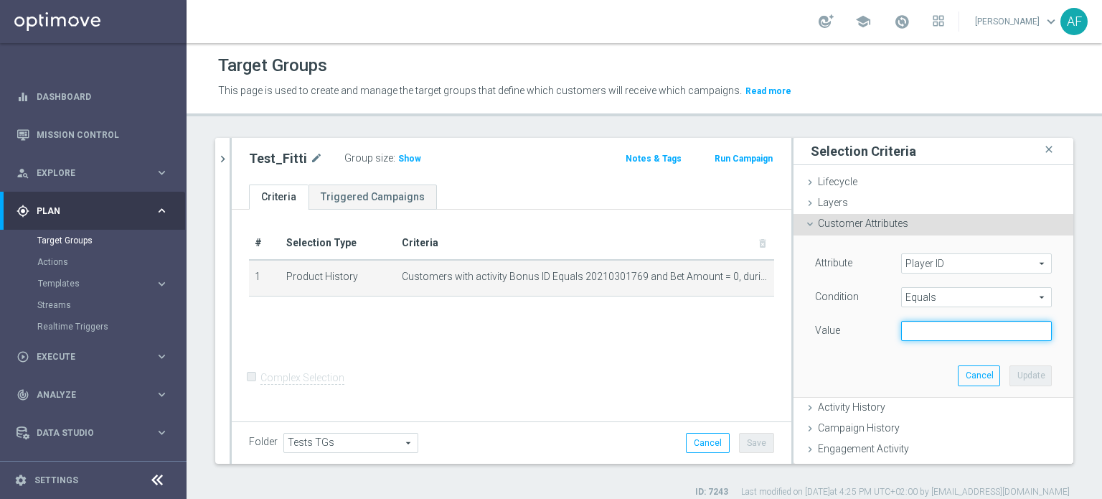
click at [960, 332] on input "text" at bounding box center [976, 331] width 151 height 20
paste input "599261712056509"
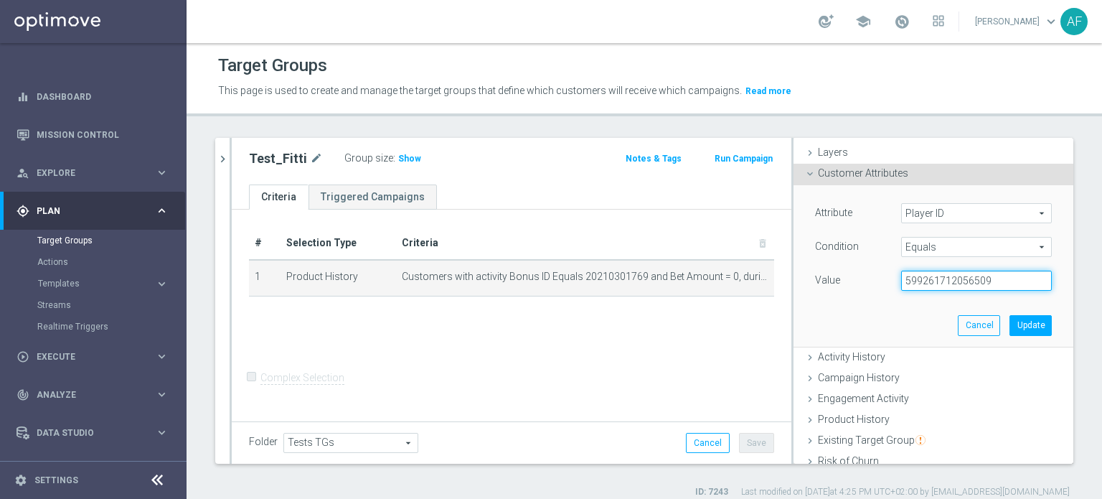
scroll to position [72, 0]
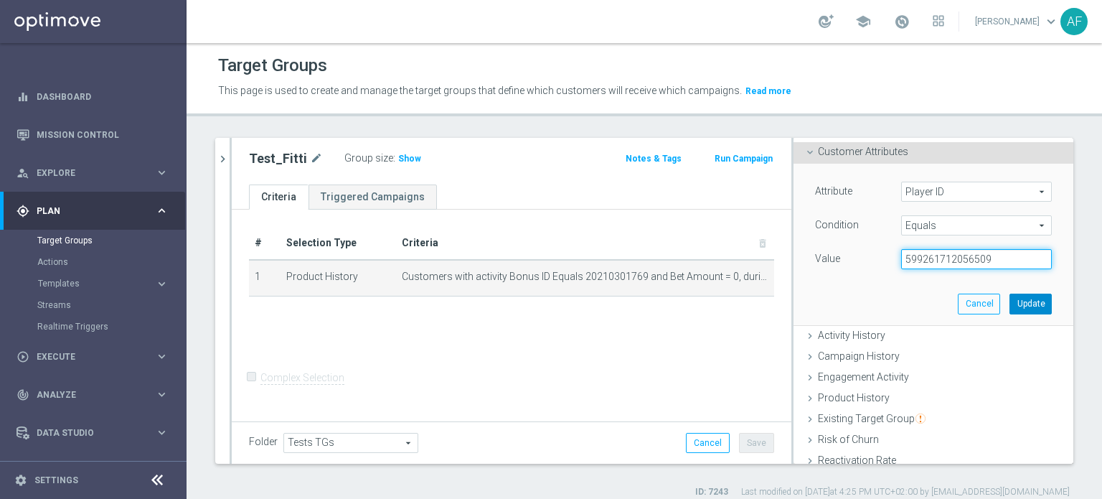
type input "599261712056509"
click at [1010, 307] on button "Update" at bounding box center [1031, 304] width 42 height 20
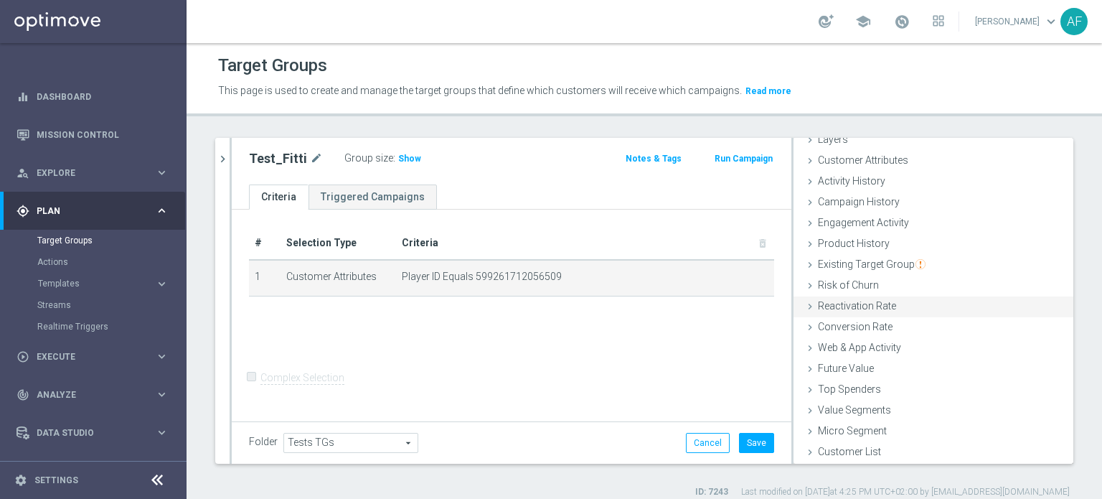
scroll to position [62, 0]
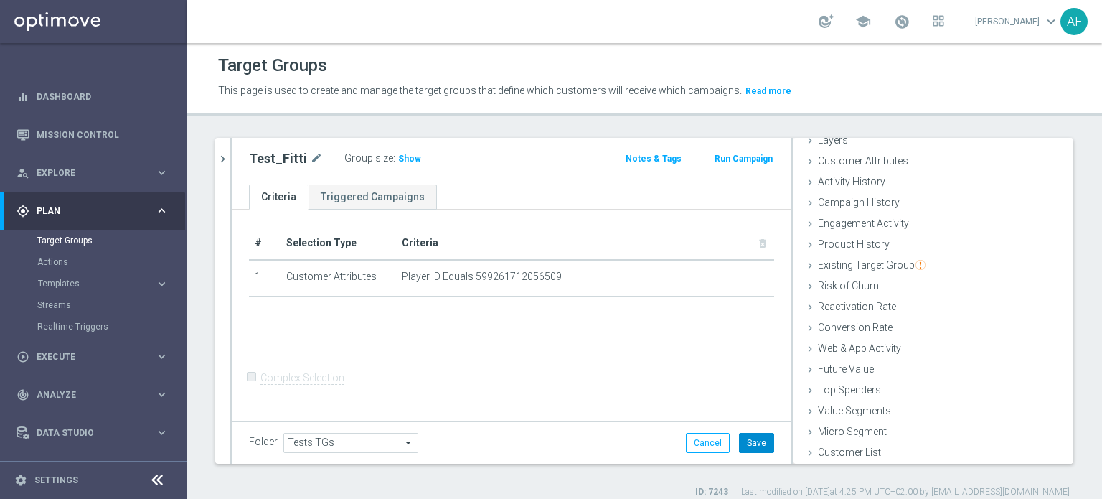
click at [756, 444] on button "Save" at bounding box center [756, 443] width 35 height 20
click at [405, 156] on span "Show" at bounding box center [409, 159] width 23 height 10
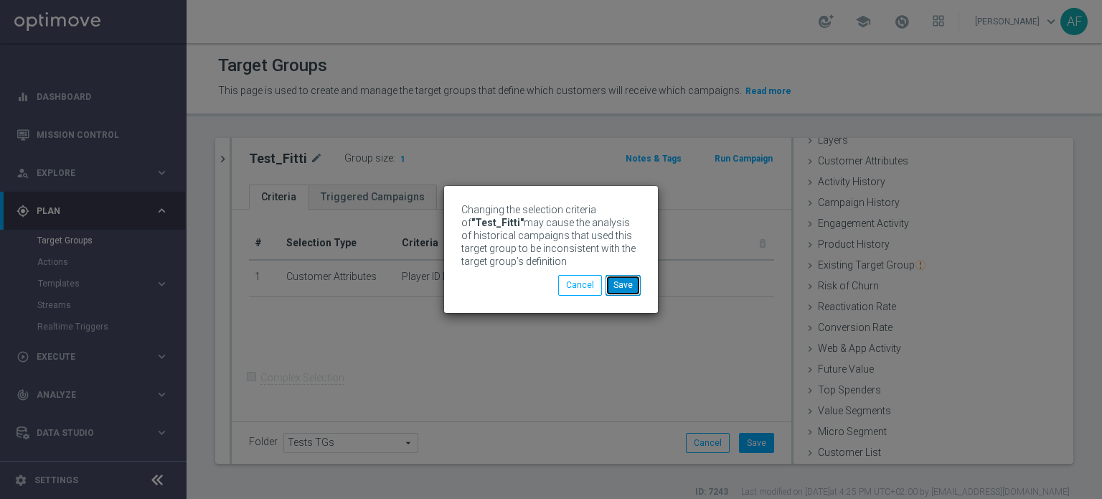
click at [624, 285] on button "Save" at bounding box center [623, 285] width 35 height 20
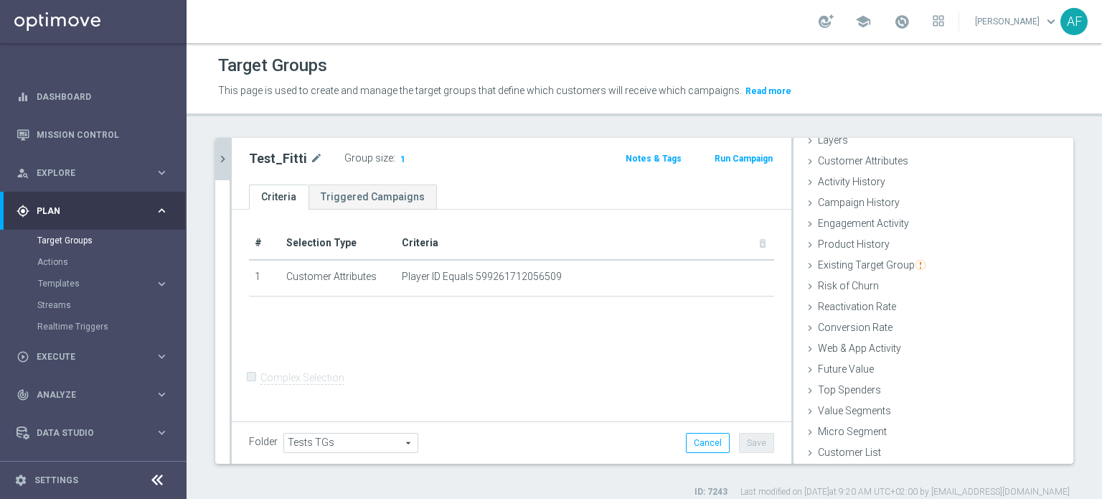
click at [218, 161] on icon "chevron_right" at bounding box center [223, 159] width 14 height 14
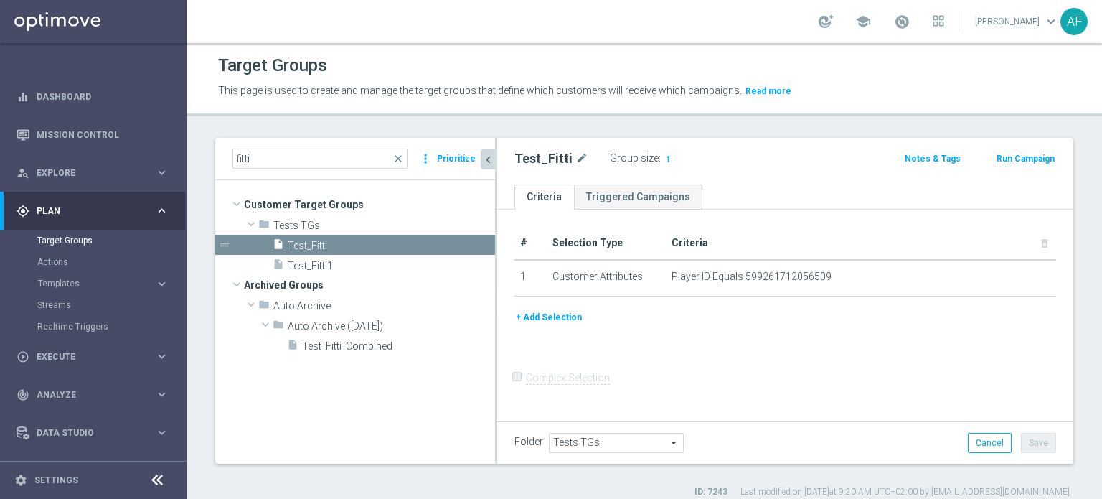
scroll to position [75, 0]
click at [330, 269] on span "Test_Fitti1" at bounding box center [374, 266] width 173 height 12
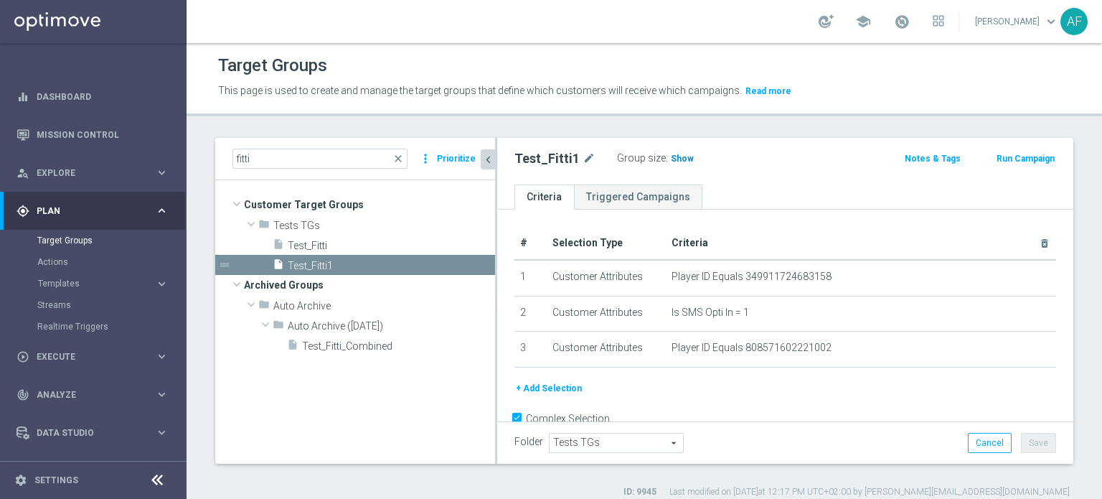
click at [683, 156] on span "Show" at bounding box center [682, 159] width 23 height 10
click at [390, 243] on span "Test_Fitti" at bounding box center [374, 246] width 173 height 12
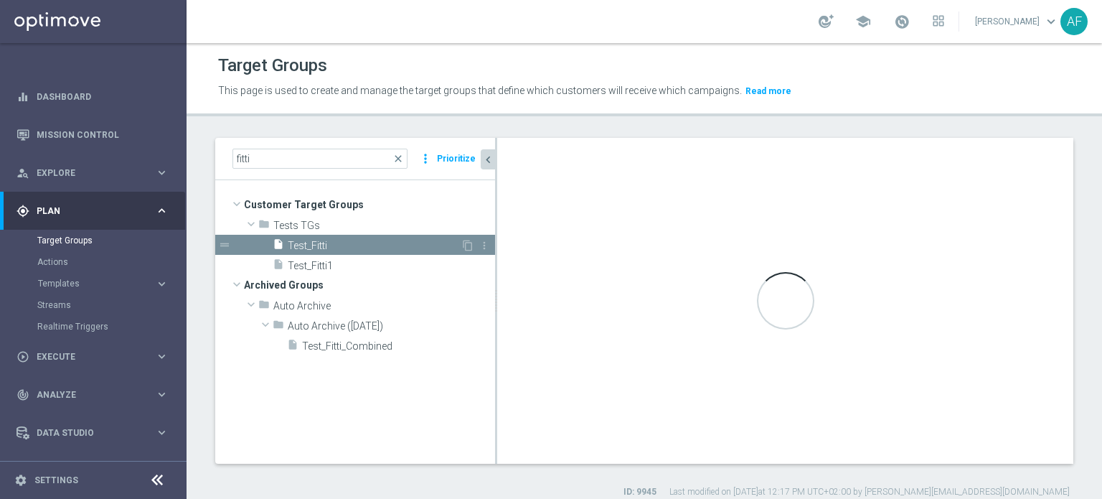
checkbox input "false"
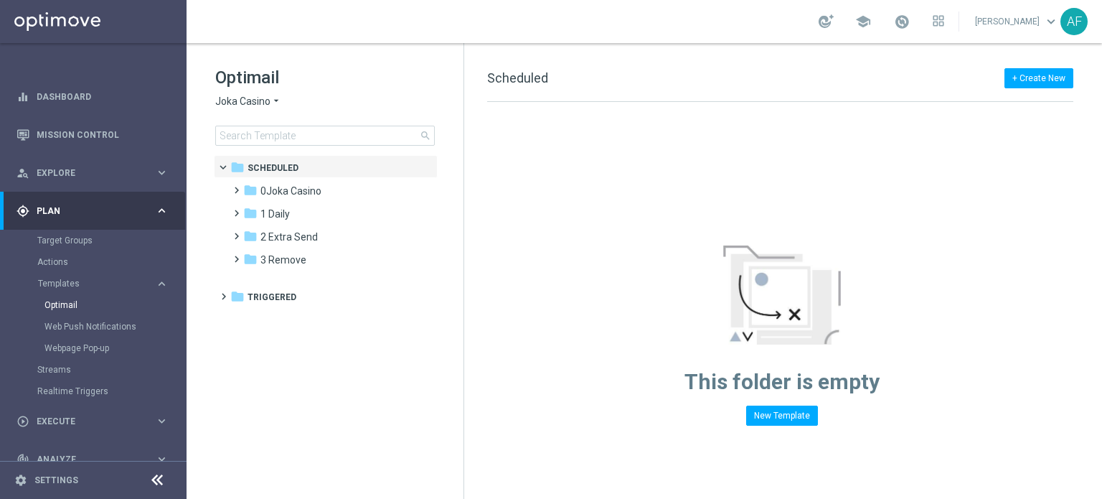
click at [267, 100] on span "Joka Casino" at bounding box center [242, 102] width 55 height 14
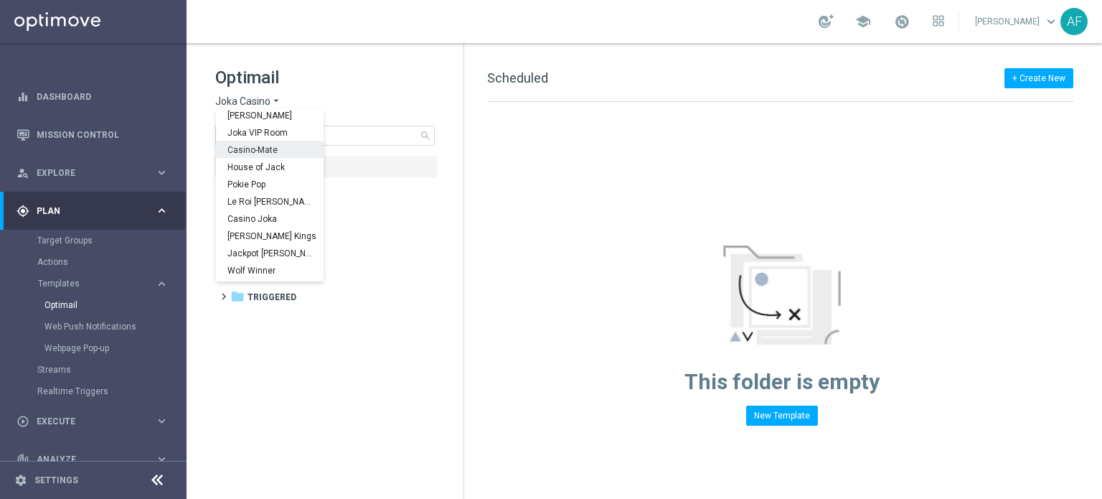
scroll to position [52, 0]
drag, startPoint x: 264, startPoint y: 261, endPoint x: 268, endPoint y: 251, distance: 10.0
click at [264, 262] on div "Stellar Spins" at bounding box center [270, 255] width 108 height 17
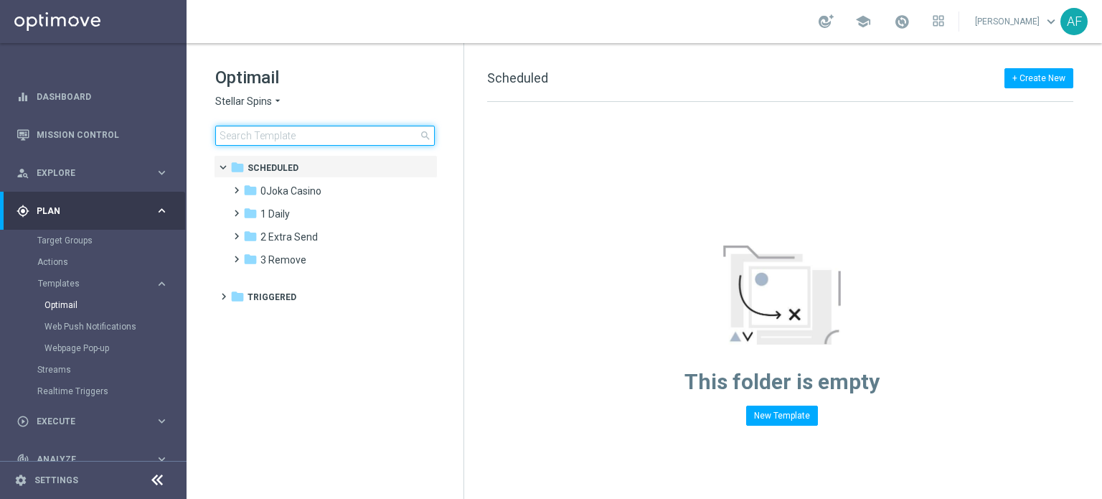
click at [288, 143] on input at bounding box center [325, 136] width 220 height 20
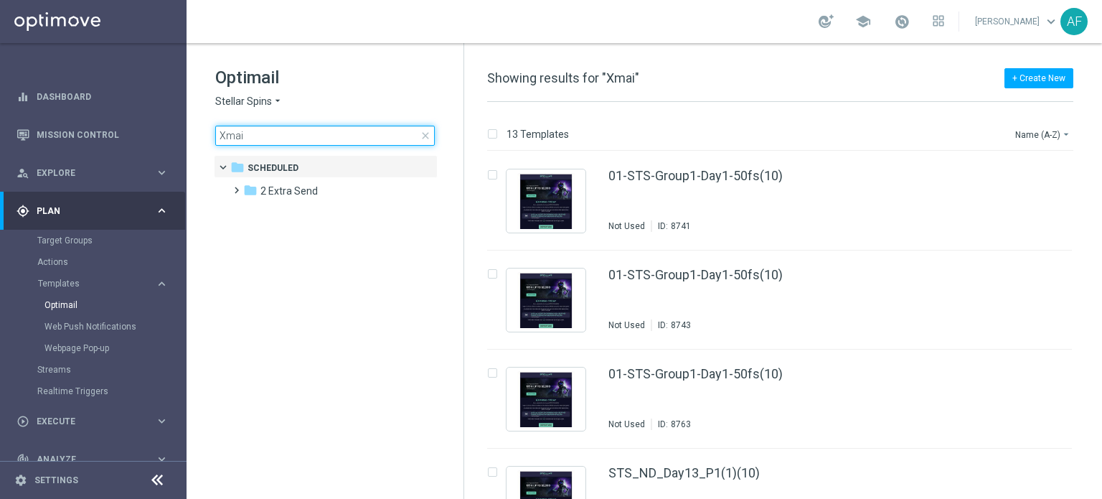
type input "Xmail"
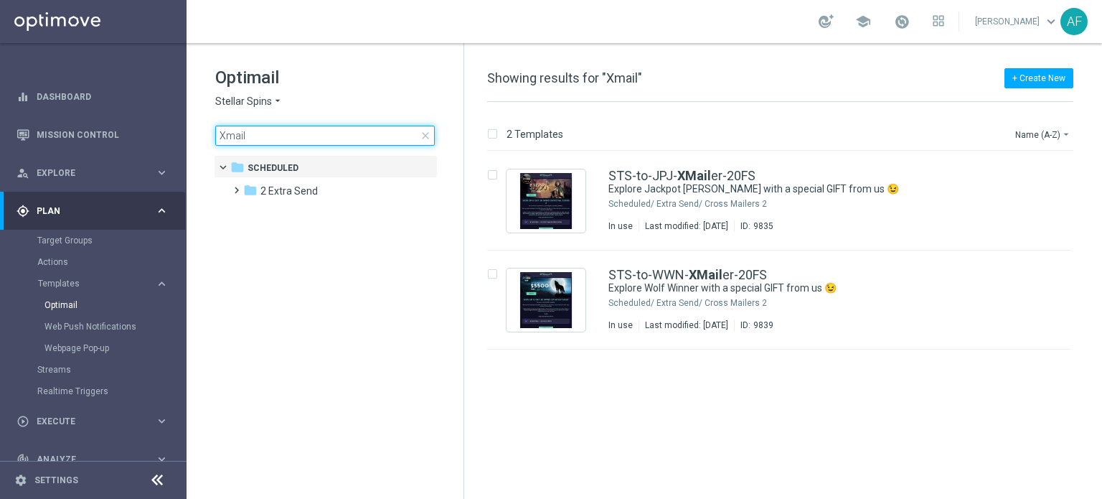
drag, startPoint x: 245, startPoint y: 131, endPoint x: 215, endPoint y: 135, distance: 30.4
click at [215, 135] on input "Xmail" at bounding box center [325, 136] width 220 height 20
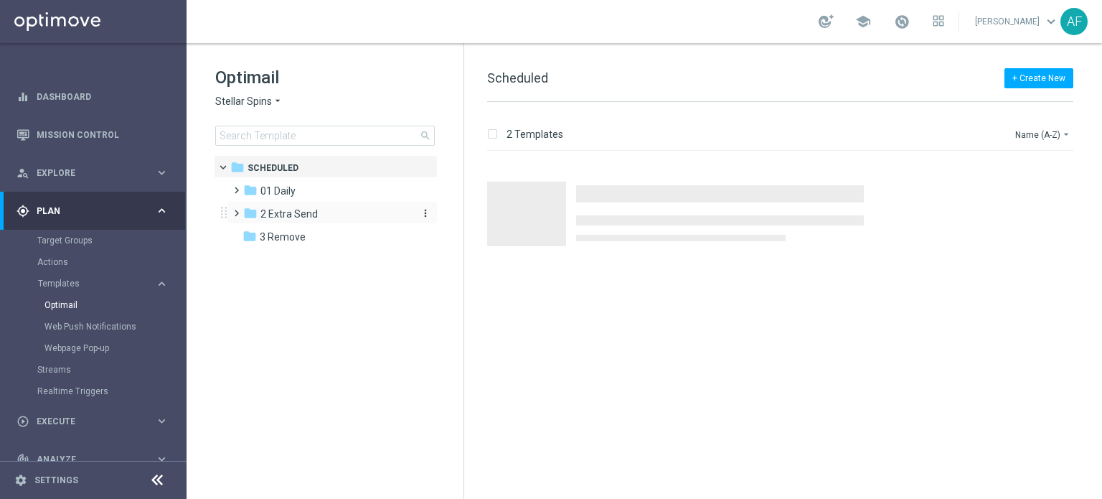
click at [281, 214] on span "2 Extra Send" at bounding box center [289, 213] width 57 height 13
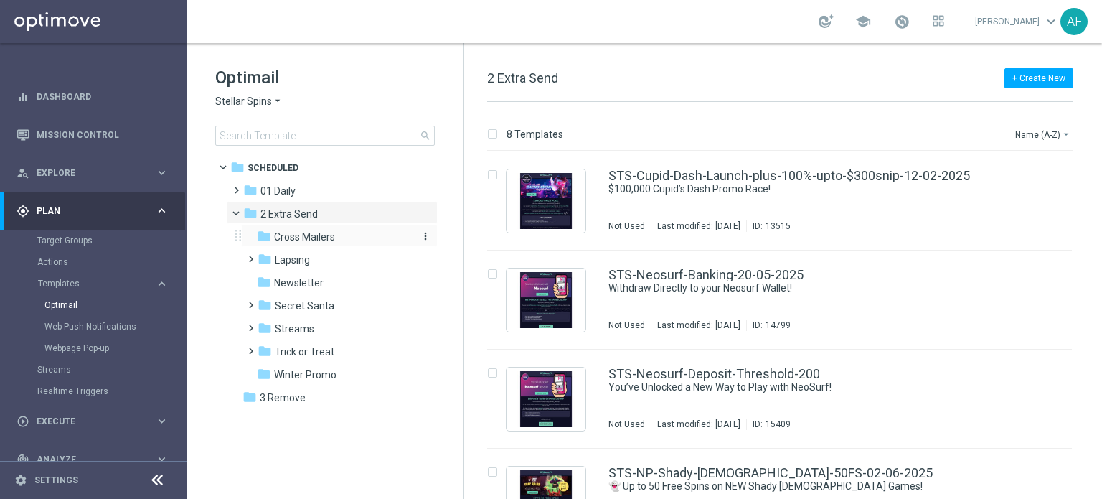
click at [301, 240] on span "Cross Mailers" at bounding box center [304, 236] width 61 height 13
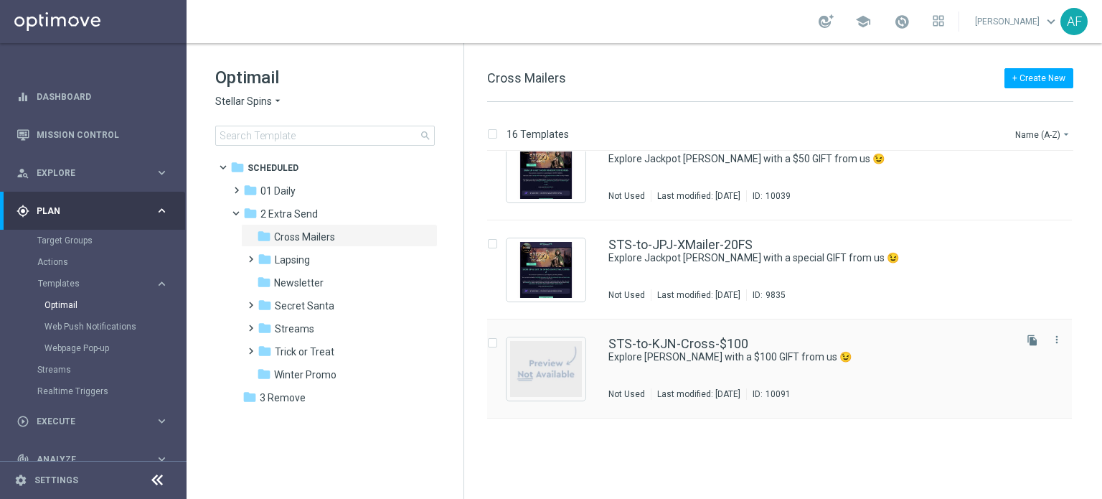
scroll to position [287, 0]
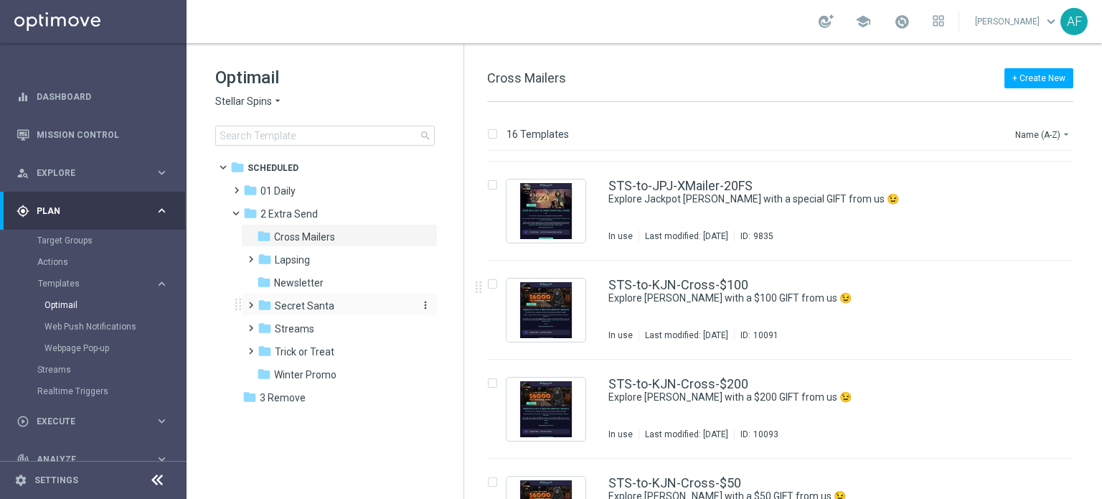
click at [315, 306] on span "Secret Santa" at bounding box center [305, 305] width 60 height 13
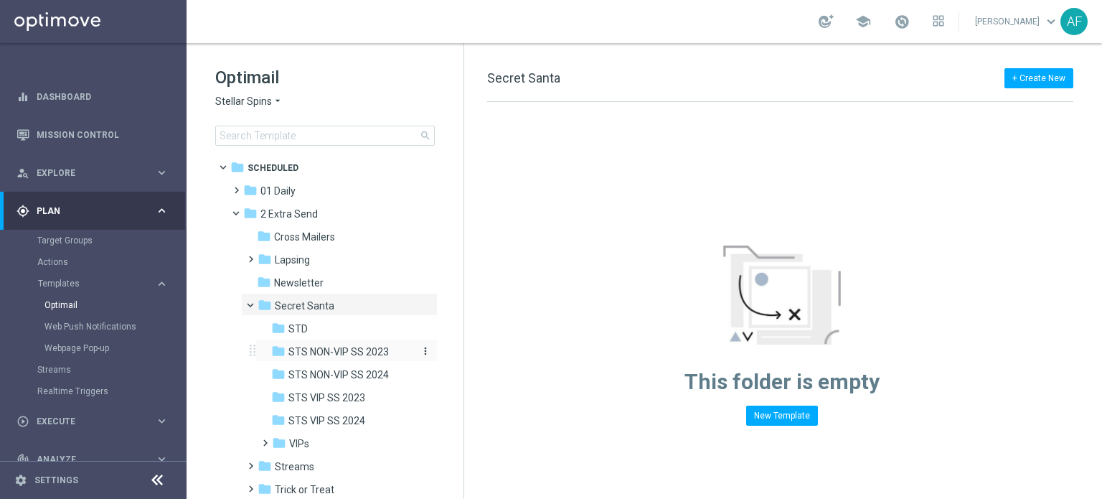
click at [319, 355] on span "STS NON-VIP SS 2023" at bounding box center [339, 351] width 100 height 13
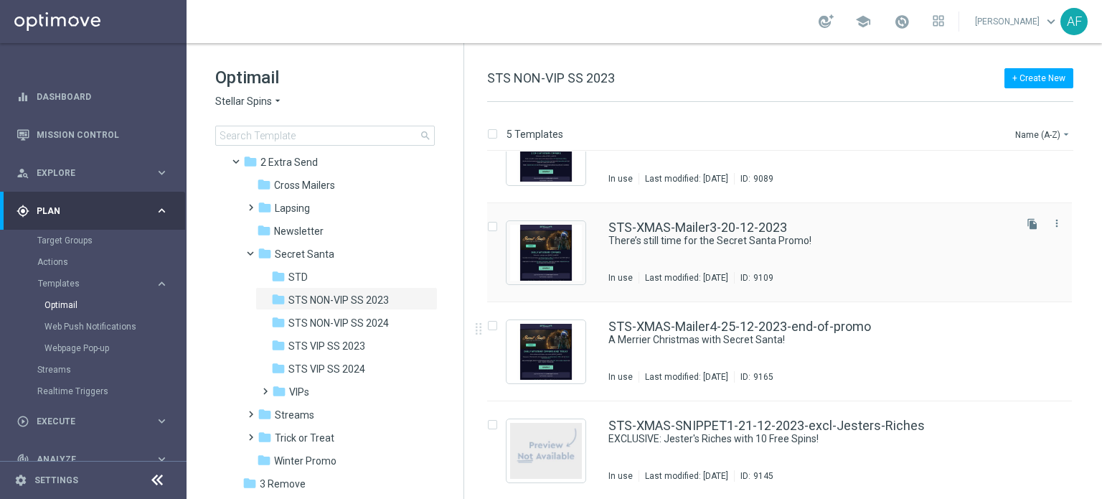
scroll to position [147, 0]
click at [330, 180] on span "Cross Mailers" at bounding box center [304, 185] width 61 height 13
